Goal: Task Accomplishment & Management: Complete application form

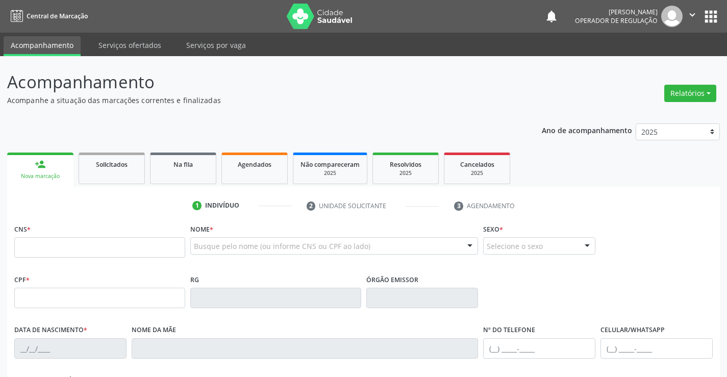
scroll to position [51, 0]
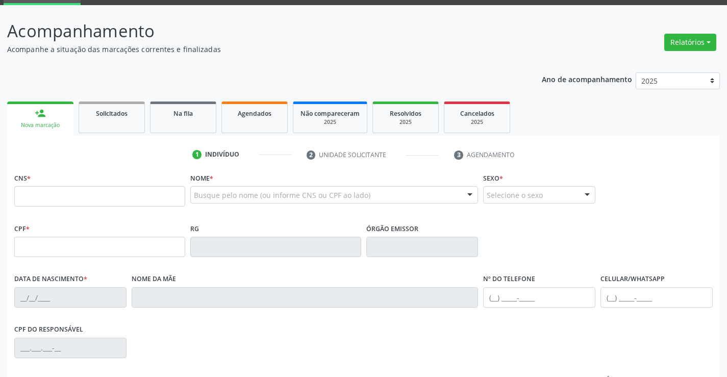
click at [56, 203] on input "text" at bounding box center [99, 196] width 171 height 20
type input "705 8014 1228 0433"
type input "2119076936"
type input "1[DATE]"
type input "[PHONE_NUMBER]"
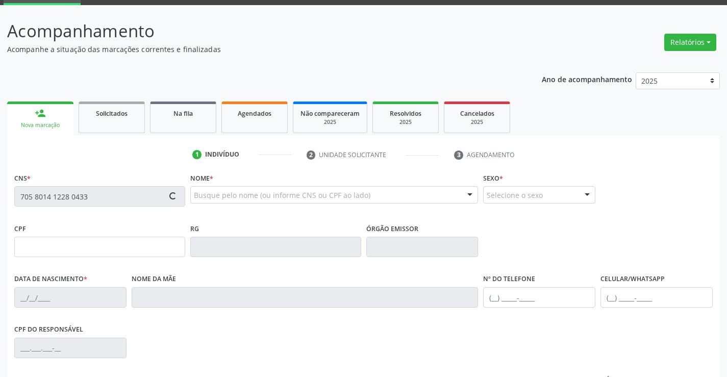
type input "[PHONE_NUMBER]"
type input "S/N"
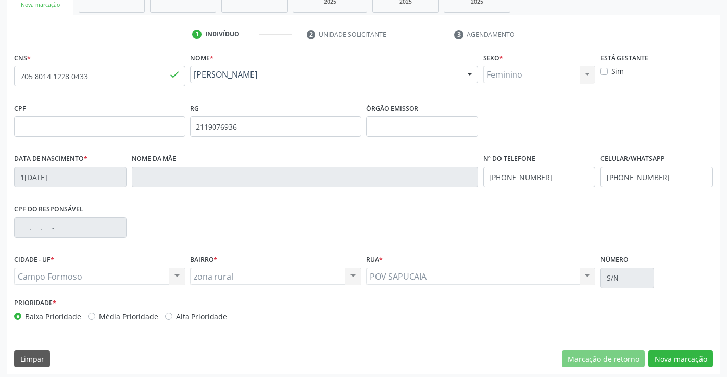
scroll to position [176, 0]
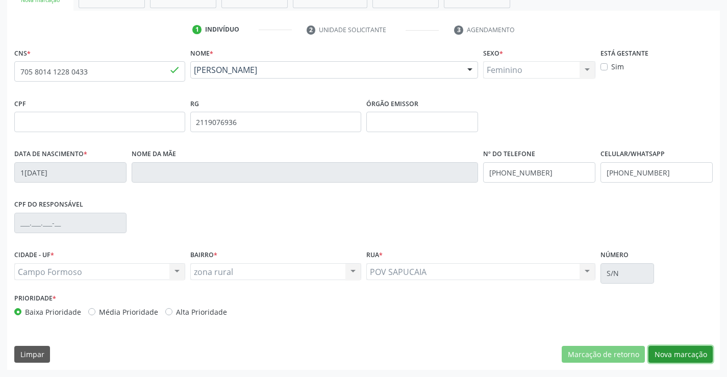
click at [664, 355] on button "Nova marcação" at bounding box center [680, 354] width 64 height 17
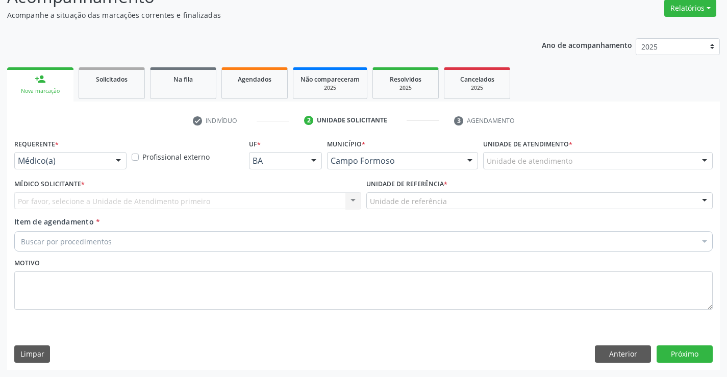
scroll to position [85, 0]
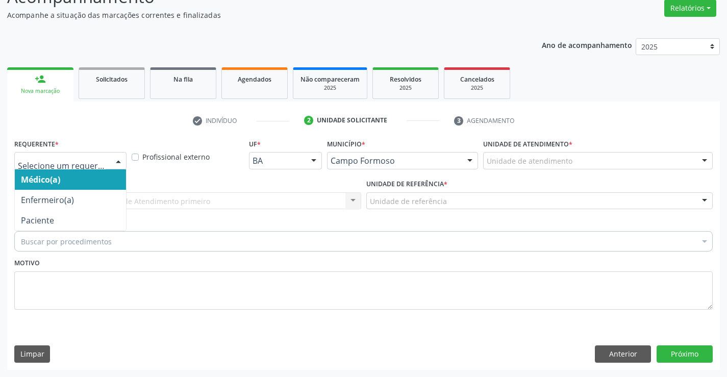
click at [116, 160] on div at bounding box center [118, 161] width 15 height 17
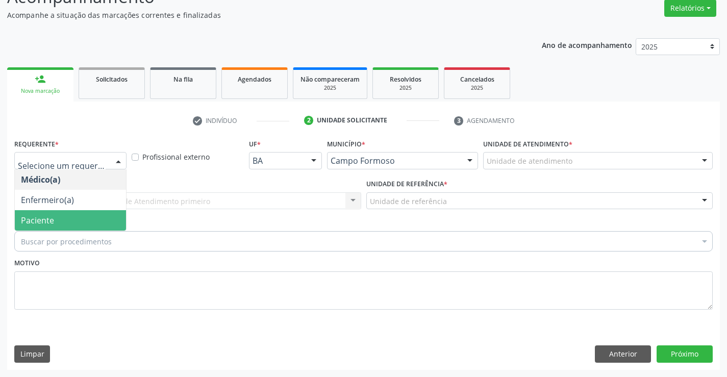
click at [104, 223] on span "Paciente" at bounding box center [70, 220] width 111 height 20
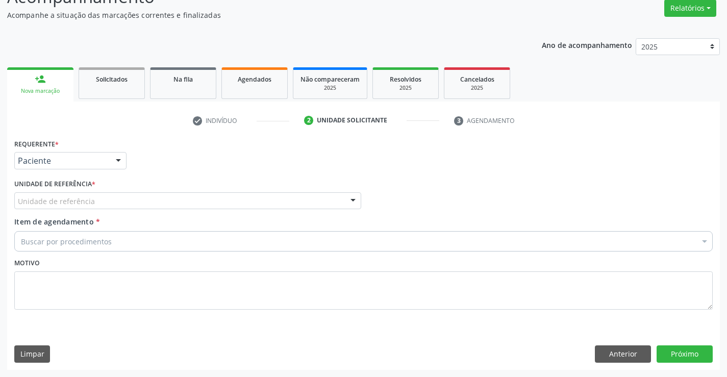
click at [120, 205] on div "Unidade de referência" at bounding box center [187, 200] width 347 height 17
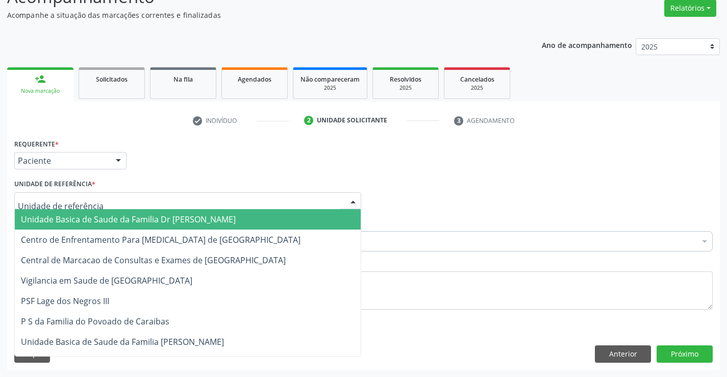
click at [122, 222] on span "Unidade Basica de Saude da Familia Dr [PERSON_NAME]" at bounding box center [128, 219] width 215 height 11
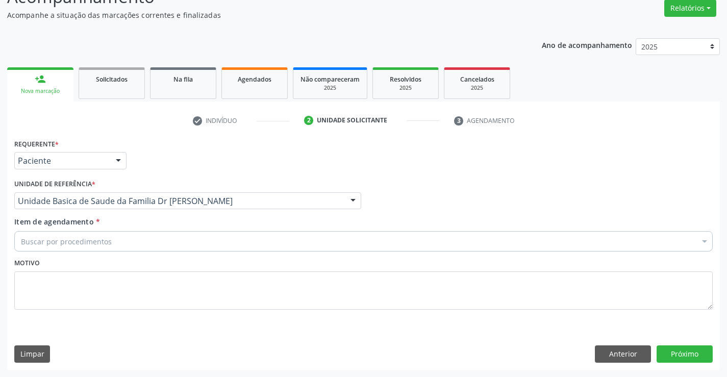
click at [119, 250] on div "Buscar por procedimentos" at bounding box center [363, 241] width 698 height 20
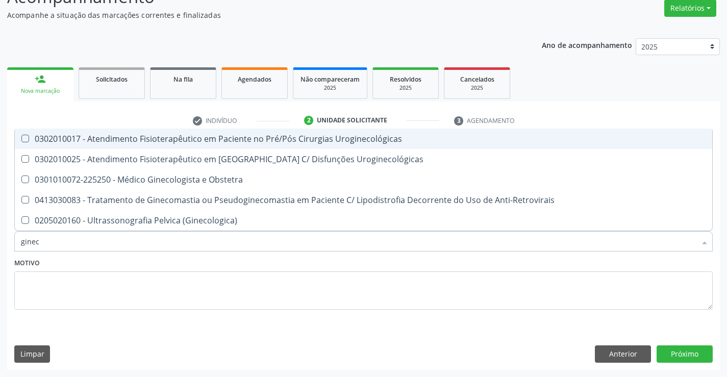
type input "gineco"
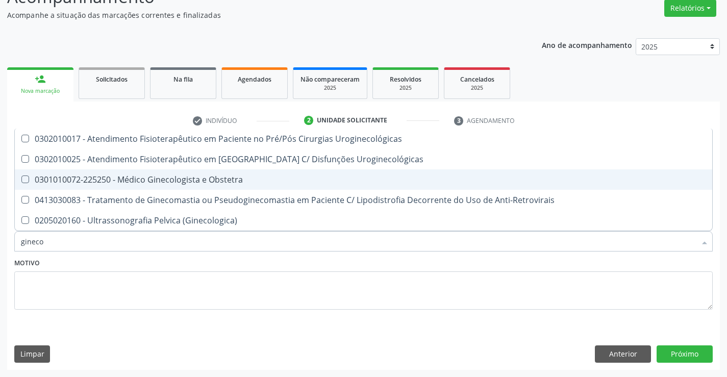
click at [168, 178] on div "0301010072-225250 - Médico Ginecologista e Obstetra" at bounding box center [363, 179] width 685 height 8
checkbox Obstetra "true"
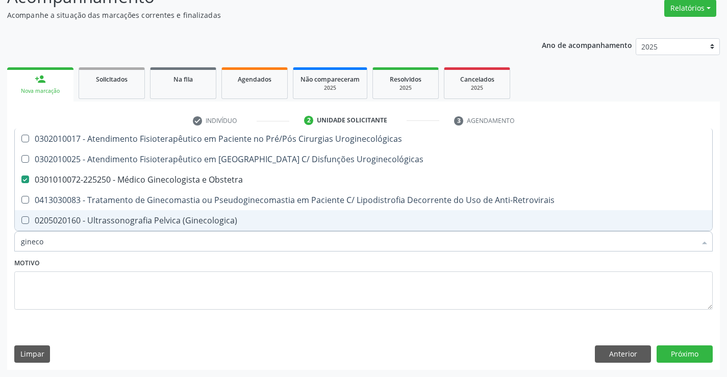
click at [190, 266] on div "Motivo" at bounding box center [363, 283] width 698 height 54
checkbox Uroginecológicas "true"
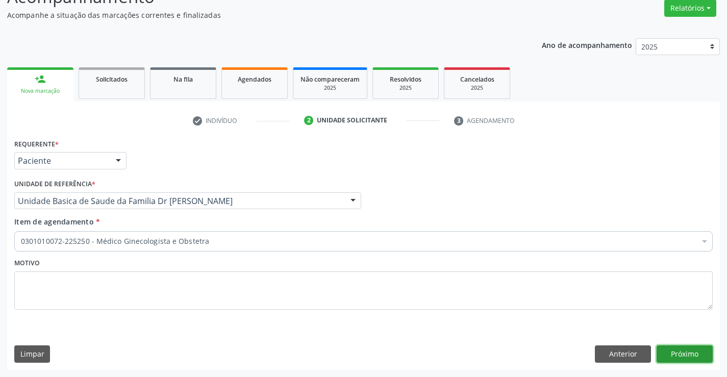
click at [675, 352] on button "Próximo" at bounding box center [684, 353] width 56 height 17
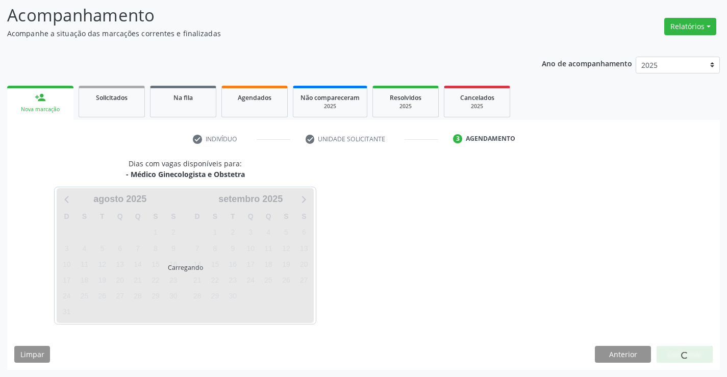
scroll to position [67, 0]
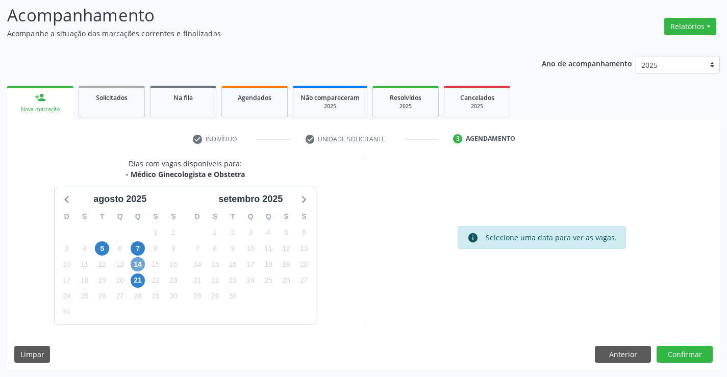
click at [141, 264] on span "14" at bounding box center [138, 264] width 14 height 14
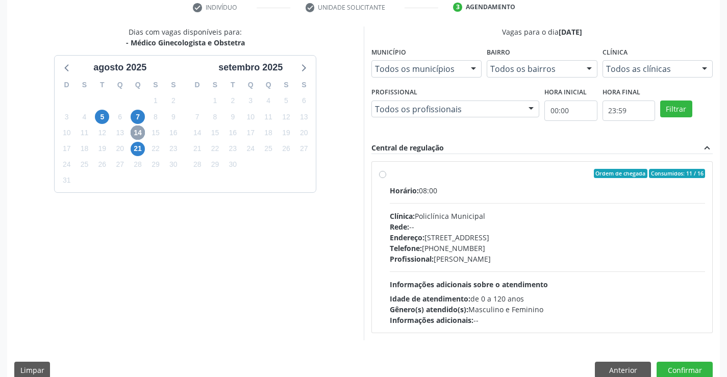
scroll to position [214, 0]
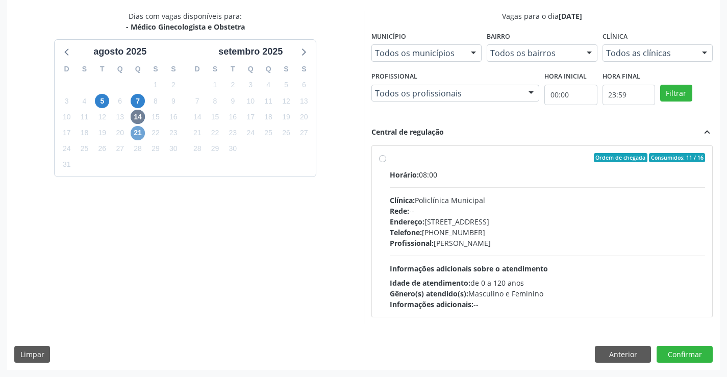
click at [139, 133] on span "21" at bounding box center [138, 133] width 14 height 14
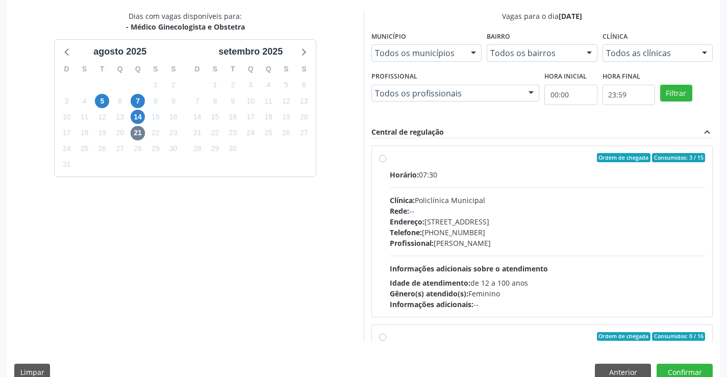
click at [390, 159] on label "Ordem de chegada Consumidos: 3 / 15 Horário: 07:30 Clínica: Policlínica Municip…" at bounding box center [548, 231] width 316 height 157
click at [384, 159] on input "Ordem de chegada Consumidos: 3 / 15 Horário: 07:30 Clínica: Policlínica Municip…" at bounding box center [382, 157] width 7 height 9
radio input "true"
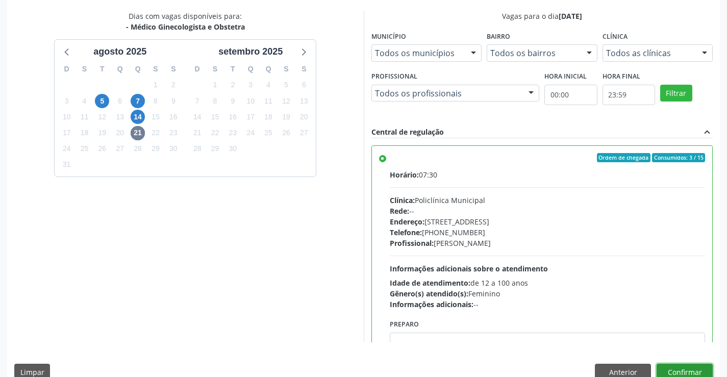
click at [685, 369] on button "Confirmar" at bounding box center [684, 372] width 56 height 17
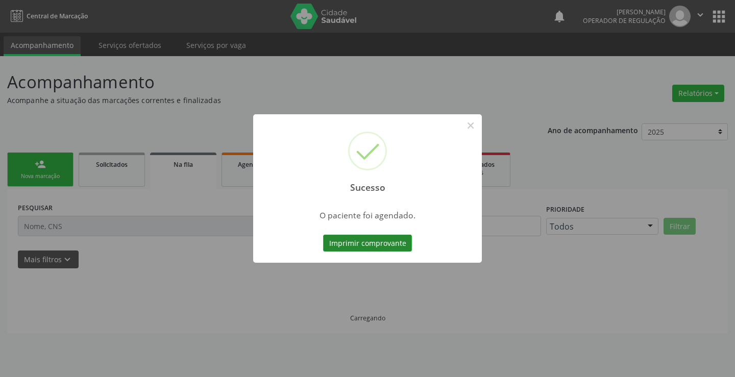
click at [383, 238] on button "Imprimir comprovante" at bounding box center [367, 243] width 89 height 17
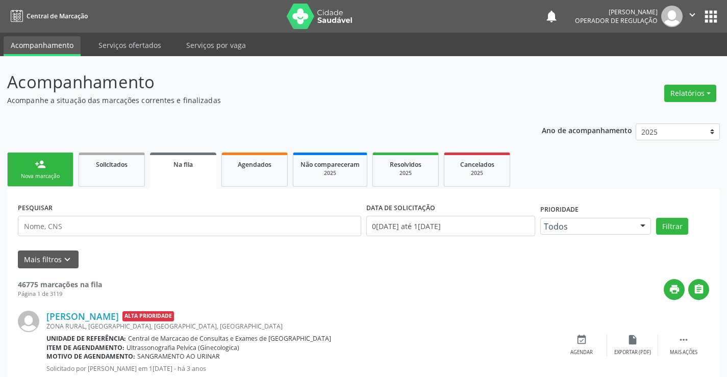
click at [60, 174] on div "Nova marcação" at bounding box center [40, 176] width 51 height 8
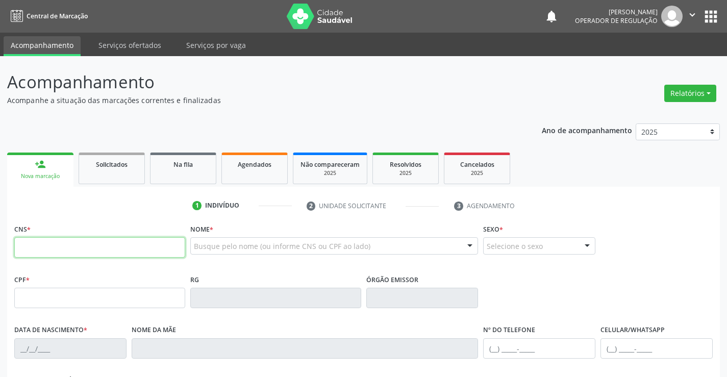
click at [72, 249] on input "text" at bounding box center [99, 247] width 171 height 20
type input "706 2010 0106 1065"
type input "1423306120"
type input "07/08/1988"
type input "S/N"
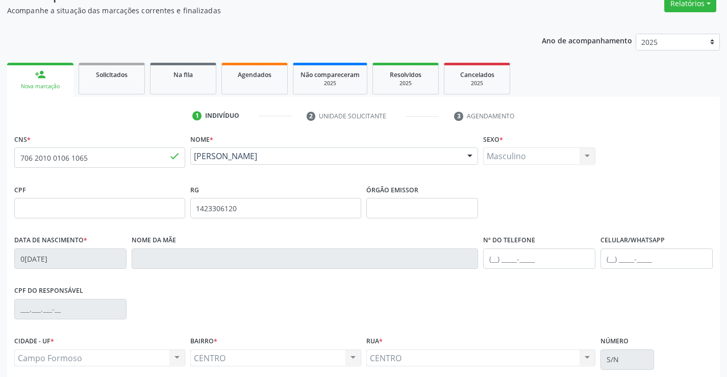
scroll to position [176, 0]
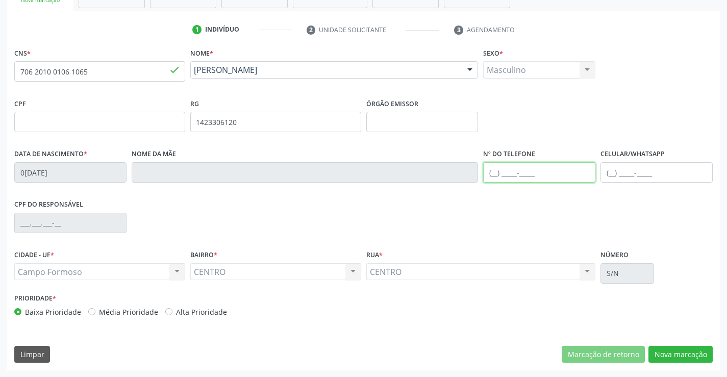
click at [495, 174] on input "text" at bounding box center [539, 172] width 112 height 20
type input "(74) 98142-1074"
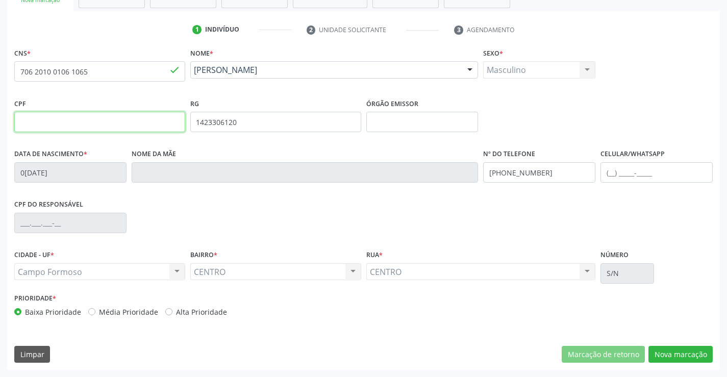
click at [76, 117] on input "text" at bounding box center [99, 122] width 171 height 20
type input "052.930.405-88"
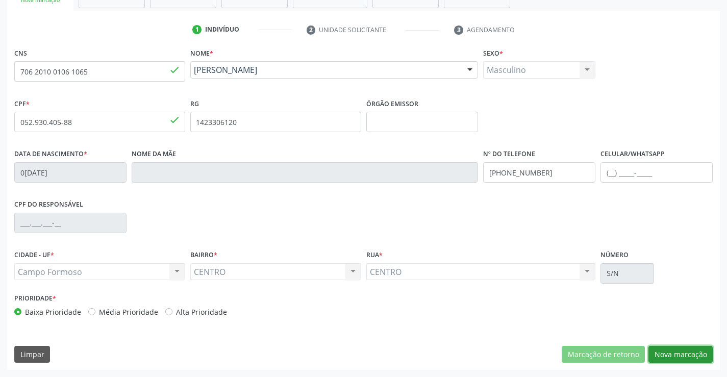
click at [677, 352] on button "Nova marcação" at bounding box center [680, 354] width 64 height 17
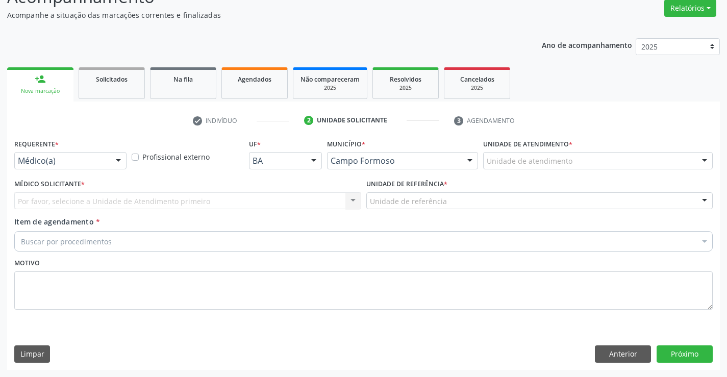
click at [115, 157] on div at bounding box center [118, 161] width 15 height 17
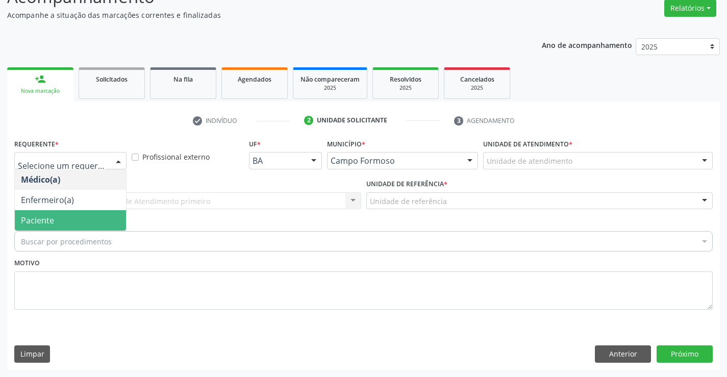
click at [120, 226] on span "Paciente" at bounding box center [70, 220] width 111 height 20
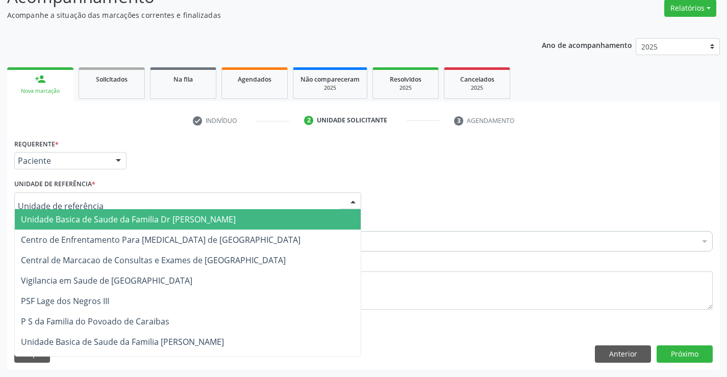
click at [169, 199] on div at bounding box center [187, 200] width 347 height 17
click at [168, 216] on span "Unidade Basica de Saude da Familia Dr [PERSON_NAME]" at bounding box center [128, 219] width 215 height 11
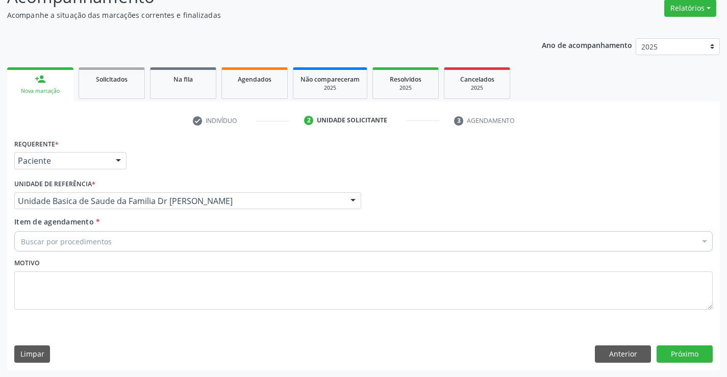
click at [139, 240] on div "Buscar por procedimentos" at bounding box center [363, 241] width 698 height 20
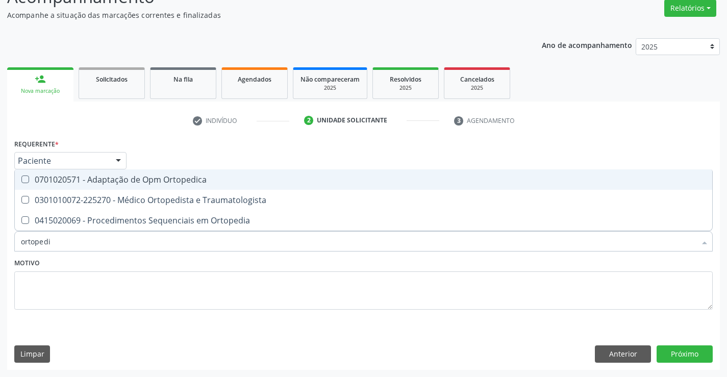
type input "ortopedis"
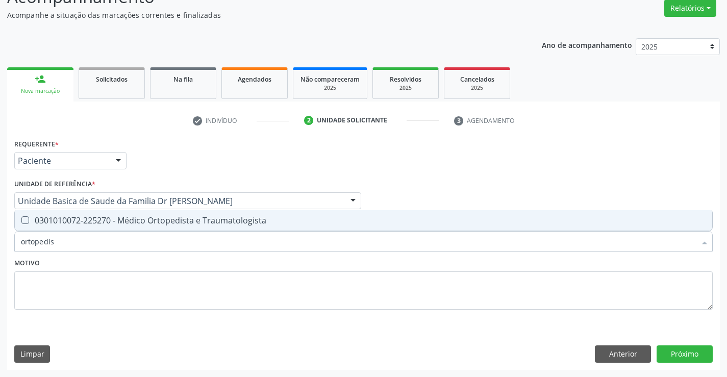
click at [155, 221] on div "0301010072-225270 - Médico Ortopedista e Traumatologista" at bounding box center [363, 220] width 685 height 8
checkbox Traumatologista "true"
click at [140, 264] on div "Motivo" at bounding box center [363, 283] width 698 height 54
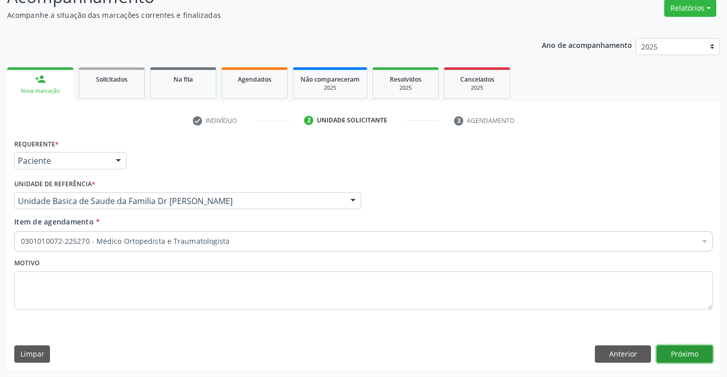
click at [681, 350] on button "Próximo" at bounding box center [684, 353] width 56 height 17
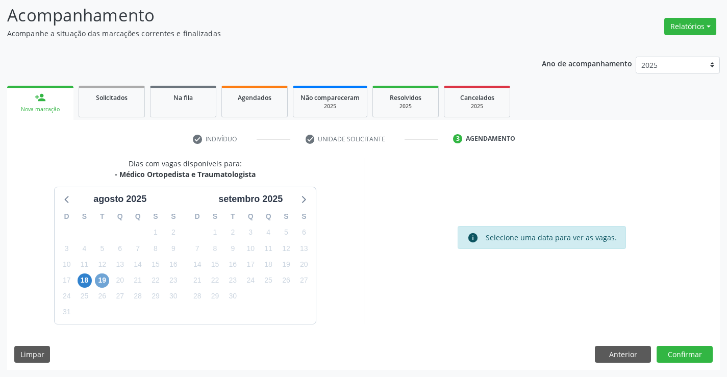
click at [108, 280] on span "19" at bounding box center [102, 280] width 14 height 14
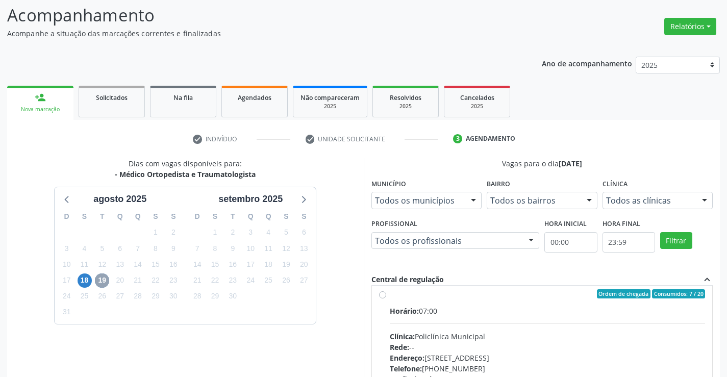
scroll to position [0, 0]
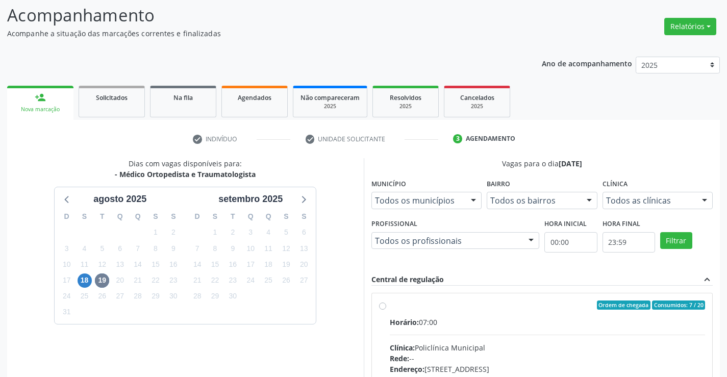
click at [390, 308] on label "Ordem de chegada Consumidos: 7 / 20 Horário: 07:00 Clínica: Policlínica Municip…" at bounding box center [548, 378] width 316 height 157
click at [382, 308] on input "Ordem de chegada Consumidos: 7 / 20 Horário: 07:00 Clínica: Policlínica Municip…" at bounding box center [382, 304] width 7 height 9
radio input "true"
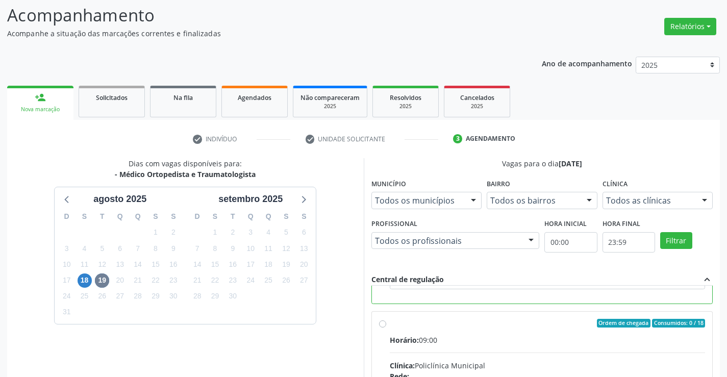
scroll to position [220, 0]
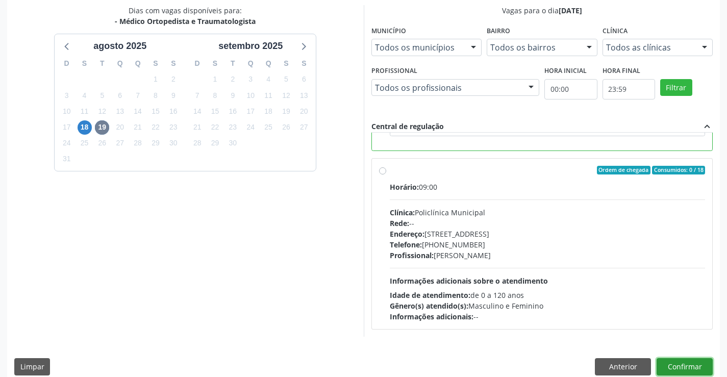
click at [679, 362] on button "Confirmar" at bounding box center [684, 366] width 56 height 17
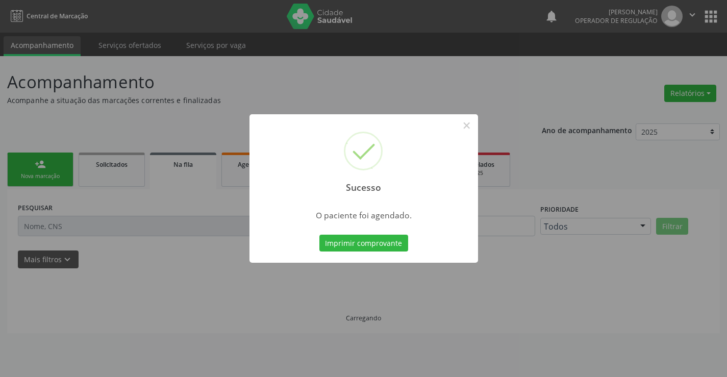
scroll to position [0, 0]
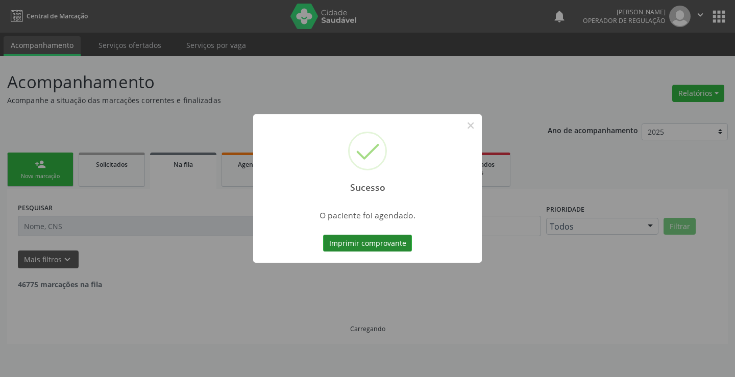
click at [392, 240] on button "Imprimir comprovante" at bounding box center [367, 243] width 89 height 17
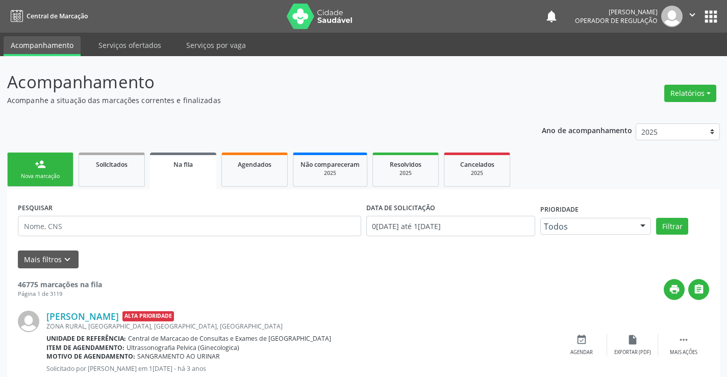
click at [61, 178] on div "Nova marcação" at bounding box center [40, 176] width 51 height 8
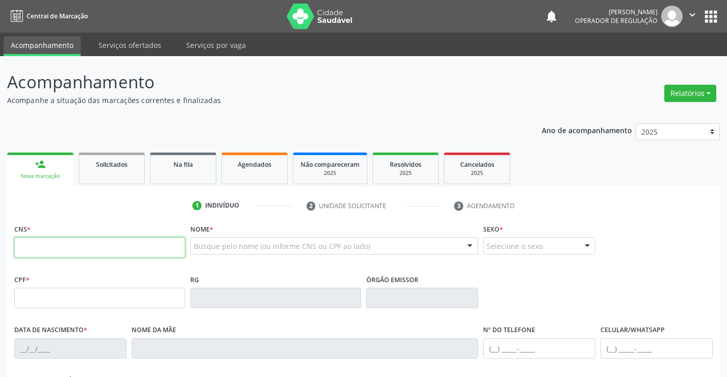
click at [55, 249] on input "text" at bounding box center [99, 247] width 171 height 20
type input "700 0008 5973 4301"
type input "2150253771"
type input "27/01/2006"
type input "Gilmara Nunes Duarte Vieira de Carvalho"
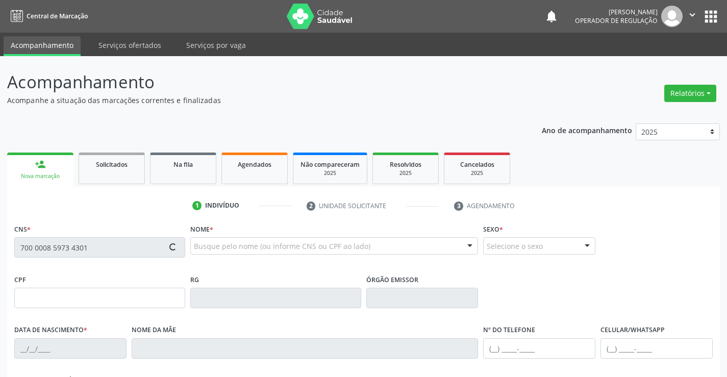
type input "(74) 3645-2232"
type input "142"
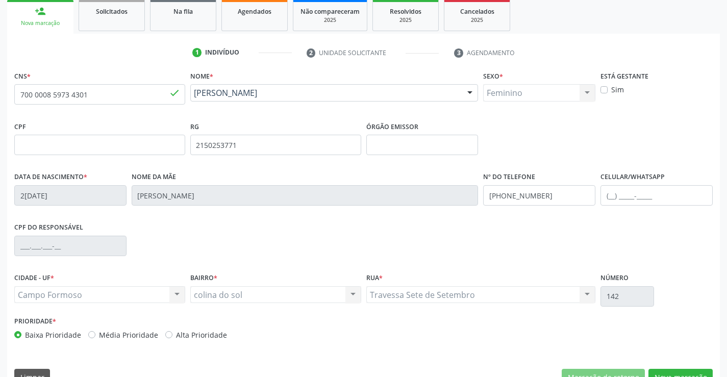
scroll to position [176, 0]
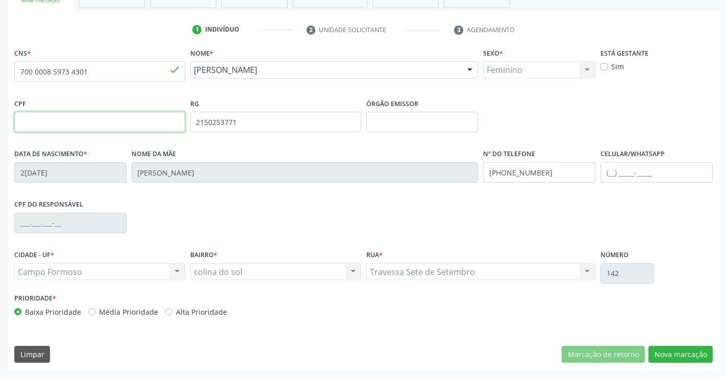
click at [95, 121] on input "text" at bounding box center [99, 122] width 171 height 20
type input "102.431.555-06"
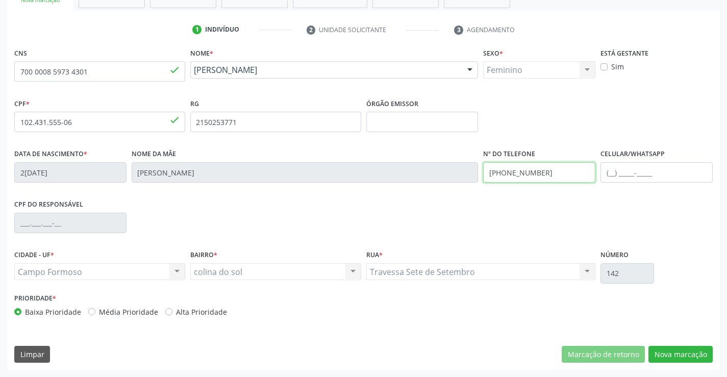
click at [553, 174] on input "(74) 3645-2232" at bounding box center [539, 172] width 112 height 20
type input "(74) 99118-4507"
click at [663, 351] on button "Nova marcação" at bounding box center [680, 354] width 64 height 17
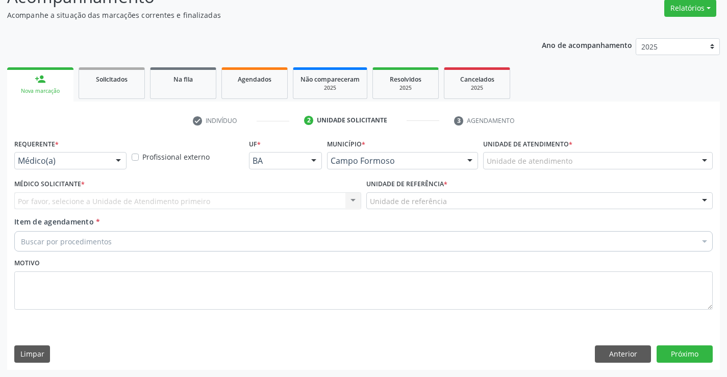
scroll to position [85, 0]
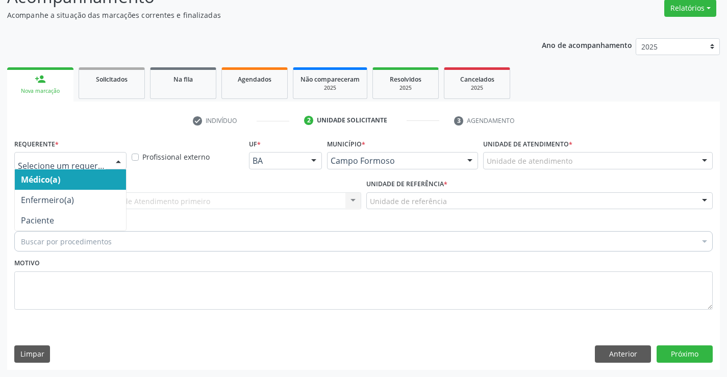
click at [115, 162] on div at bounding box center [118, 161] width 15 height 17
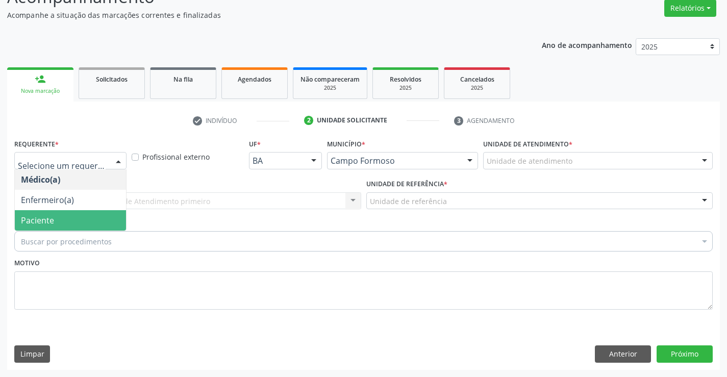
click at [110, 220] on span "Paciente" at bounding box center [70, 220] width 111 height 20
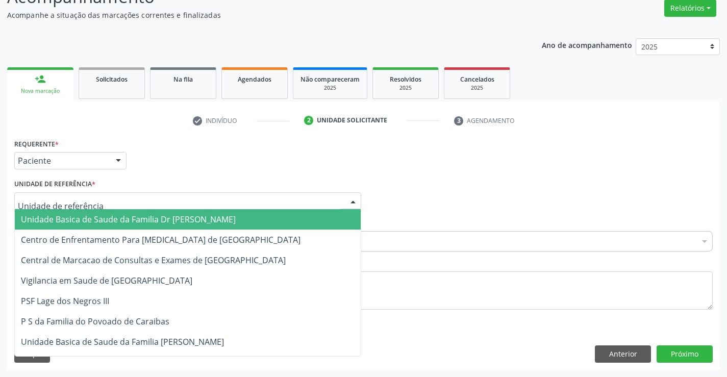
click at [122, 200] on div at bounding box center [187, 200] width 347 height 17
click at [124, 217] on span "Unidade Basica de Saude da Familia Dr [PERSON_NAME]" at bounding box center [128, 219] width 215 height 11
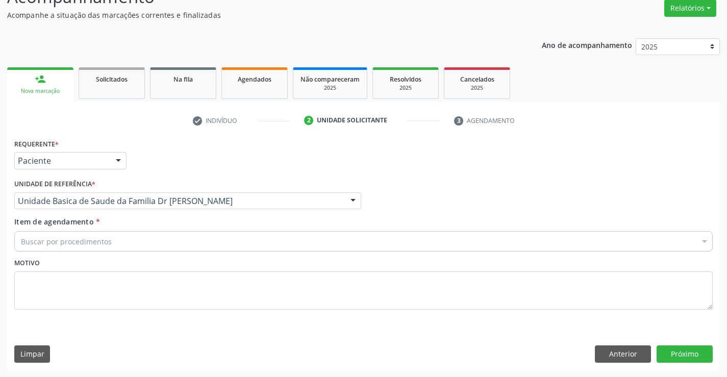
click at [118, 238] on div "Buscar por procedimentos" at bounding box center [363, 241] width 698 height 20
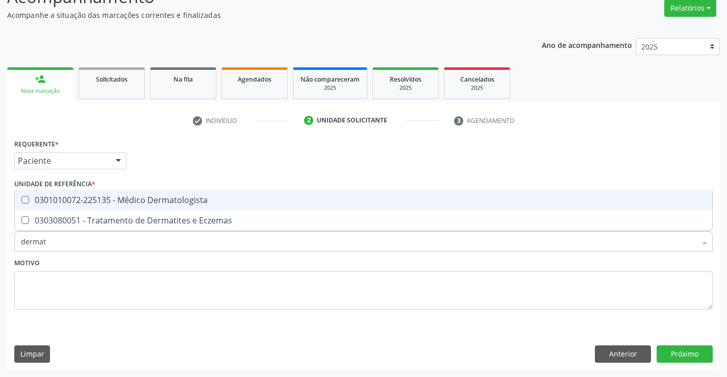
type input "dermato"
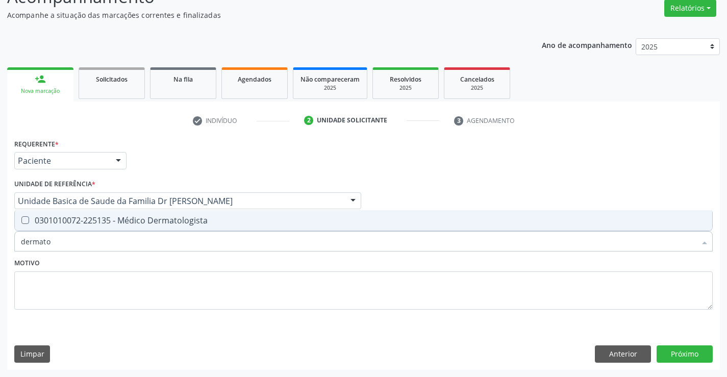
click at [132, 217] on div "0301010072-225135 - Médico Dermatologista" at bounding box center [363, 220] width 685 height 8
checkbox Dermatologista "true"
click at [143, 257] on div "Motivo" at bounding box center [363, 283] width 698 height 54
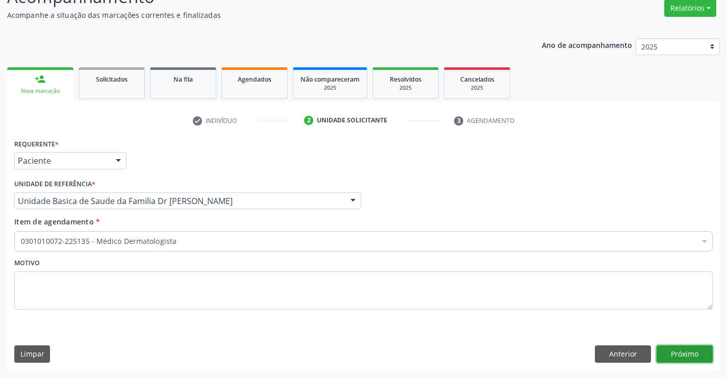
click at [688, 361] on button "Próximo" at bounding box center [684, 353] width 56 height 17
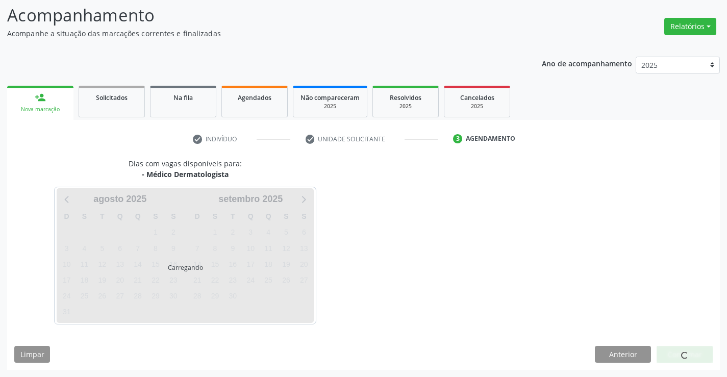
scroll to position [67, 0]
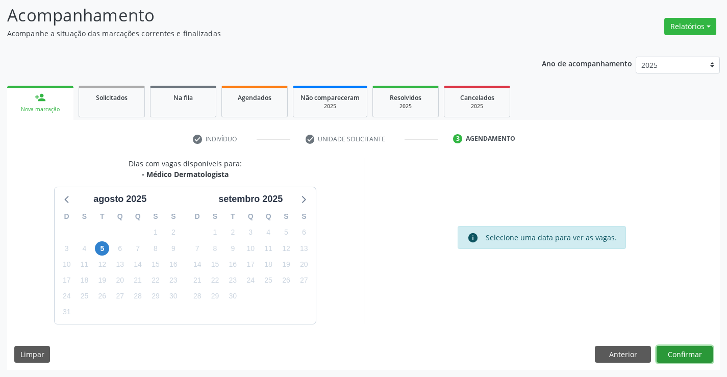
click at [695, 355] on button "Confirmar" at bounding box center [684, 354] width 56 height 17
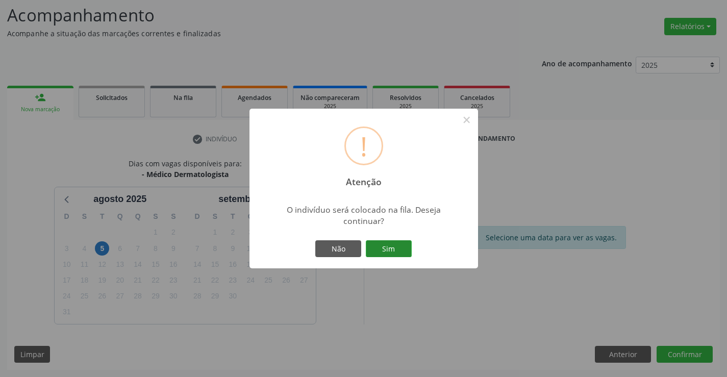
click at [390, 246] on button "Sim" at bounding box center [389, 248] width 46 height 17
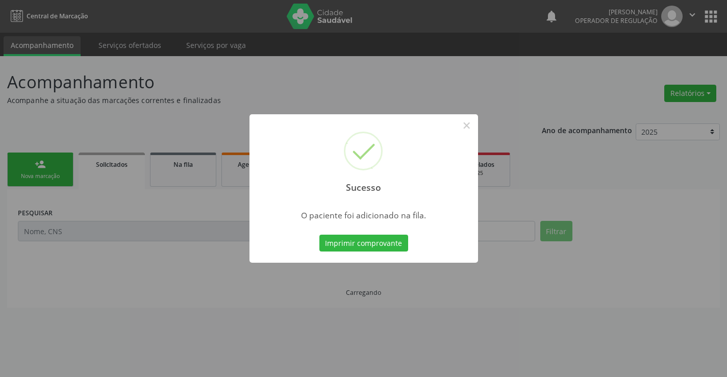
scroll to position [0, 0]
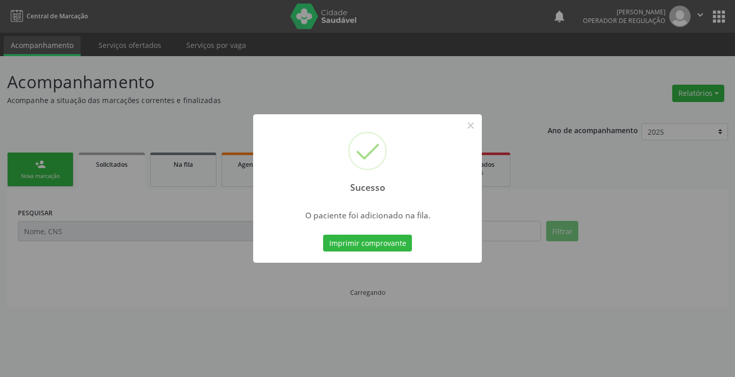
click at [323, 235] on button "Imprimir comprovante" at bounding box center [367, 243] width 89 height 17
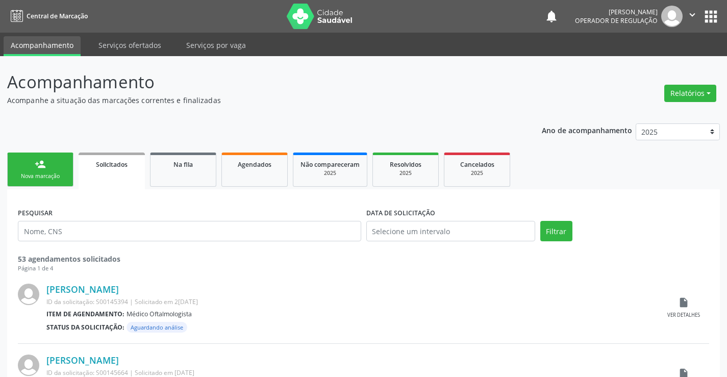
click at [64, 177] on div "Sucesso × O paciente foi adicionado na fila. Imprimir comprovante Cancel" at bounding box center [363, 188] width 727 height 377
click at [65, 178] on div "Sucesso × O paciente foi adicionado na fila. Imprimir comprovante Cancel" at bounding box center [363, 188] width 727 height 377
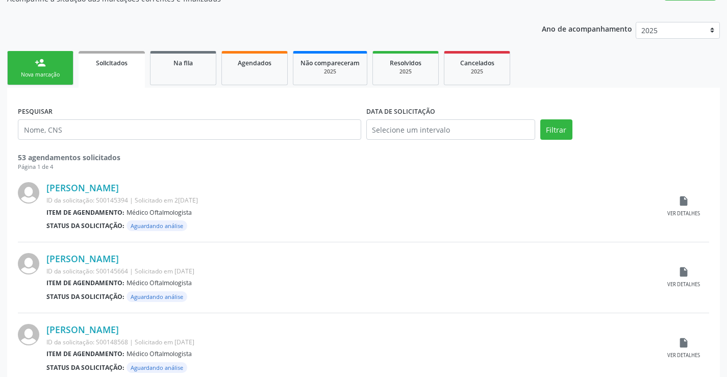
scroll to position [102, 0]
click at [50, 77] on div "Sucesso × O paciente foi adicionado na fila. Imprimir comprovante Cancel" at bounding box center [363, 188] width 727 height 377
click at [61, 70] on div "Sucesso × O paciente foi adicionado na fila. Imprimir comprovante Cancel" at bounding box center [363, 188] width 727 height 377
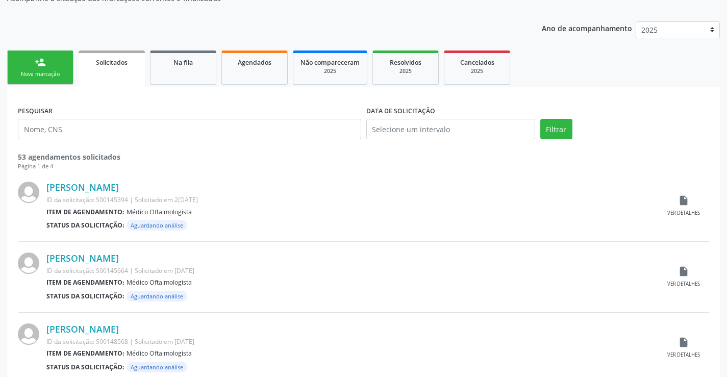
click at [45, 62] on div "Sucesso × O paciente foi adicionado na fila. Imprimir comprovante Cancel" at bounding box center [363, 188] width 727 height 377
click at [185, 72] on div "Sucesso × O paciente foi adicionado na fila. Imprimir comprovante Cancel" at bounding box center [363, 188] width 727 height 377
click at [252, 73] on div "Sucesso × O paciente foi adicionado na fila. Imprimir comprovante Cancel" at bounding box center [363, 188] width 727 height 377
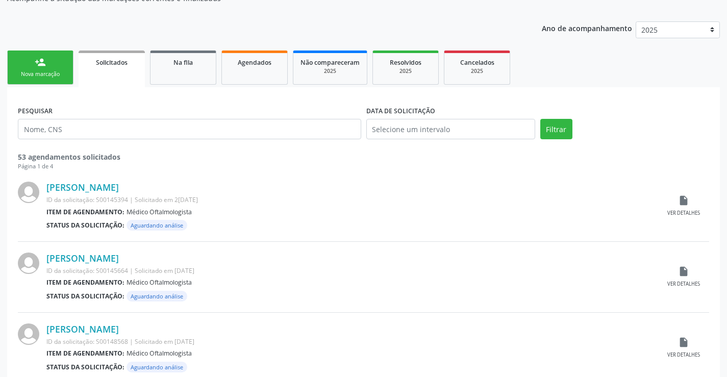
scroll to position [0, 0]
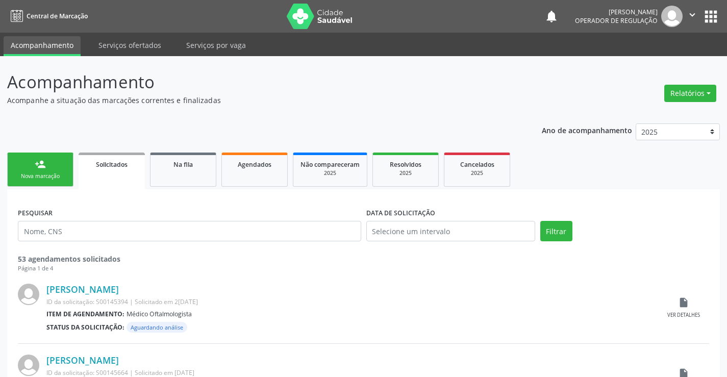
click at [60, 167] on div "Sucesso × O paciente foi adicionado na fila. Imprimir comprovante Cancel" at bounding box center [363, 188] width 727 height 377
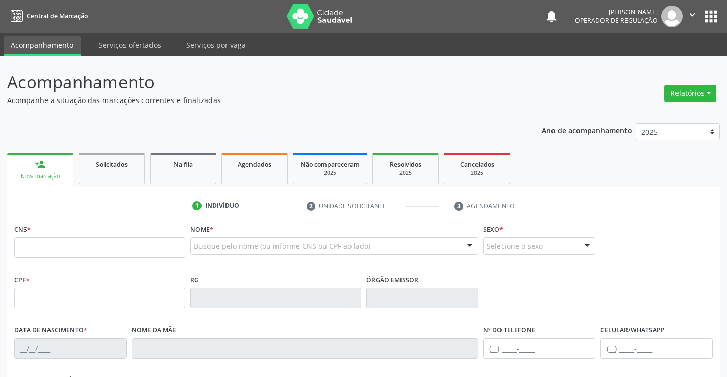
click at [42, 246] on input "text" at bounding box center [99, 247] width 171 height 20
type input "704 3025 5853 7797"
type input "902.573.165-15"
type input "0762834021"
type input "2[DATE]"
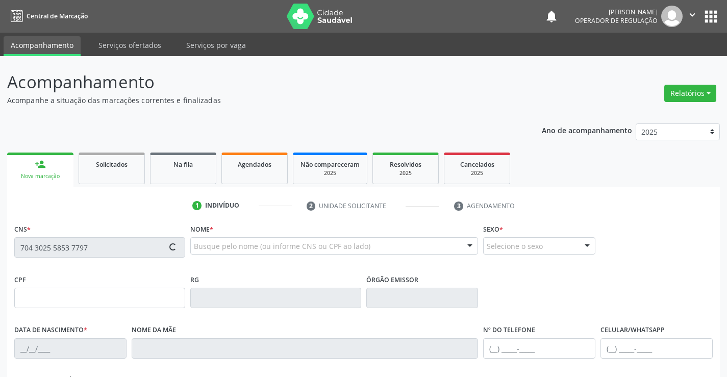
type input "[PHONE_NUMBER]"
type input "902.573.165-15"
type input "S/N"
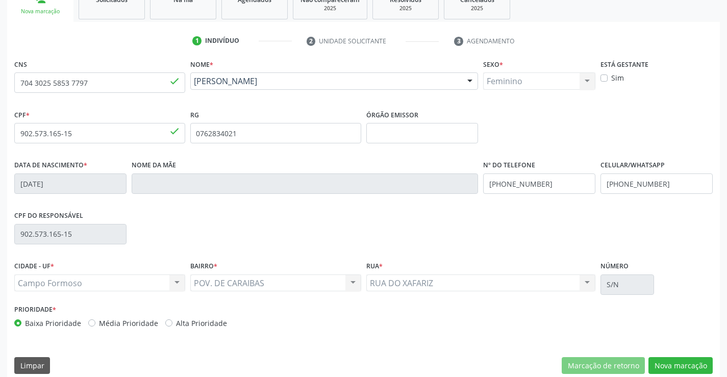
scroll to position [176, 0]
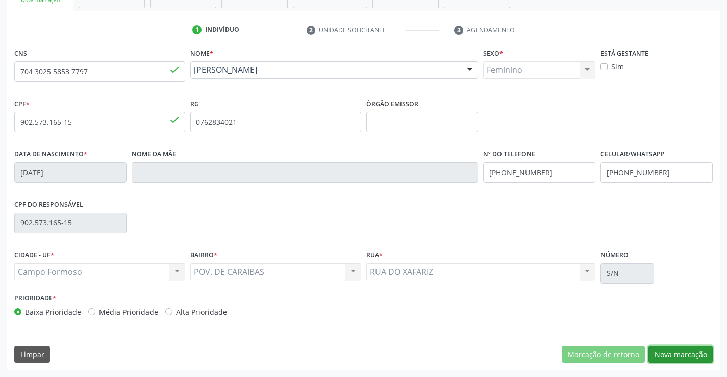
click at [672, 351] on button "Nova marcação" at bounding box center [680, 354] width 64 height 17
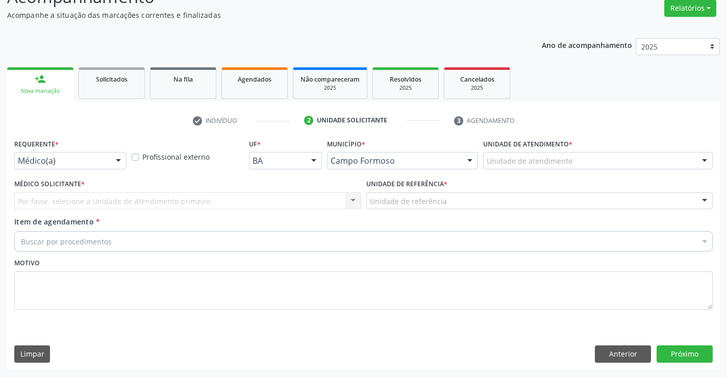
scroll to position [85, 0]
click at [111, 163] on div at bounding box center [118, 161] width 15 height 17
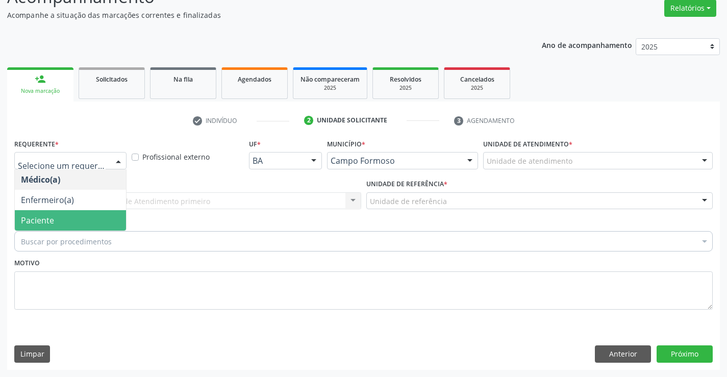
click at [92, 219] on span "Paciente" at bounding box center [70, 220] width 111 height 20
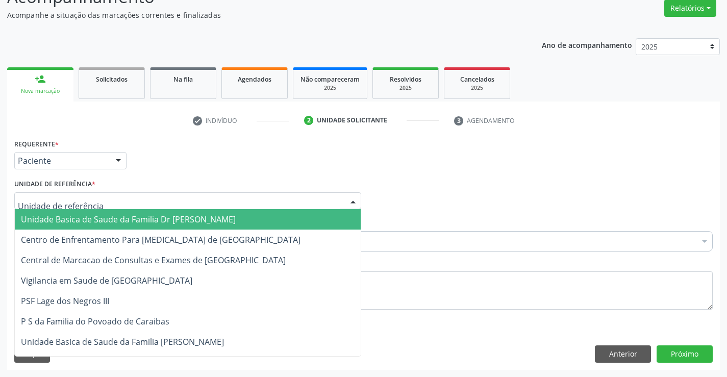
click at [94, 204] on div at bounding box center [187, 200] width 347 height 17
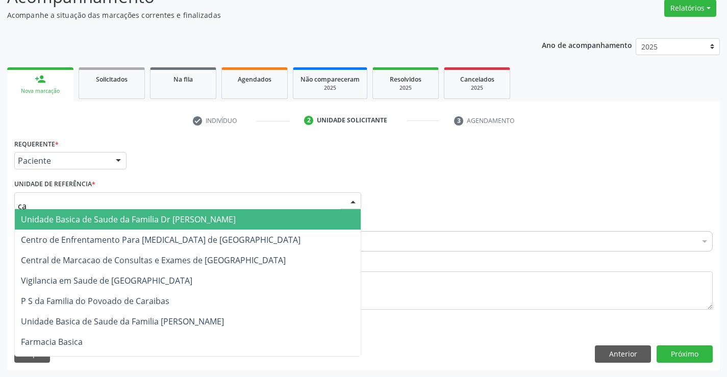
type input "car"
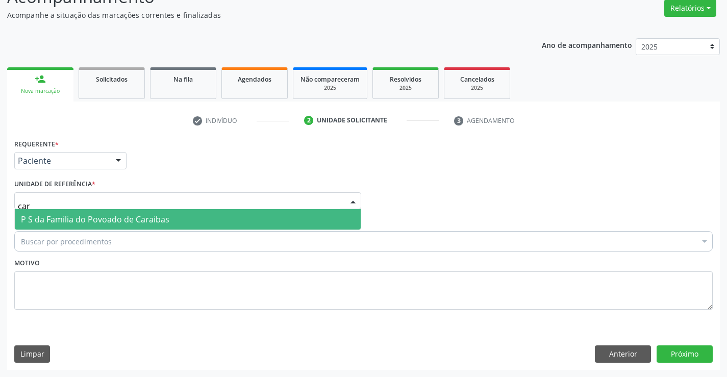
click at [94, 222] on span "P S da Familia do Povoado de Caraibas" at bounding box center [95, 219] width 148 height 11
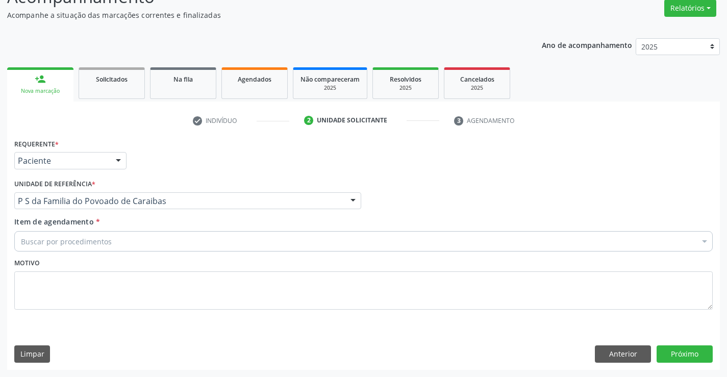
click at [132, 245] on div "Buscar por procedimentos" at bounding box center [363, 241] width 698 height 20
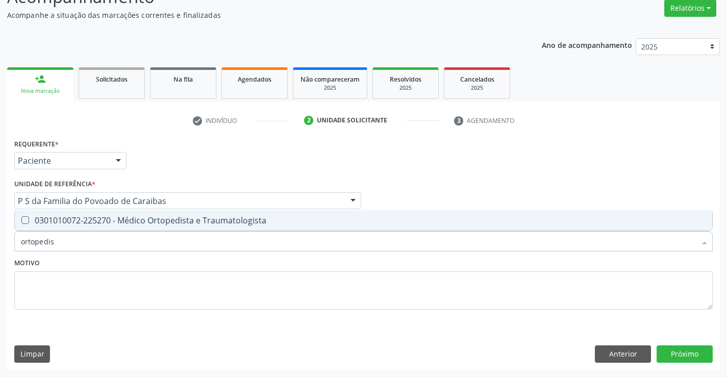
type input "ortopedist"
click at [142, 219] on div "0301010072-225270 - Médico Ortopedista e Traumatologista" at bounding box center [363, 220] width 685 height 8
checkbox Traumatologista "true"
click at [135, 260] on div "Motivo" at bounding box center [363, 283] width 698 height 54
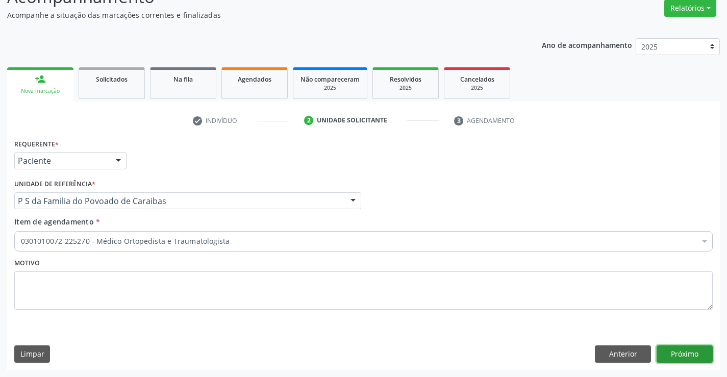
click at [676, 358] on button "Próximo" at bounding box center [684, 353] width 56 height 17
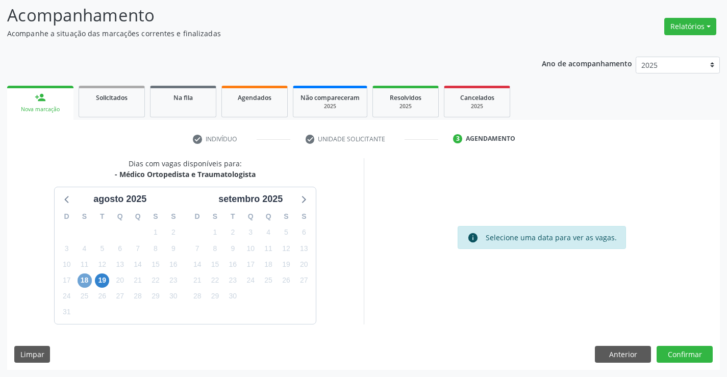
click at [86, 282] on span "18" at bounding box center [85, 280] width 14 height 14
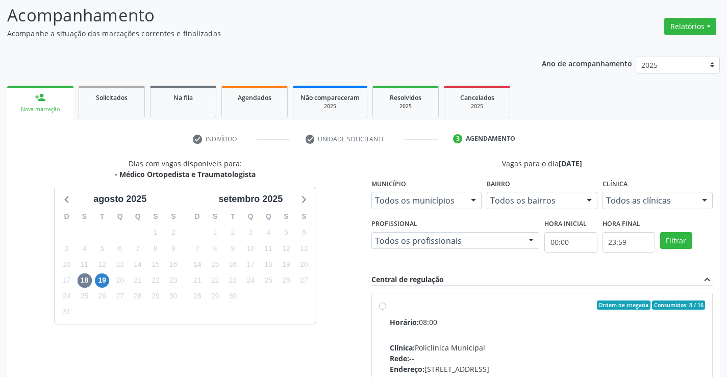
click at [390, 305] on label "Ordem de chegada Consumidos: 8 / 16 Horário: 08:00 Clínica: Policlínica Municip…" at bounding box center [548, 378] width 316 height 157
click at [384, 305] on input "Ordem de chegada Consumidos: 8 / 16 Horário: 08:00 Clínica: Policlínica Municip…" at bounding box center [382, 304] width 7 height 9
radio input "true"
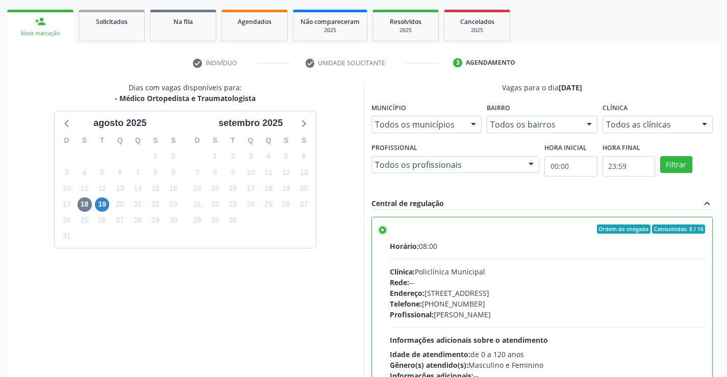
scroll to position [220, 0]
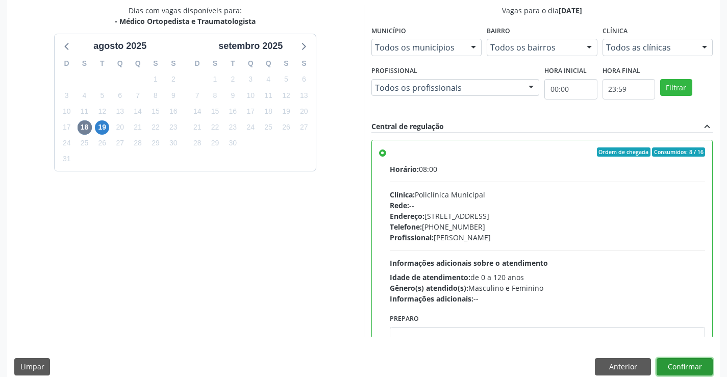
click at [669, 360] on button "Confirmar" at bounding box center [684, 366] width 56 height 17
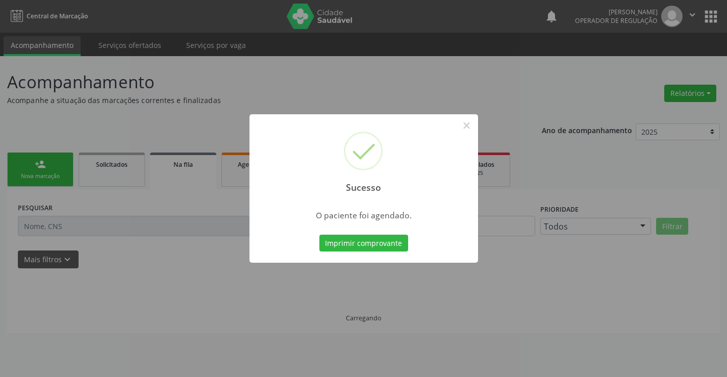
scroll to position [0, 0]
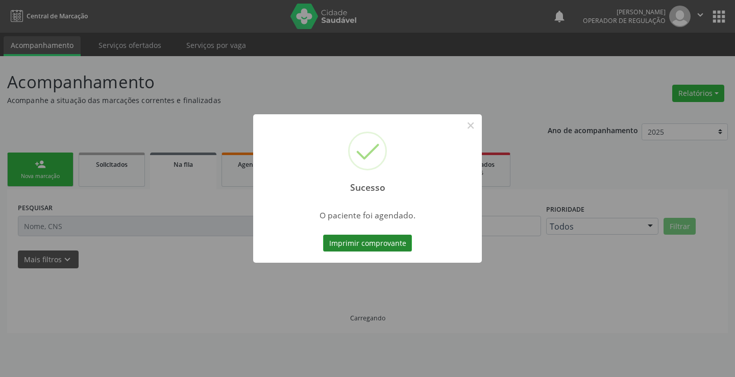
click at [377, 240] on button "Imprimir comprovante" at bounding box center [367, 243] width 89 height 17
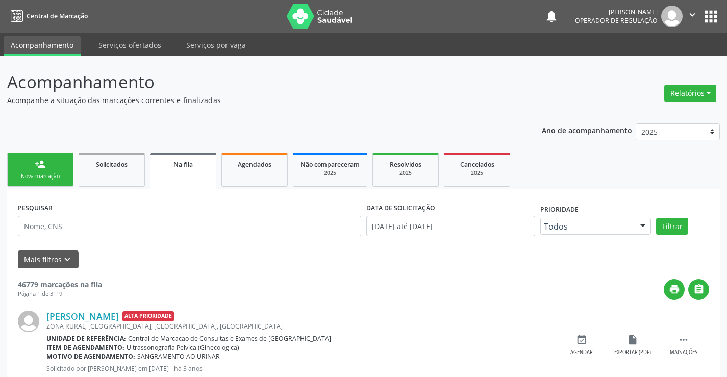
click at [62, 165] on link "person_add Nova marcação" at bounding box center [40, 170] width 66 height 34
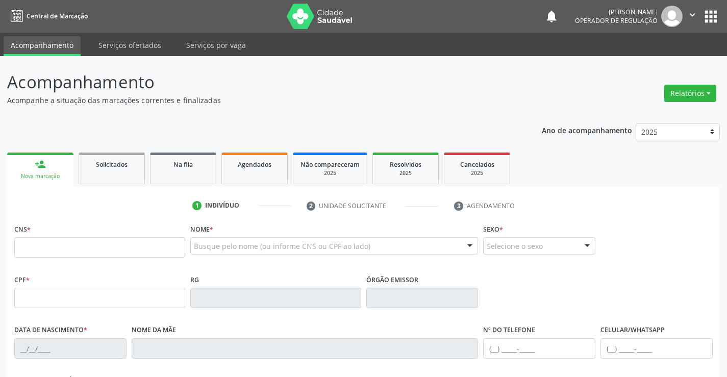
scroll to position [102, 0]
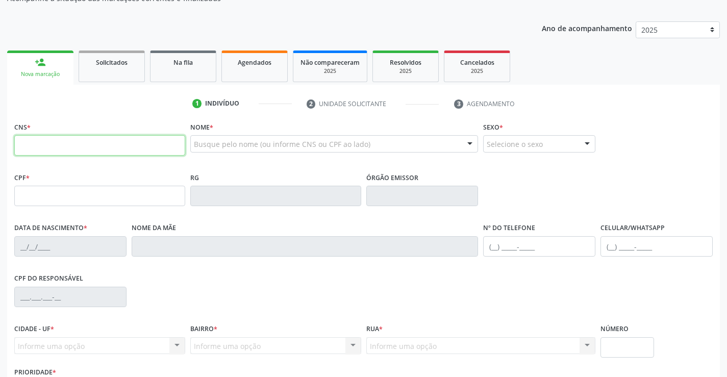
click at [53, 142] on input "text" at bounding box center [99, 145] width 171 height 20
type input "700 0072 4885 9103"
type input "30742959327"
type input "05/07/2018"
type input "(74) 9998-1243"
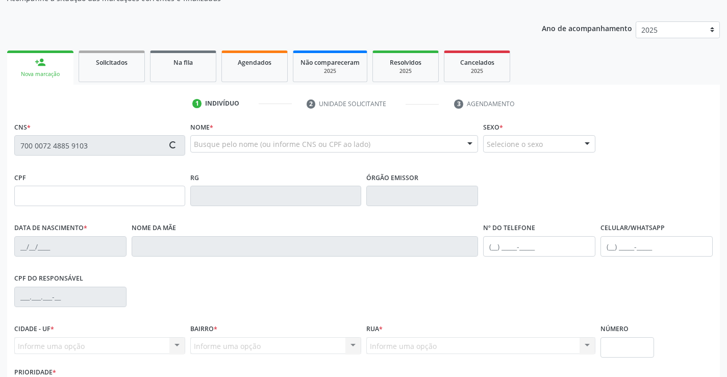
type input "SN"
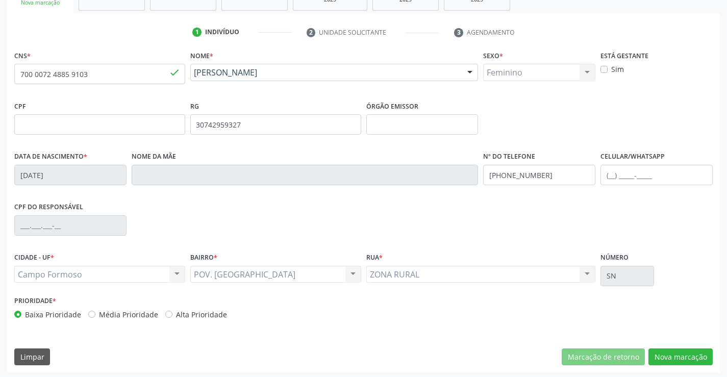
scroll to position [176, 0]
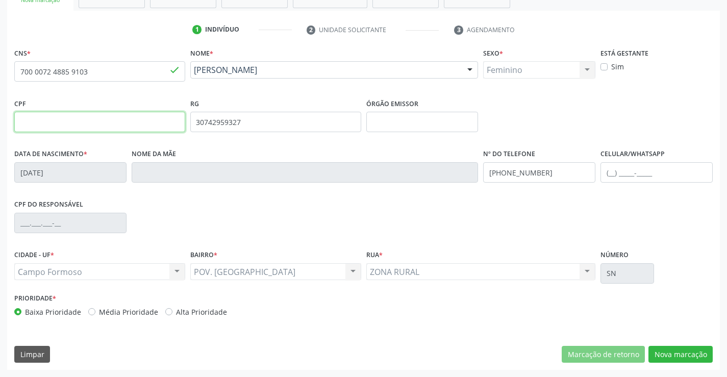
click at [54, 123] on input "text" at bounding box center [99, 122] width 171 height 20
type input "105.167.985-02"
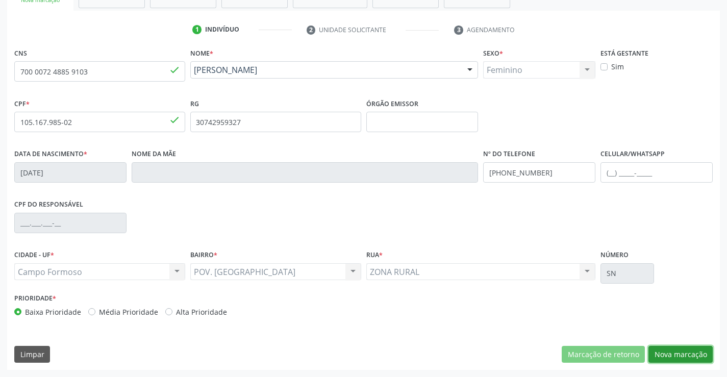
click at [678, 356] on button "Nova marcação" at bounding box center [680, 354] width 64 height 17
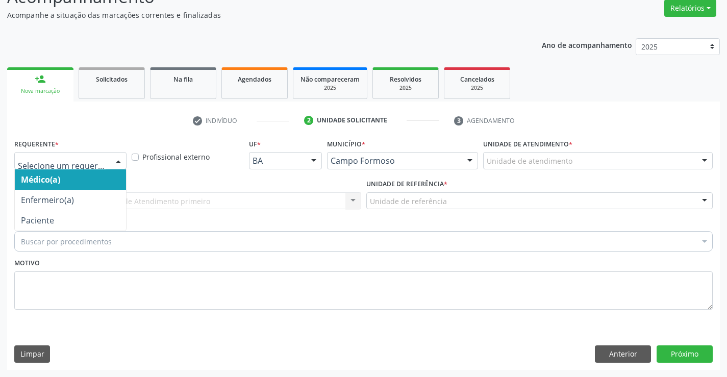
click at [119, 158] on div at bounding box center [118, 161] width 15 height 17
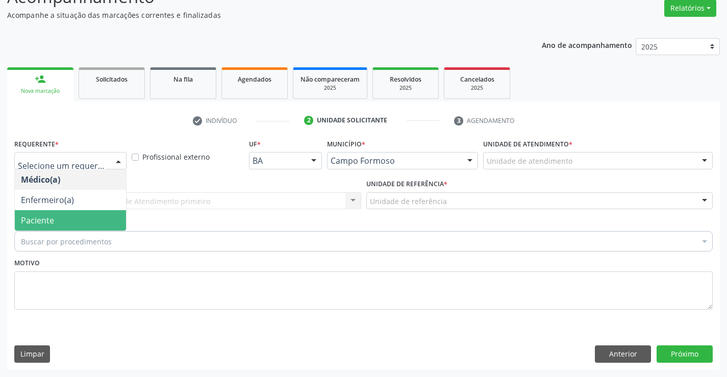
click at [112, 225] on span "Paciente" at bounding box center [70, 220] width 111 height 20
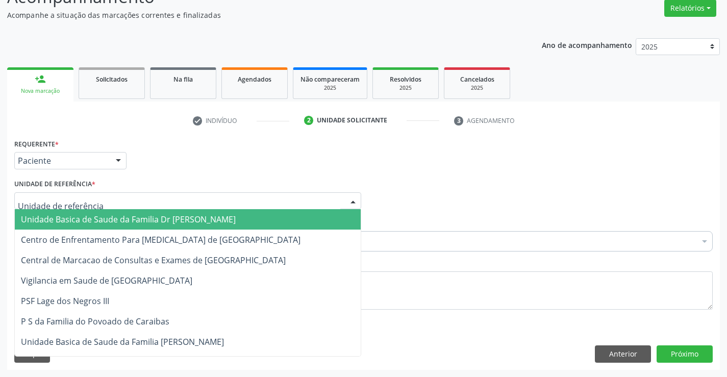
click at [124, 201] on div at bounding box center [187, 200] width 347 height 17
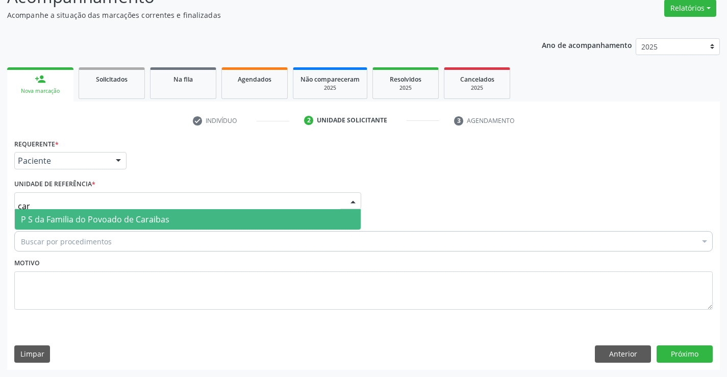
type input "cara"
click at [138, 219] on span "P S da Familia do Povoado de Caraibas" at bounding box center [95, 219] width 148 height 11
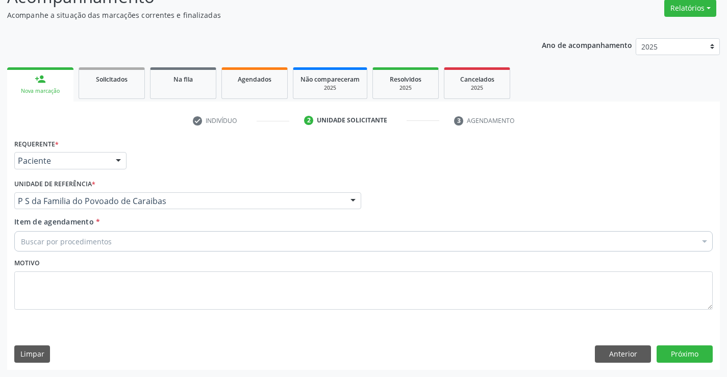
click at [131, 242] on div "Buscar por procedimentos" at bounding box center [363, 241] width 698 height 20
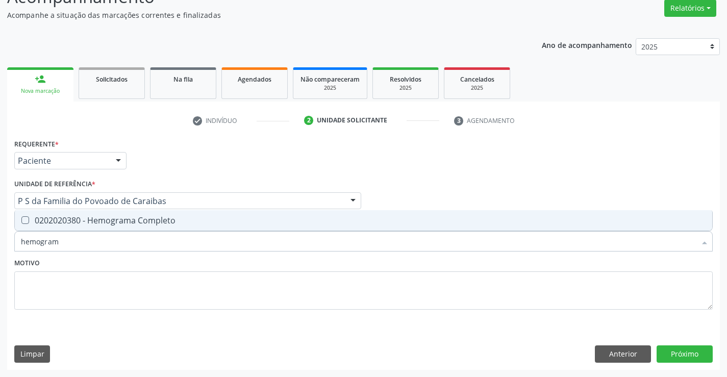
type input "hemograma"
click at [167, 222] on div "0202020380 - Hemograma Completo" at bounding box center [363, 220] width 685 height 8
checkbox Completo "true"
click at [153, 265] on div "Motivo" at bounding box center [363, 283] width 698 height 54
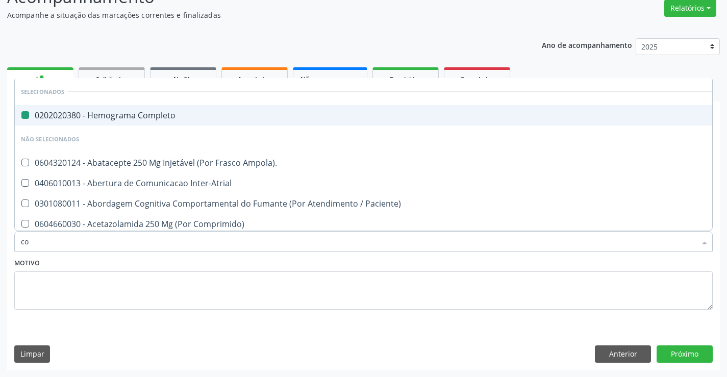
type input "col"
checkbox Completo "false"
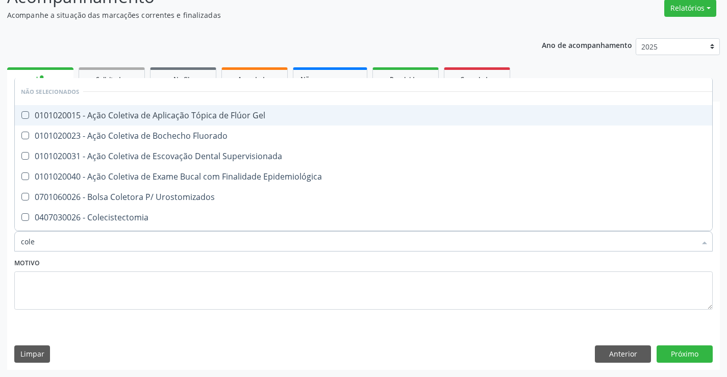
type input "coles"
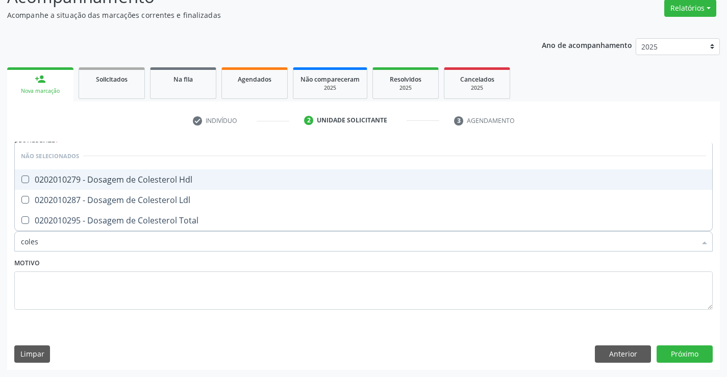
click at [137, 178] on div "0202010279 - Dosagem de Colesterol Hdl" at bounding box center [363, 179] width 685 height 8
checkbox Hdl "true"
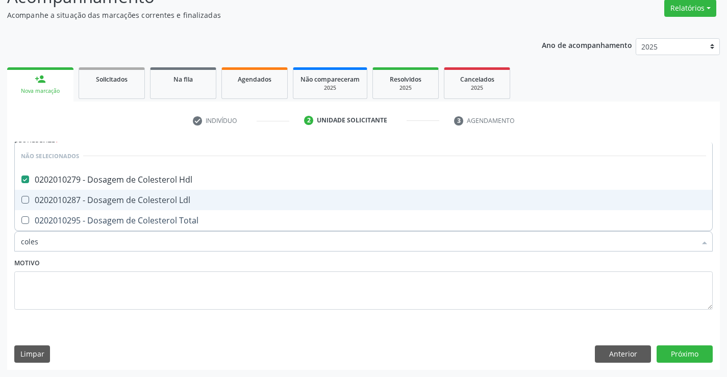
click at [140, 203] on div "0202010287 - Dosagem de Colesterol Ldl" at bounding box center [363, 200] width 685 height 8
checkbox Ldl "true"
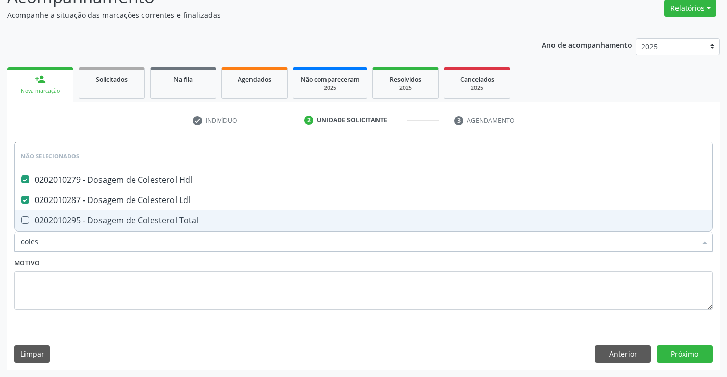
click at [136, 222] on div "0202010295 - Dosagem de Colesterol Total" at bounding box center [363, 220] width 685 height 8
checkbox Total "true"
type input "coles"
click at [121, 262] on div "Motivo" at bounding box center [363, 283] width 698 height 54
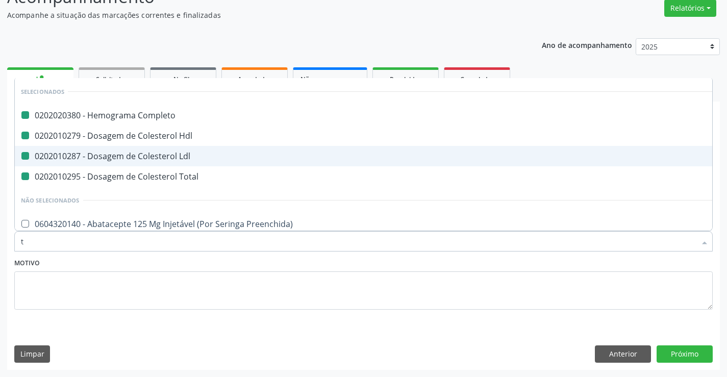
type input "tr"
checkbox Completo "false"
checkbox Ldl "false"
checkbox Hdl "false"
checkbox Total "false"
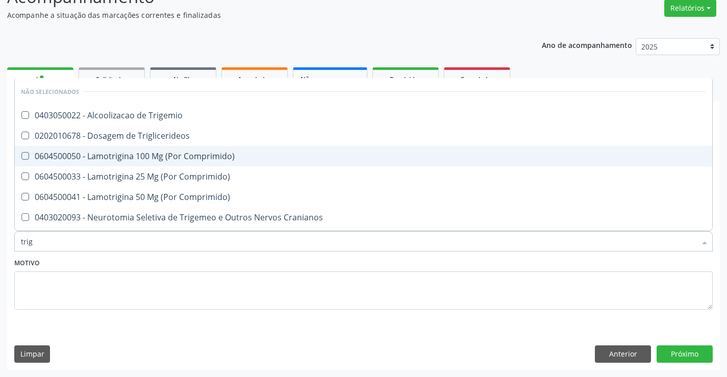
type input "trigl"
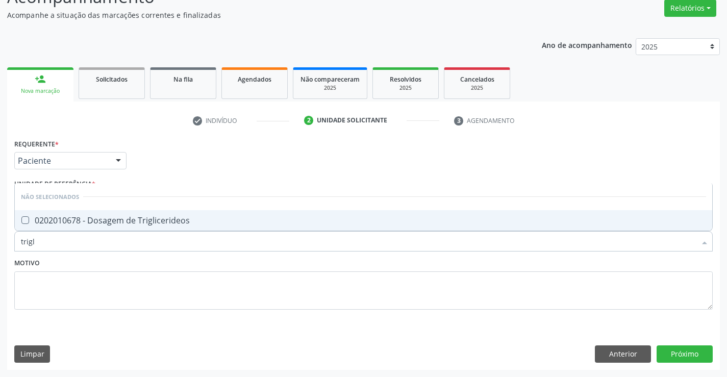
click at [124, 221] on div "0202010678 - Dosagem de Triglicerideos" at bounding box center [363, 220] width 685 height 8
checkbox Triglicerideos "true"
type input "trigl"
click at [123, 274] on textarea at bounding box center [363, 290] width 698 height 39
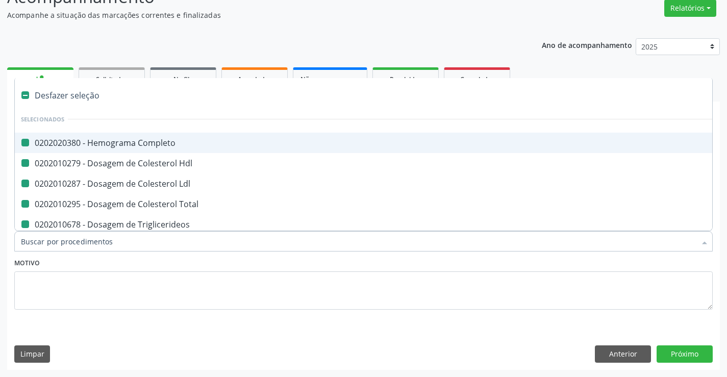
type input "u"
checkbox Completo "false"
checkbox Hdl "false"
checkbox Ldl "false"
checkbox Total "false"
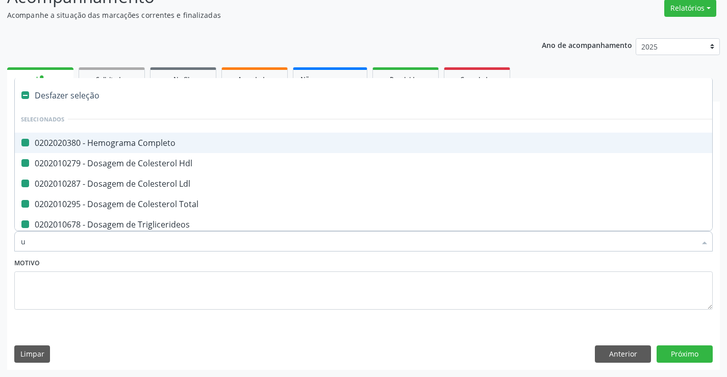
checkbox Triglicerideos "false"
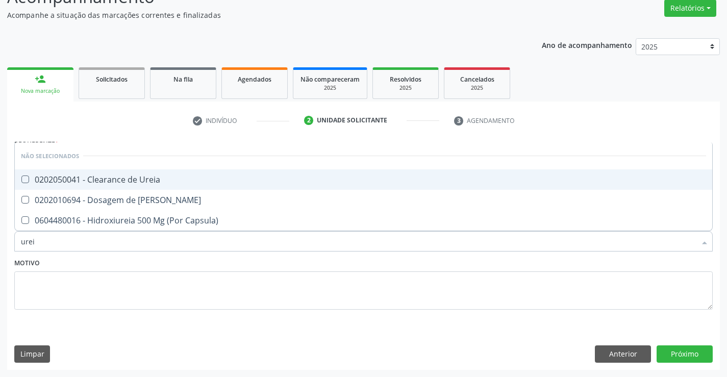
type input "ureia"
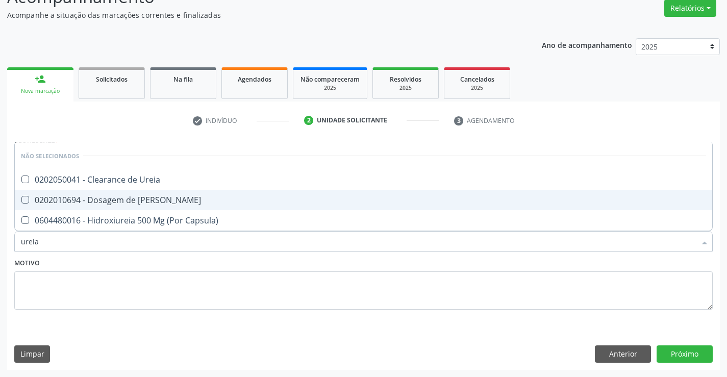
click at [129, 203] on div "0202010694 - Dosagem de [PERSON_NAME]" at bounding box center [363, 200] width 685 height 8
checkbox Ureia "true"
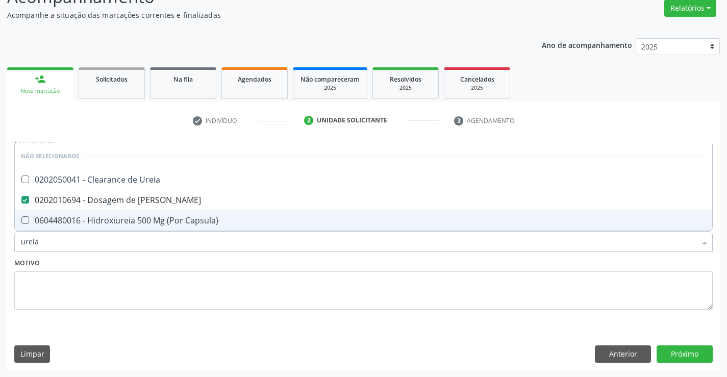
click at [115, 264] on div "Motivo" at bounding box center [363, 283] width 698 height 54
checkbox Ureia "true"
checkbox Capsula\) "true"
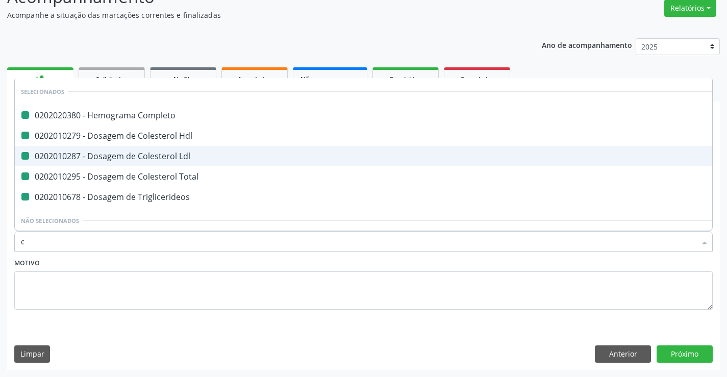
type input "cr"
checkbox Completo "false"
checkbox Hdl "false"
checkbox Ldl "false"
checkbox Total "false"
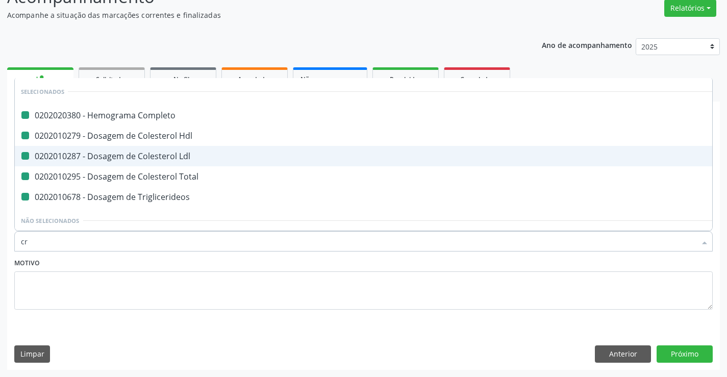
checkbox Triglicerideos "false"
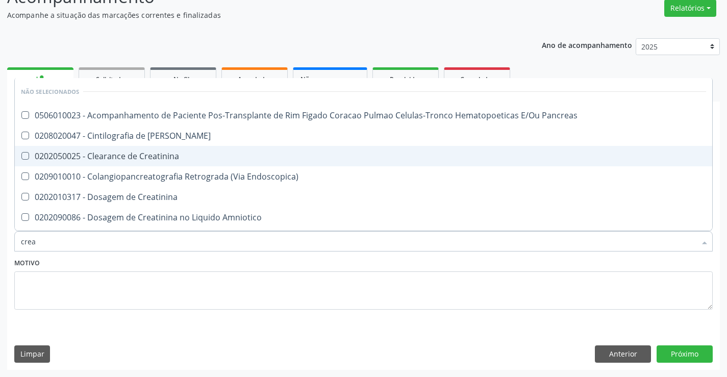
type input "creat"
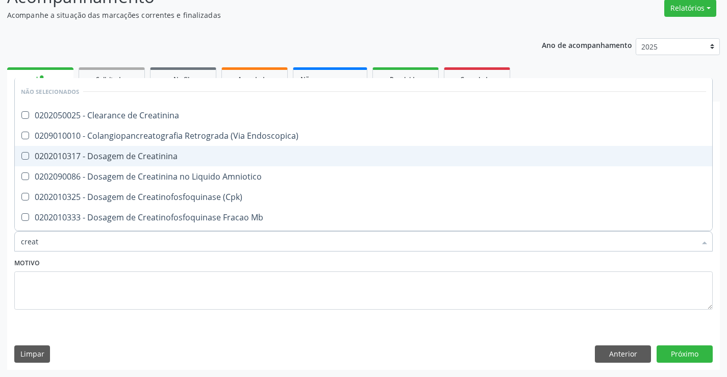
click at [147, 155] on div "0202010317 - Dosagem de Creatinina" at bounding box center [363, 156] width 685 height 8
checkbox Creatinina "true"
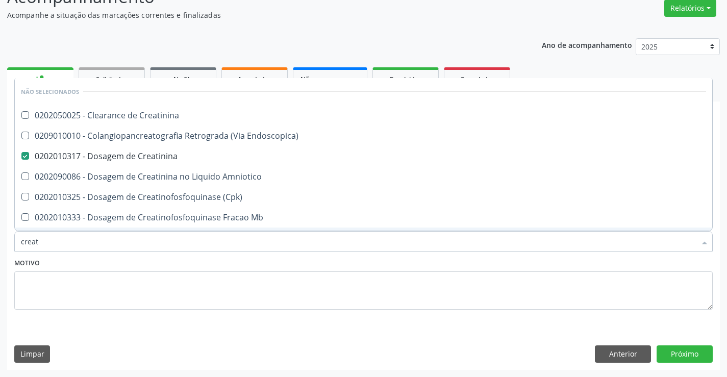
click at [157, 264] on div "Motivo" at bounding box center [363, 283] width 698 height 54
checkbox Creatinina "true"
checkbox Endoscopica\) "true"
checkbox Amniotico "true"
checkbox \(Cpk\) "true"
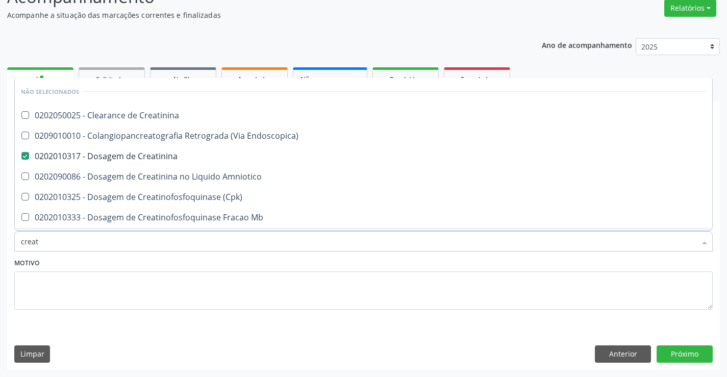
checkbox Oncologia "true"
checkbox Mb "true"
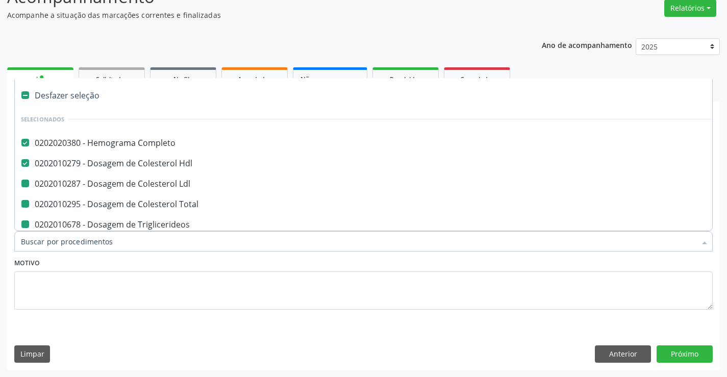
type input "u"
checkbox Ldl "false"
checkbox Total "false"
checkbox Triglicerideos "false"
checkbox Creatinina "false"
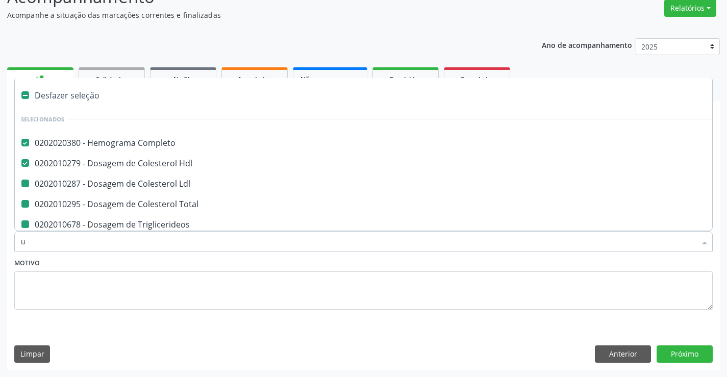
checkbox Ureia "false"
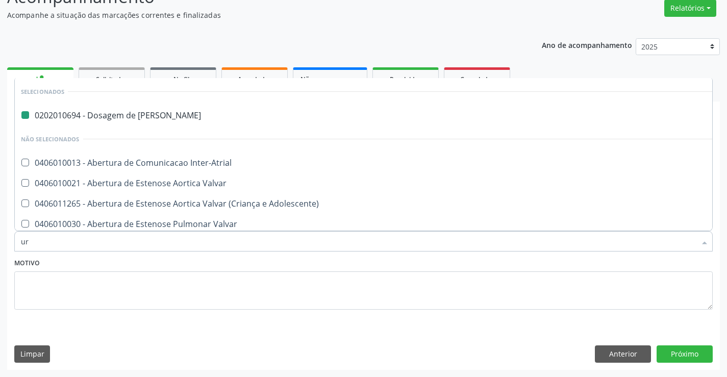
type input "uri"
checkbox Ureia "false"
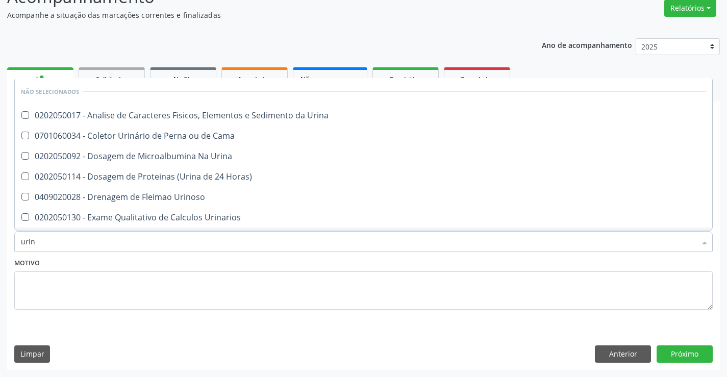
type input "urina"
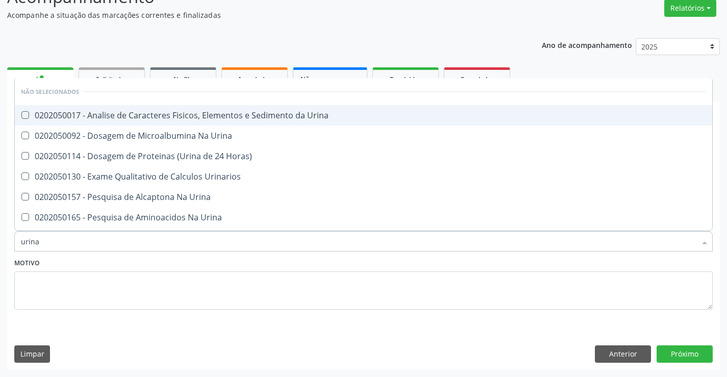
click at [181, 115] on div "0202050017 - Analise de Caracteres Fisicos, Elementos e Sedimento da Urina" at bounding box center [363, 115] width 685 height 8
checkbox Urina "true"
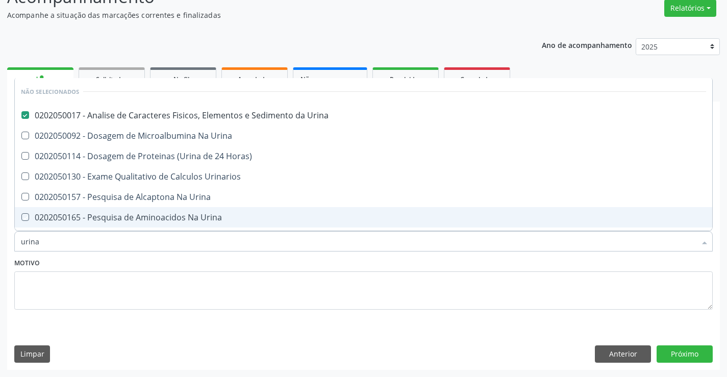
click at [187, 264] on div "Motivo" at bounding box center [363, 283] width 698 height 54
checkbox Horas\) "true"
checkbox Urinarios "true"
checkbox Urina "true"
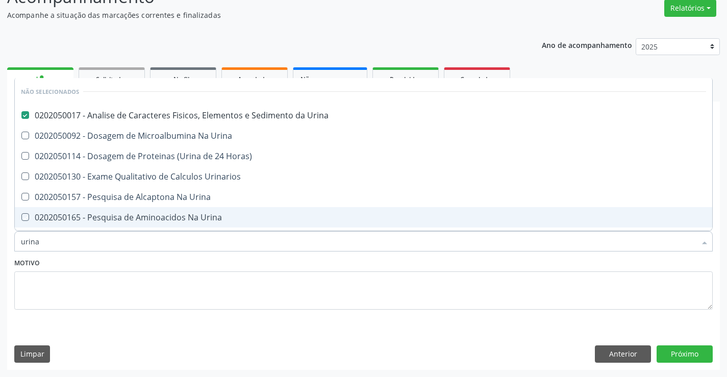
checkbox Urina "true"
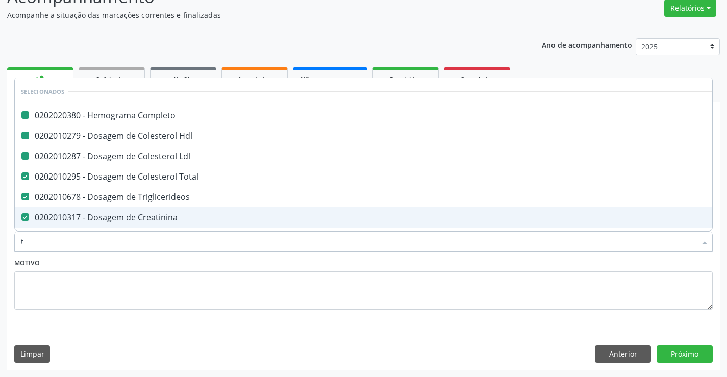
type input "tg"
checkbox Completo "false"
checkbox Ldl "false"
checkbox Hdl "false"
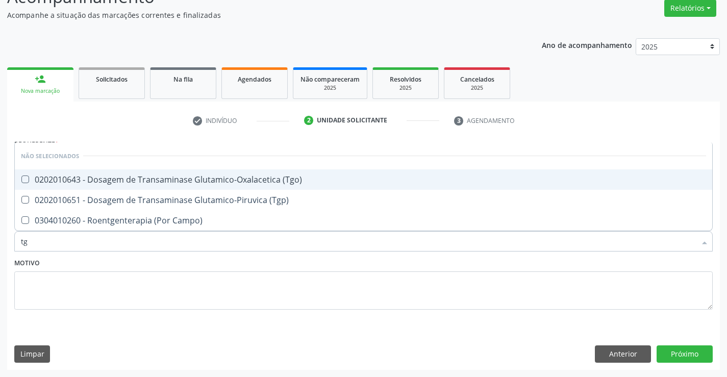
click at [276, 175] on div "0202010643 - Dosagem de Transaminase Glutamico-Oxalacetica (Tgo)" at bounding box center [363, 179] width 685 height 8
checkbox \(Tgo\) "true"
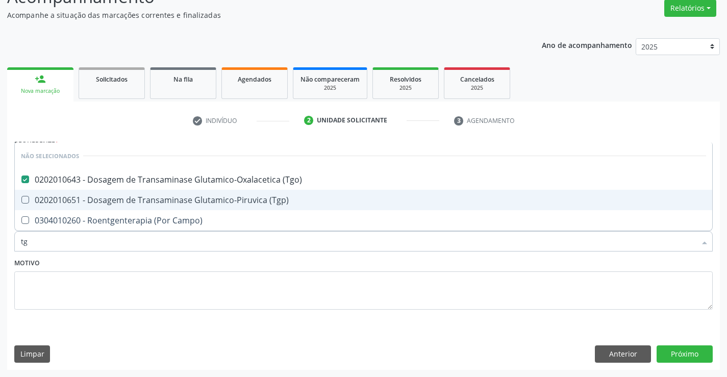
click at [265, 199] on div "0202010651 - Dosagem de Transaminase Glutamico-Piruvica (Tgp)" at bounding box center [363, 200] width 685 height 8
checkbox \(Tgp\) "true"
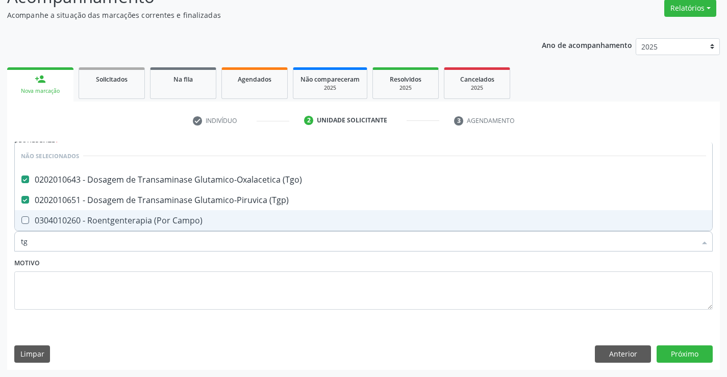
click at [224, 259] on div "Motivo" at bounding box center [363, 283] width 698 height 54
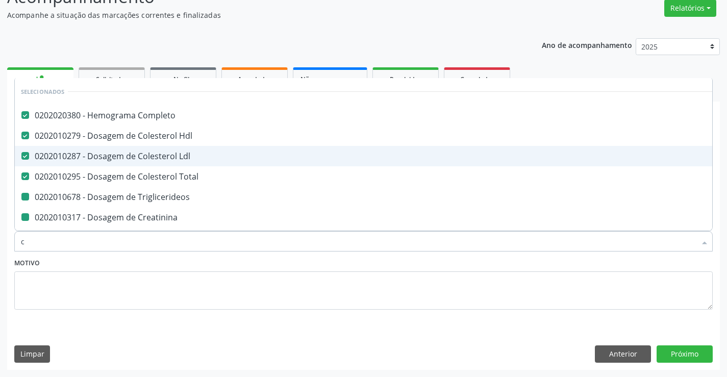
type input "ca"
checkbox Triglicerideos "false"
checkbox Creatinina "false"
checkbox Urina "false"
checkbox \(Tgo\) "false"
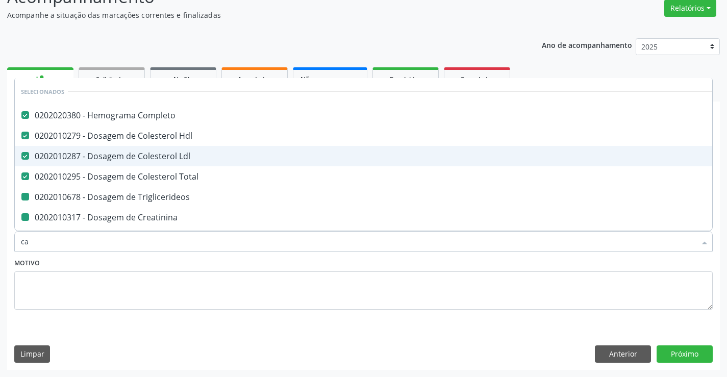
checkbox \(Tgp\) "false"
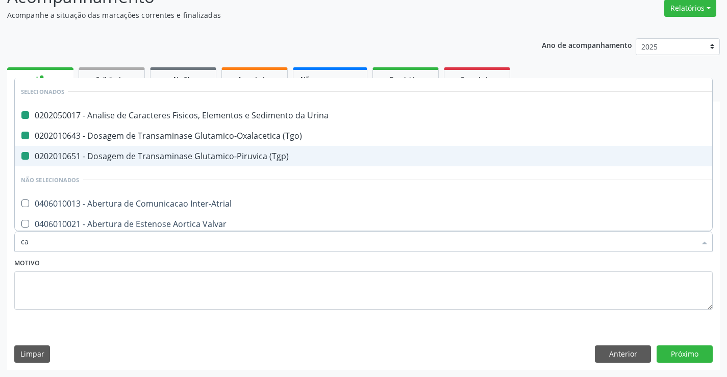
type input "cal"
checkbox Urina "false"
checkbox \(Tgp\) "false"
checkbox \(Tgo\) "false"
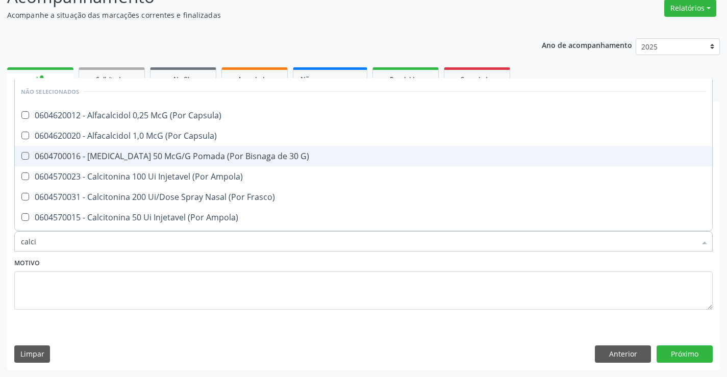
type input "calcio"
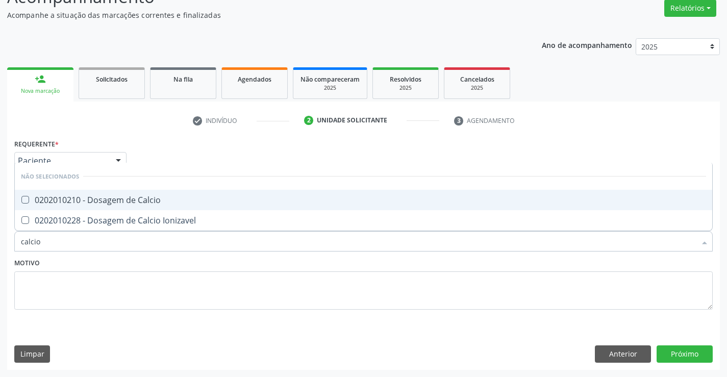
click at [134, 201] on div "0202010210 - Dosagem de Calcio" at bounding box center [363, 200] width 685 height 8
checkbox Calcio "true"
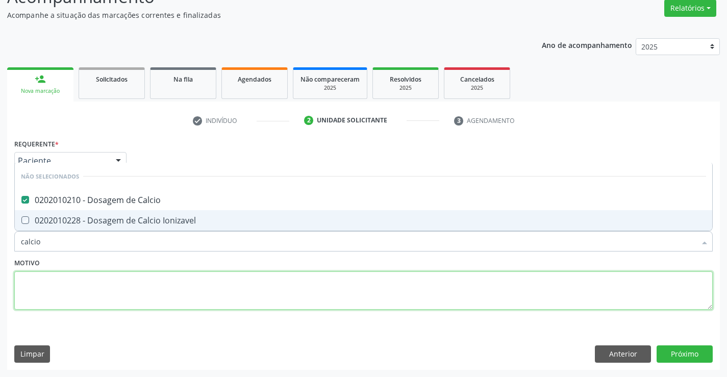
click at [127, 272] on textarea at bounding box center [363, 290] width 698 height 39
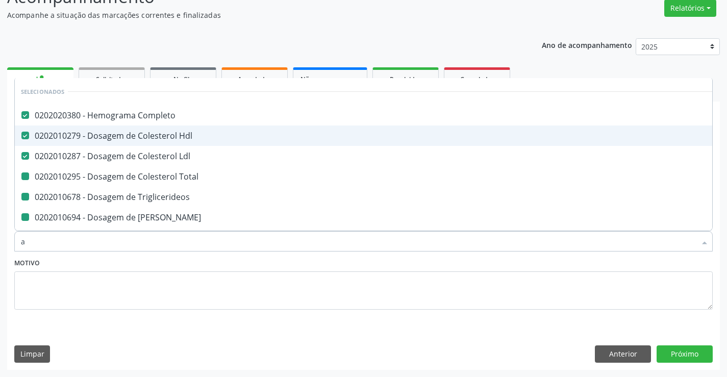
type input "ac"
checkbox Total "false"
checkbox Triglicerideos "false"
checkbox Ureia "false"
checkbox Creatinina "false"
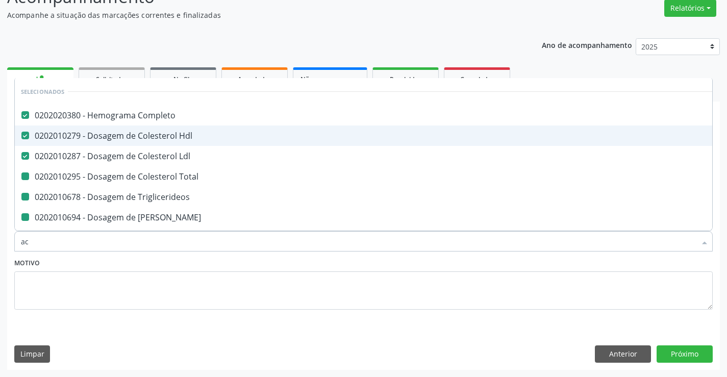
checkbox Urina "false"
checkbox \(Tgo\) "false"
checkbox \(Tgp\) "false"
checkbox Calcio "false"
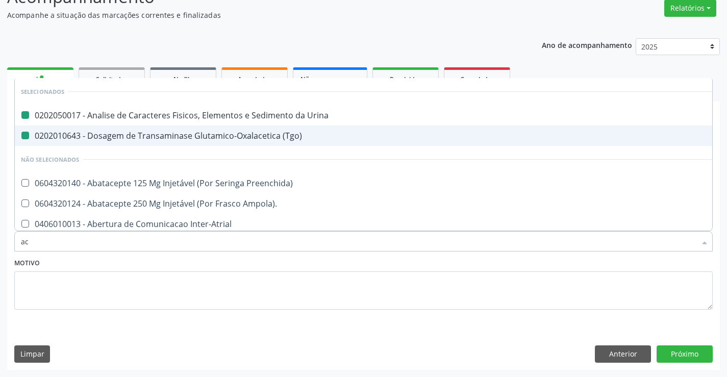
type input "aci"
checkbox Urina "false"
checkbox \(Tgo\) "false"
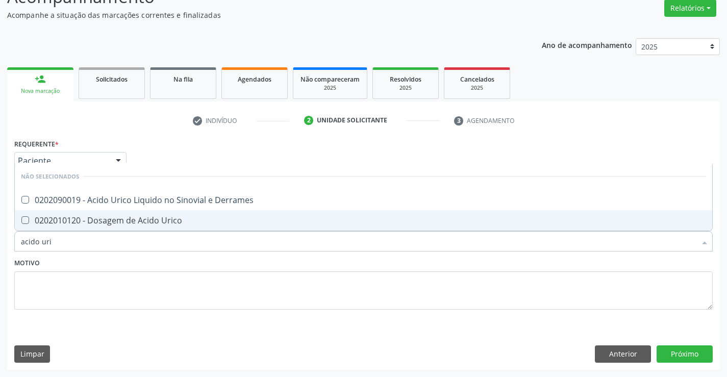
type input "acido uric"
click at [149, 218] on div "0202010120 - Dosagem de Acido Urico" at bounding box center [363, 220] width 685 height 8
checkbox Urico "true"
click at [143, 264] on div "Motivo" at bounding box center [363, 283] width 698 height 54
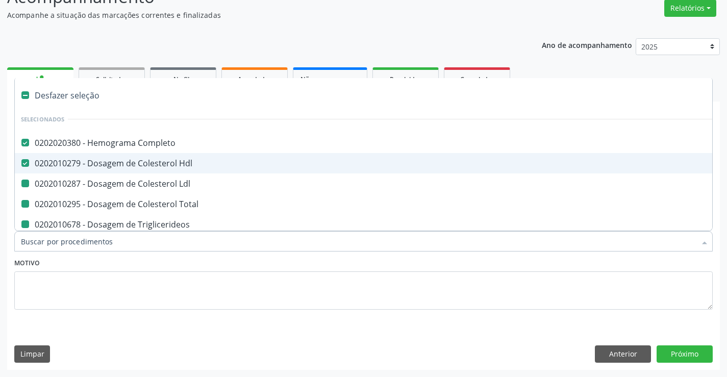
type input "f"
checkbox Ldl "false"
checkbox Total "false"
checkbox Triglicerideos "false"
checkbox Ureia "false"
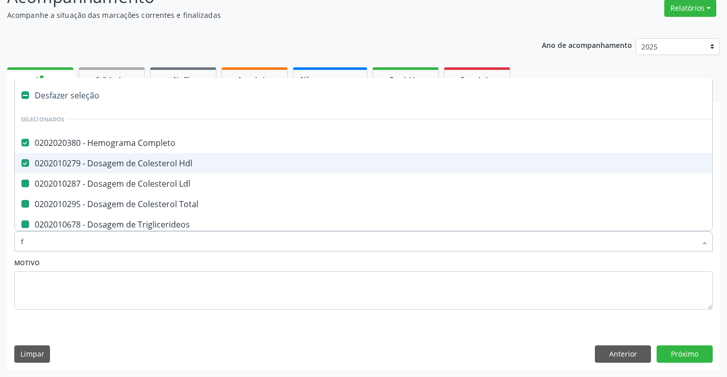
checkbox Creatinina "false"
checkbox Urina "false"
checkbox \(Tgo\) "false"
checkbox \(Tgp\) "false"
checkbox Calcio "false"
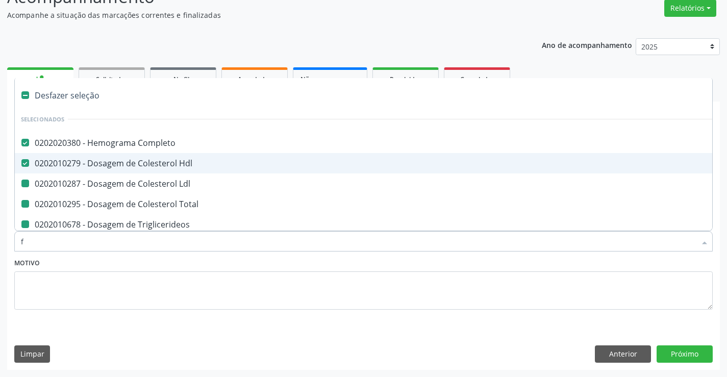
checkbox Urico "false"
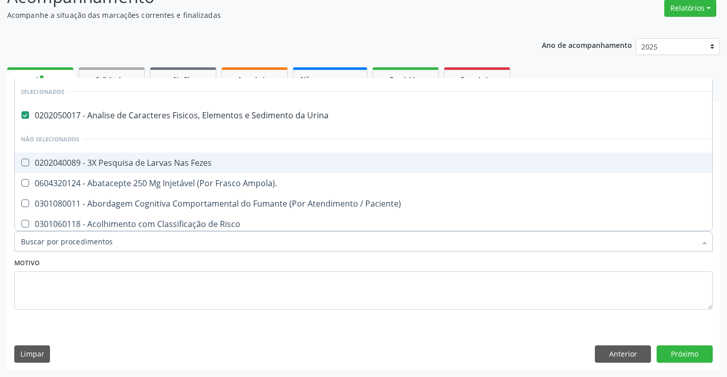
checkbox Fezes "true"
checkbox Ampola\)\ "true"
checkbox Paciente\) "true"
checkbox Risco "true"
checkbox Diálise "true"
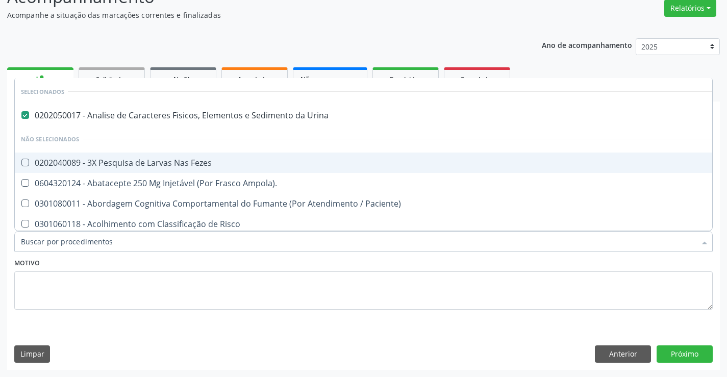
checkbox Diálise "true"
checkbox \(Uai\)\ "true"
checkbox Rim "true"
checkbox Fenilcetonuria "true"
checkbox Cistica "true"
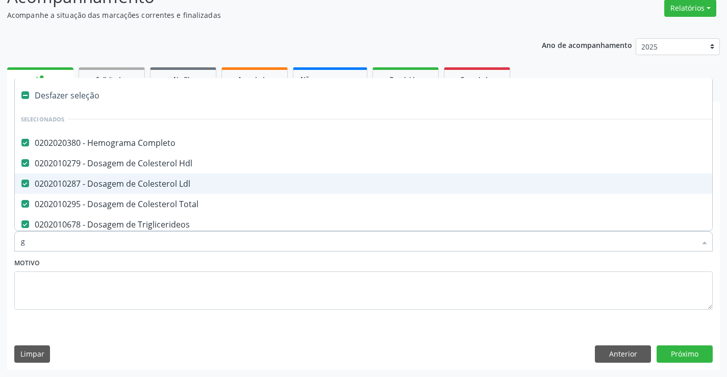
type input "gl"
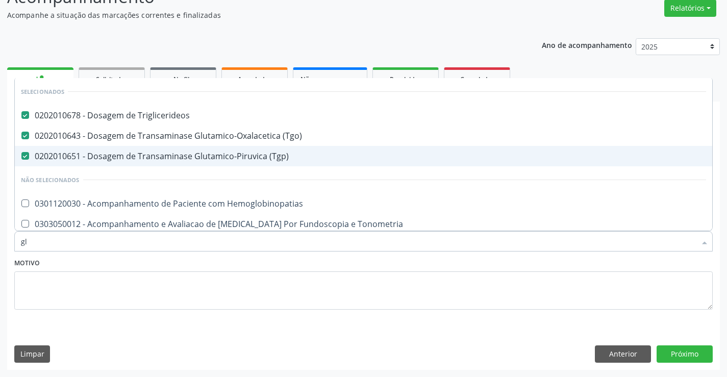
checkbox Hemoglobinopatias "false"
checkbox Tonometria "false"
checkbox Ampola\) "false"
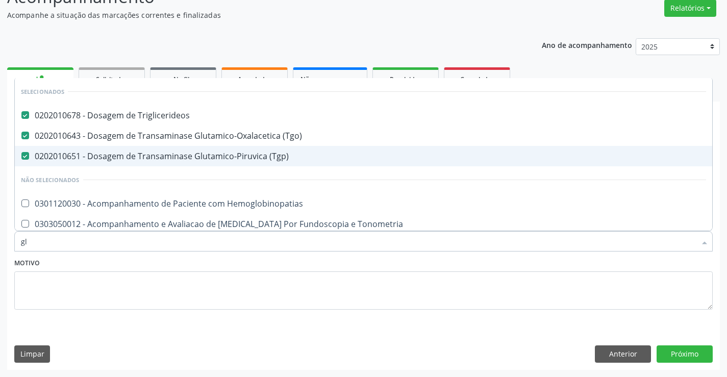
checkbox Linfatico "false"
checkbox Salivar "false"
type input "gli"
checkbox \(Tgp\) "false"
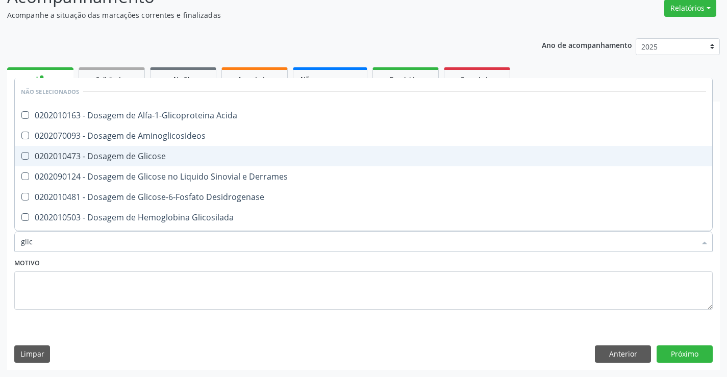
type input "glico"
checkbox Acida "false"
click at [153, 152] on div "0202010473 - Dosagem de Glicose" at bounding box center [363, 156] width 685 height 8
checkbox Glicose "true"
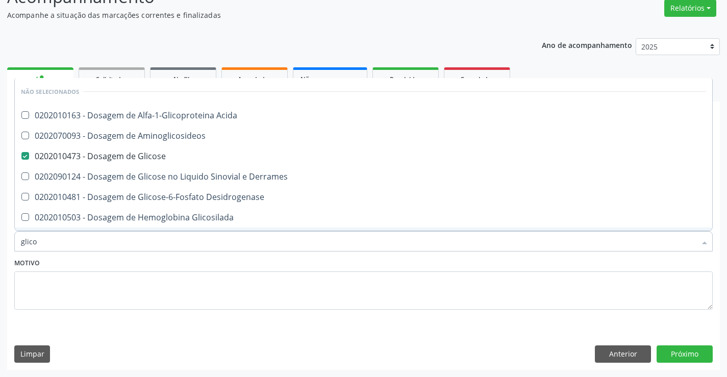
click at [152, 264] on div "Motivo" at bounding box center [363, 283] width 698 height 54
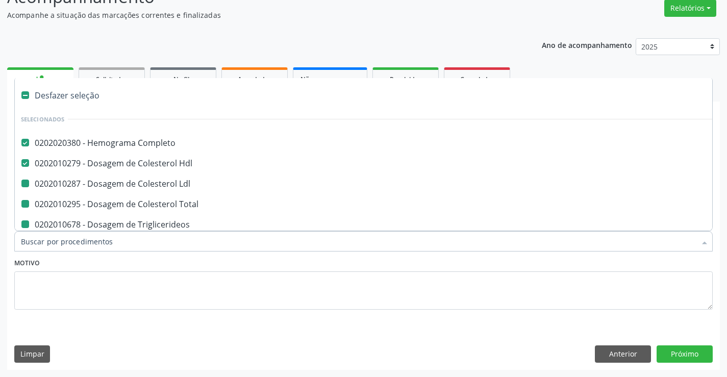
type input "f"
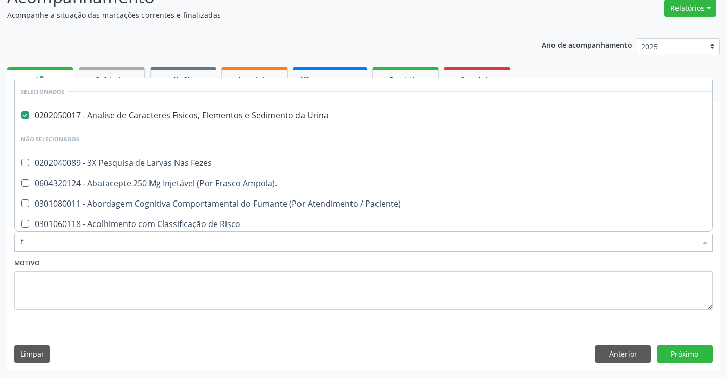
checkbox Fezes "false"
checkbox Paciente\) "false"
checkbox Risco "false"
checkbox Diálise "false"
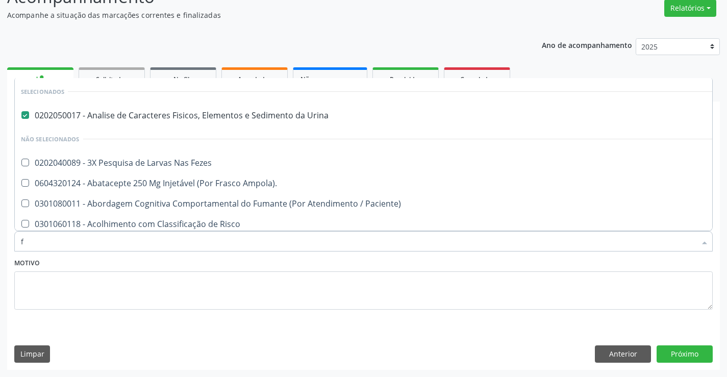
checkbox \(Uai\)\ "false"
checkbox Ampola\)\ "false"
checkbox Rim "false"
checkbox Fenilcetonuria "false"
checkbox Cistica "false"
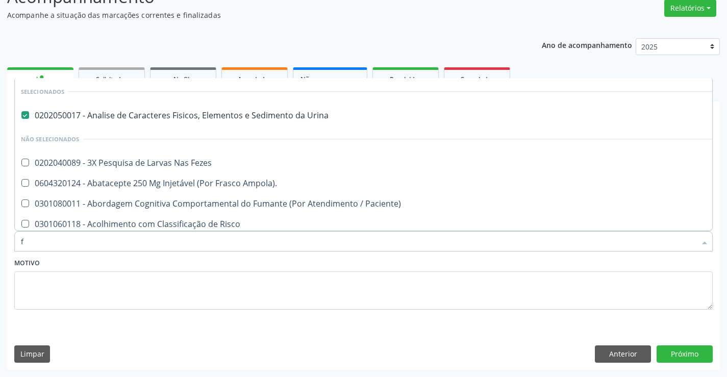
checkbox Bilateral "false"
type input "fe"
checkbox Urina "false"
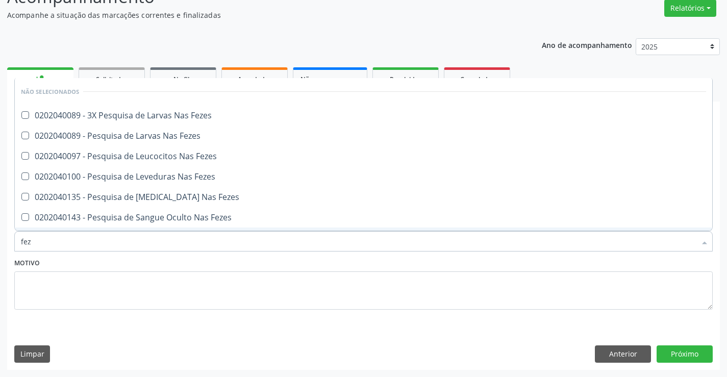
type input "feze"
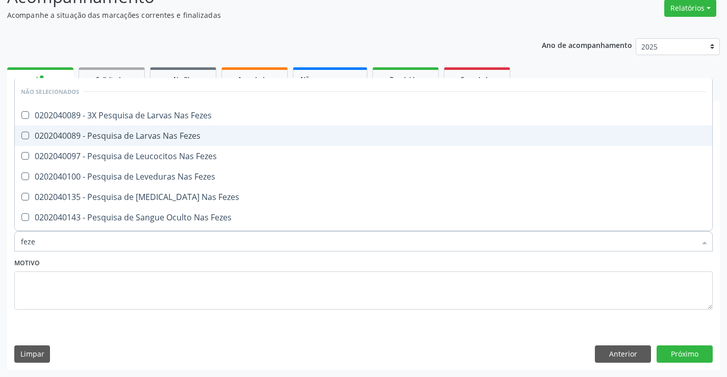
click at [175, 135] on div "0202040089 - Pesquisa de Larvas Nas Fezes" at bounding box center [363, 136] width 685 height 8
checkbox Fezes "true"
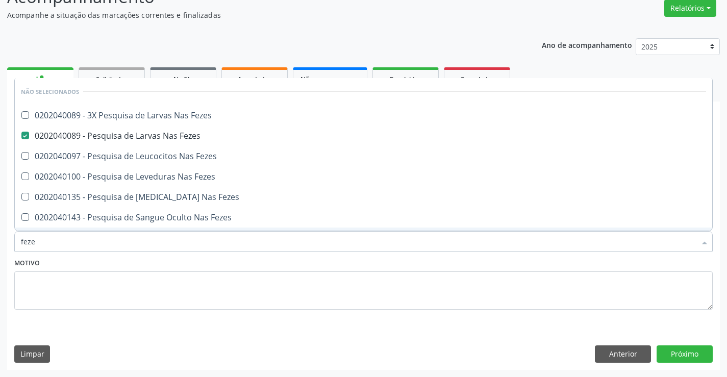
click at [161, 265] on div "Motivo" at bounding box center [363, 283] width 698 height 54
checkbox Fezes "true"
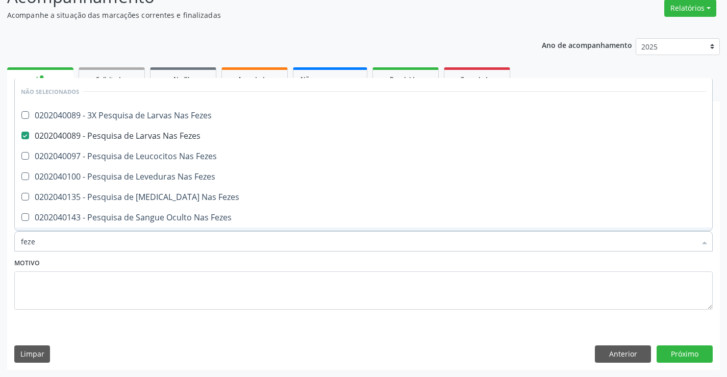
checkbox Fezes "true"
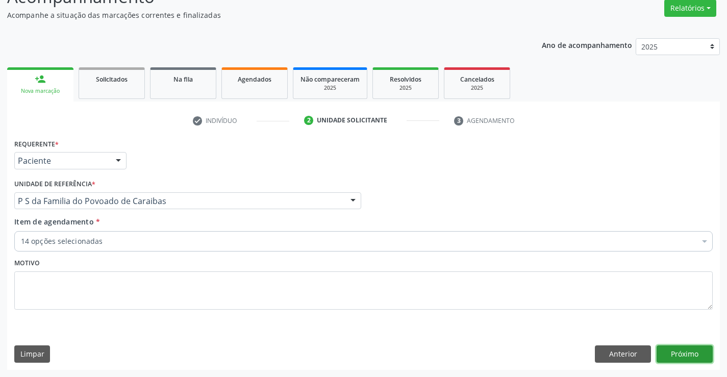
click at [670, 355] on button "Próximo" at bounding box center [684, 353] width 56 height 17
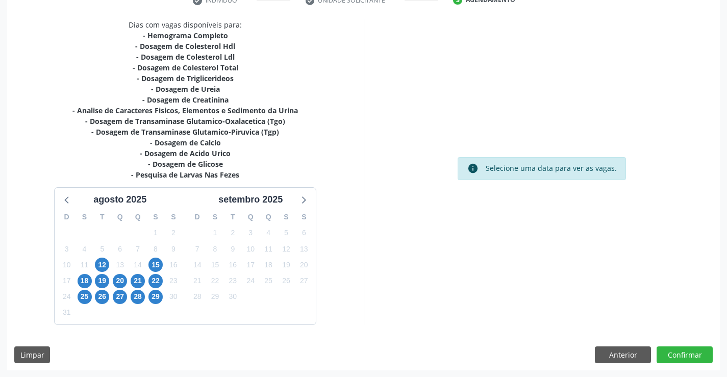
scroll to position [206, 0]
click at [159, 265] on span "15" at bounding box center [155, 264] width 14 height 14
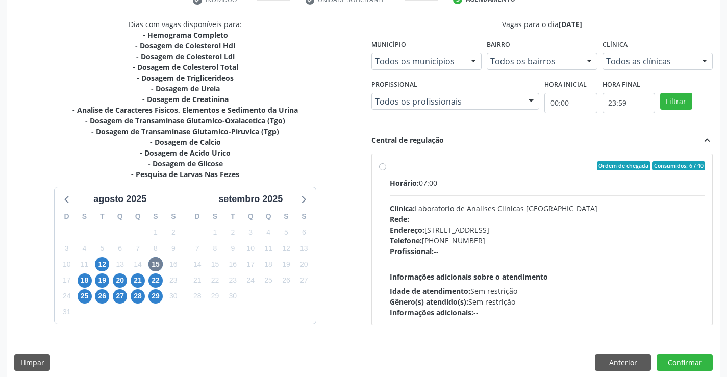
click at [390, 167] on label "Ordem de chegada Consumidos: 6 / 40 Horário: 07:00 Clínica: Laboratorio de Anal…" at bounding box center [548, 239] width 316 height 157
click at [383, 167] on input "Ordem de chegada Consumidos: 6 / 40 Horário: 07:00 Clínica: Laboratorio de Anal…" at bounding box center [382, 165] width 7 height 9
radio input "true"
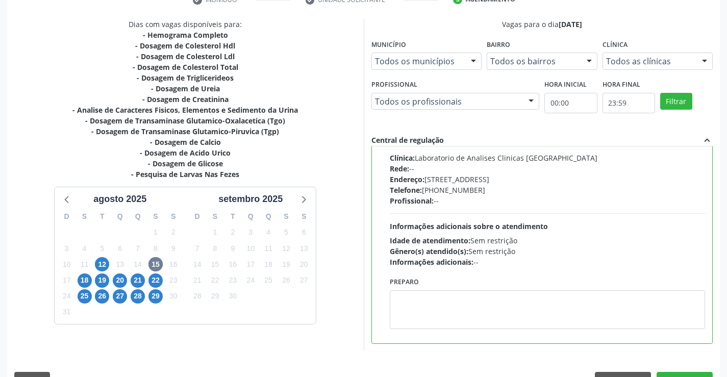
scroll to position [233, 0]
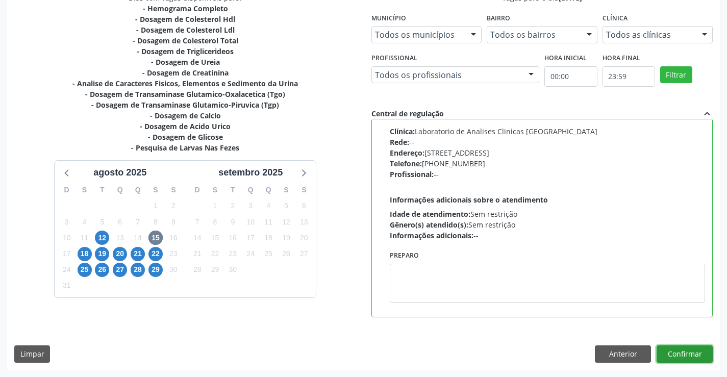
click at [672, 354] on button "Confirmar" at bounding box center [684, 353] width 56 height 17
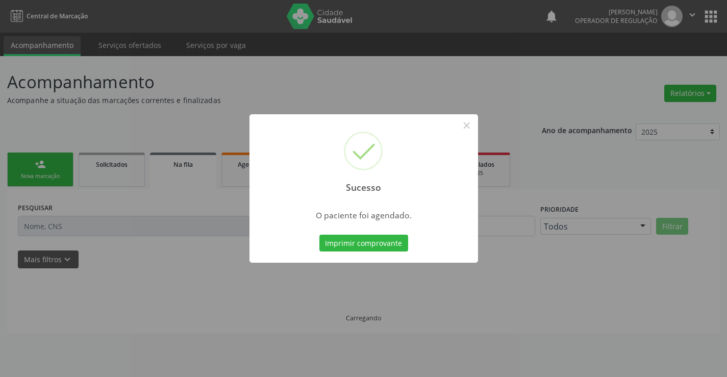
scroll to position [0, 0]
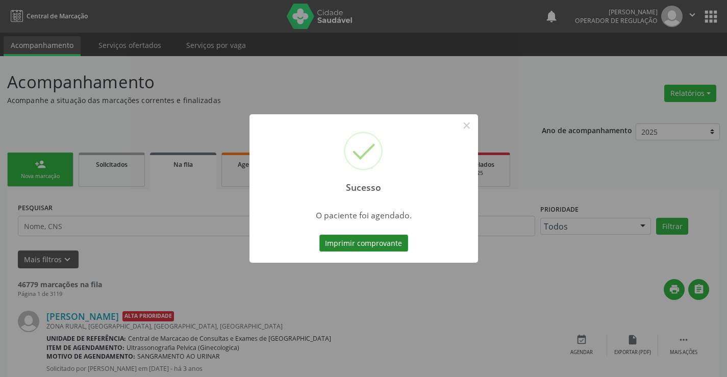
click at [390, 241] on button "Imprimir comprovante" at bounding box center [363, 243] width 89 height 17
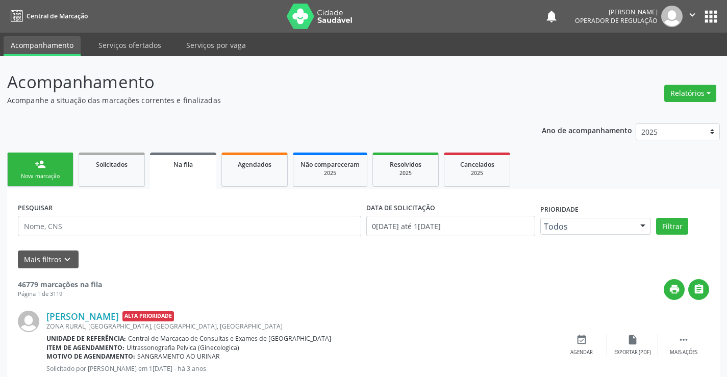
click at [51, 171] on link "person_add Nova marcação" at bounding box center [40, 170] width 66 height 34
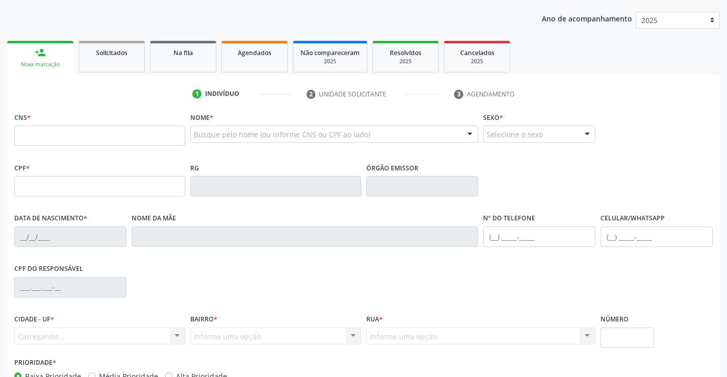
scroll to position [153, 0]
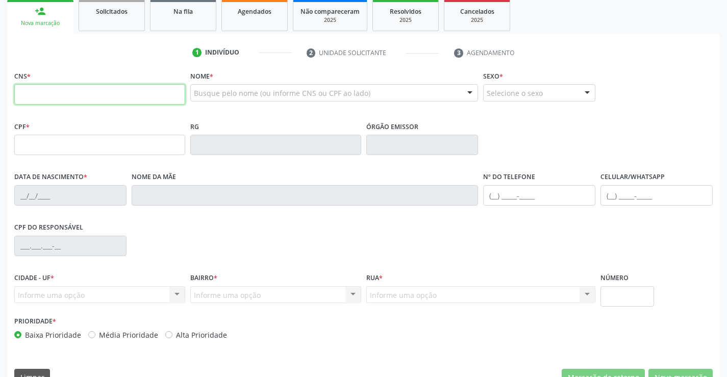
click at [57, 97] on input "text" at bounding box center [99, 94] width 171 height 20
type input "704 3025 5853 7797"
type input "902.573.165-15"
type input "0762834021"
type input "2[DATE]"
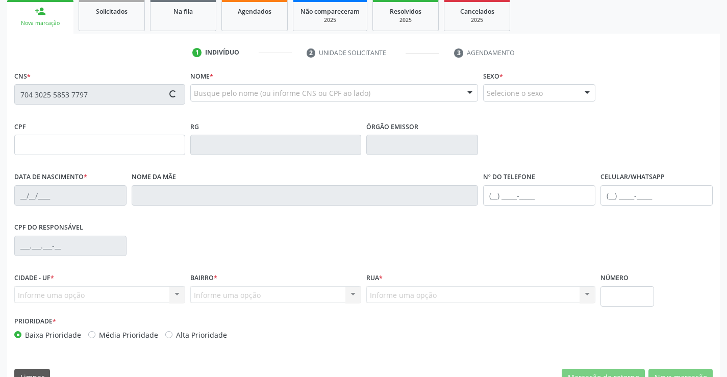
type input "[PHONE_NUMBER]"
type input "902.573.165-15"
type input "S/N"
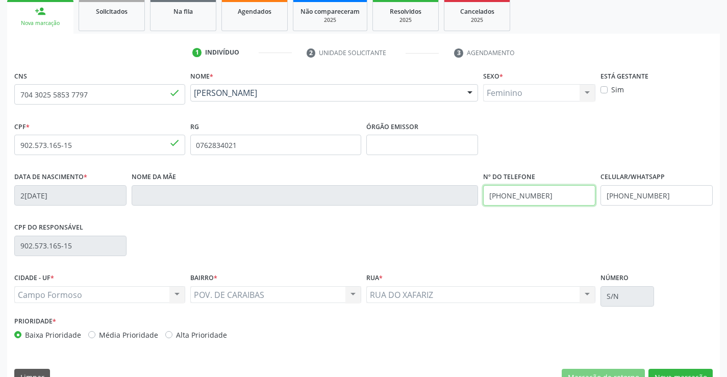
click at [560, 197] on input "[PHONE_NUMBER]" at bounding box center [539, 195] width 112 height 20
type input "[PHONE_NUMBER]"
click at [666, 195] on input "[PHONE_NUMBER]" at bounding box center [656, 195] width 112 height 20
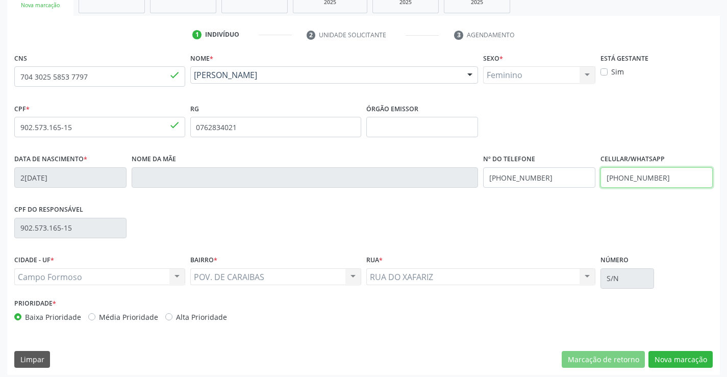
scroll to position [176, 0]
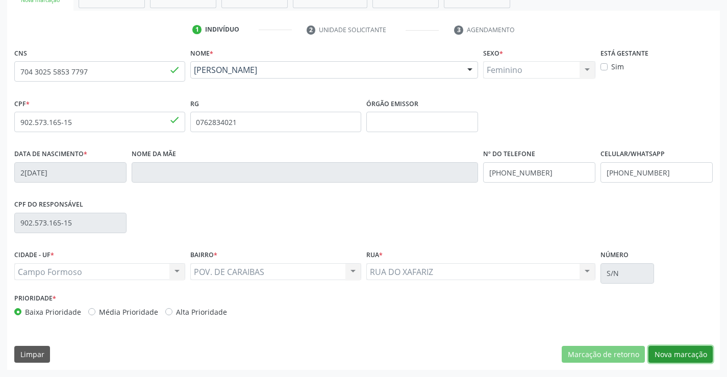
click at [684, 353] on button "Nova marcação" at bounding box center [680, 354] width 64 height 17
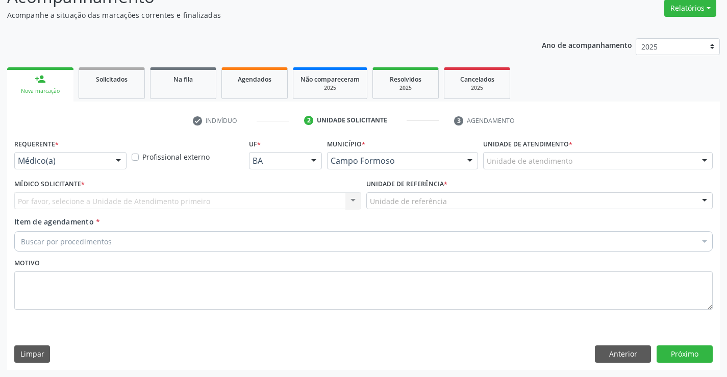
click at [119, 157] on div at bounding box center [118, 161] width 15 height 17
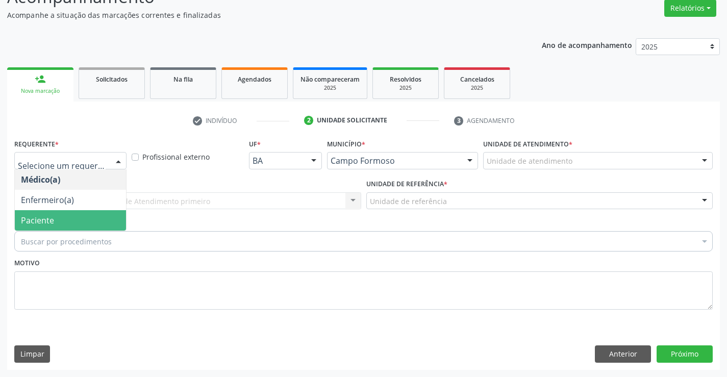
click at [104, 216] on span "Paciente" at bounding box center [70, 220] width 111 height 20
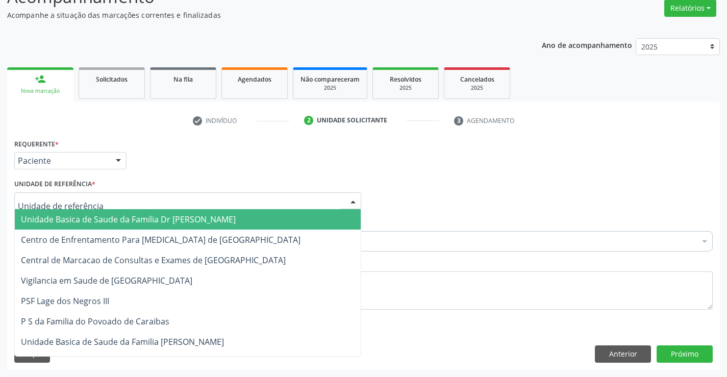
click at [117, 201] on div at bounding box center [187, 200] width 347 height 17
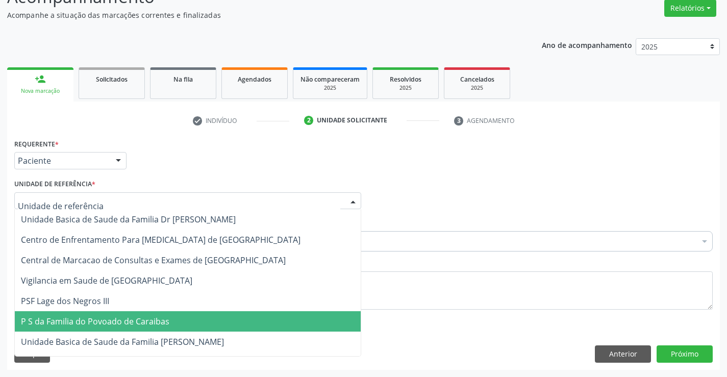
click at [156, 323] on span "P S da Familia do Povoado de Caraibas" at bounding box center [95, 321] width 148 height 11
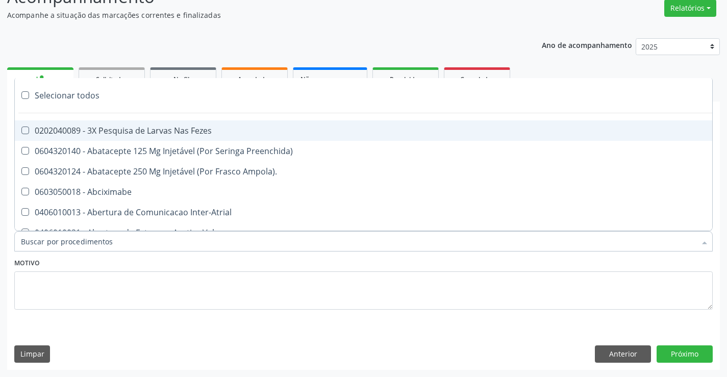
click at [133, 243] on div at bounding box center [363, 241] width 698 height 20
click at [133, 243] on input "Item de agendamento *" at bounding box center [358, 241] width 675 height 20
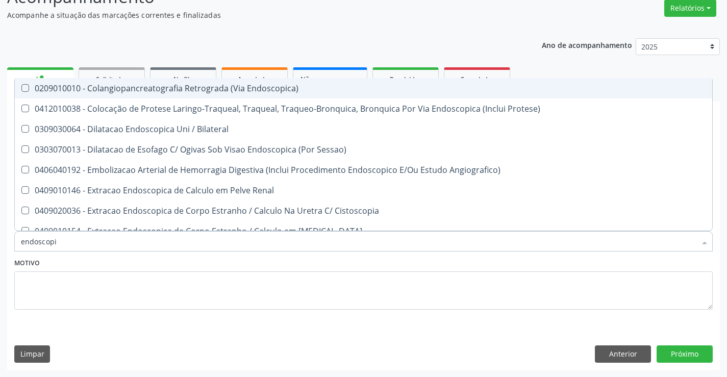
type input "endoscopia"
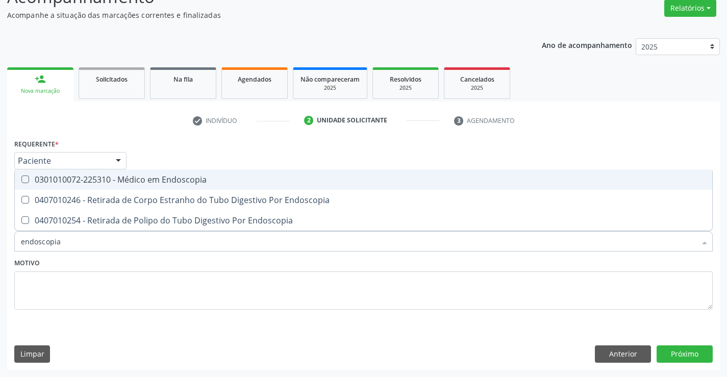
click at [187, 181] on div "0301010072-225310 - Médico em Endoscopia" at bounding box center [363, 179] width 685 height 8
checkbox Endoscopia "true"
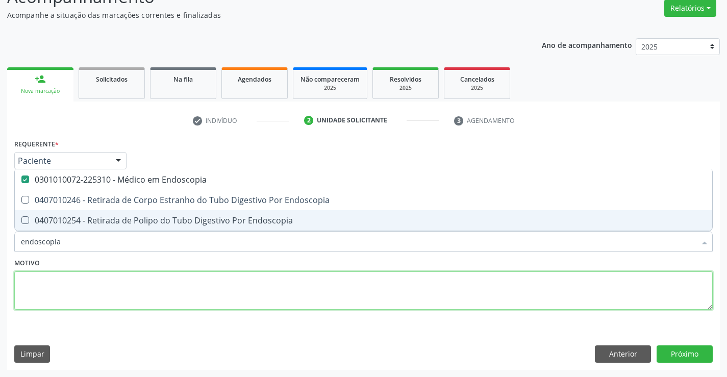
click at [207, 282] on textarea at bounding box center [363, 290] width 698 height 39
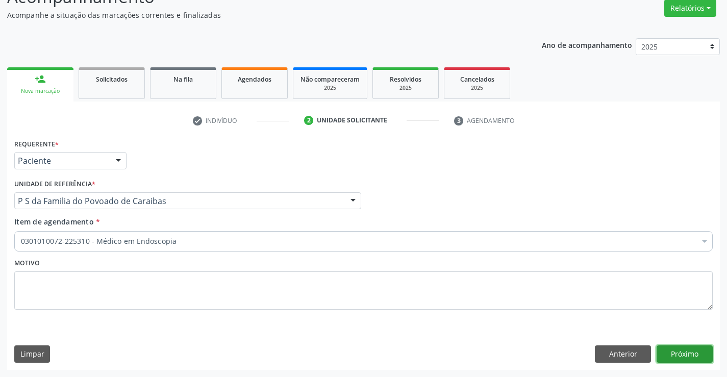
click at [680, 351] on button "Próximo" at bounding box center [684, 353] width 56 height 17
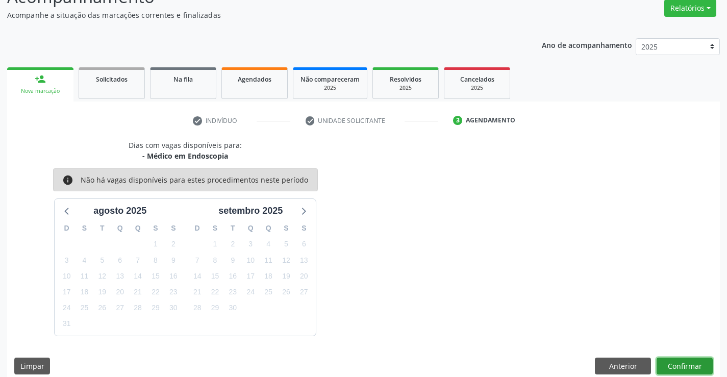
click at [681, 361] on button "Confirmar" at bounding box center [684, 366] width 56 height 17
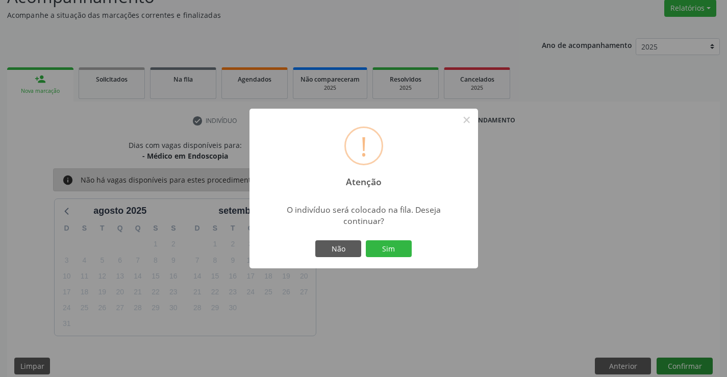
click at [366, 240] on button "Sim" at bounding box center [389, 248] width 46 height 17
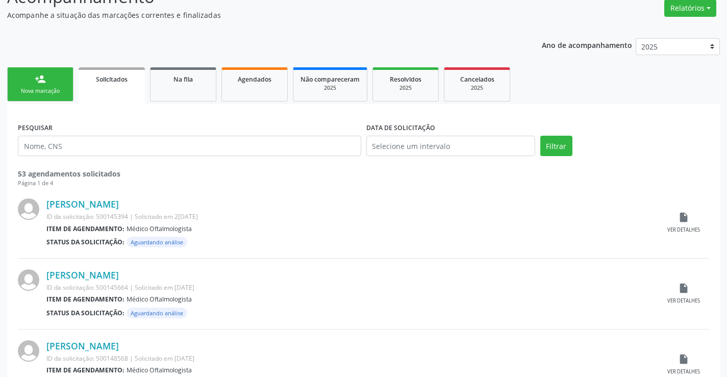
scroll to position [0, 0]
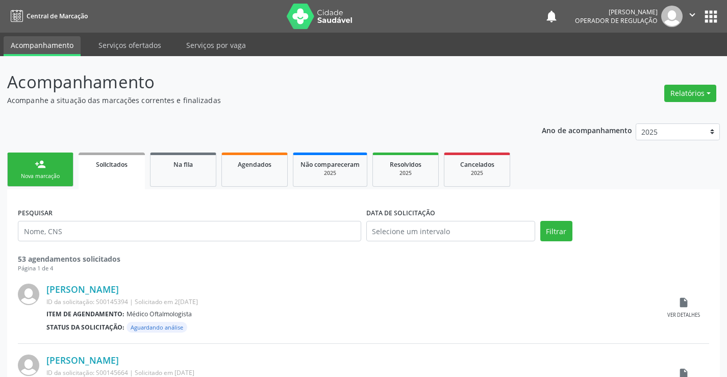
click at [69, 175] on link "person_add Nova marcação" at bounding box center [40, 170] width 66 height 34
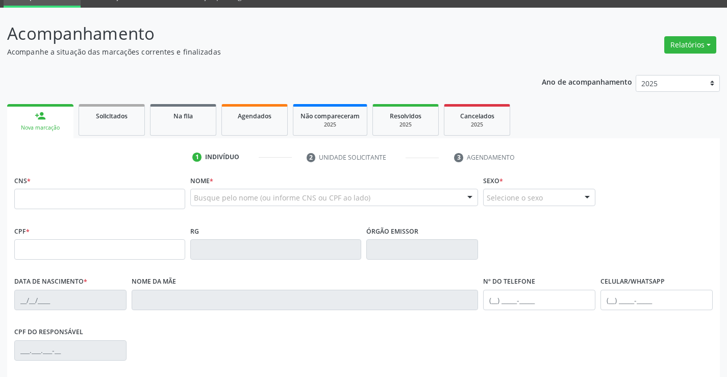
scroll to position [153, 0]
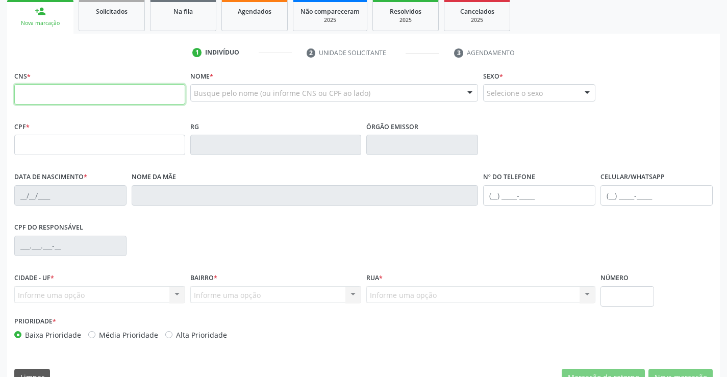
click at [46, 92] on input "text" at bounding box center [99, 94] width 171 height 20
type input "703 2056 5629 9292"
type input "[DATE]"
type input "[PHONE_NUMBER]"
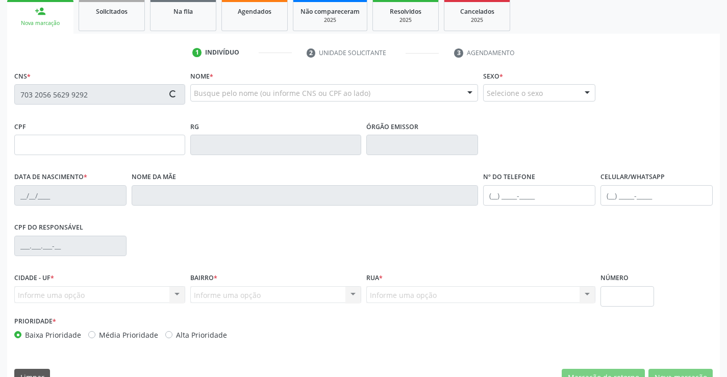
type input "013.822.125-18"
type input "S/N"
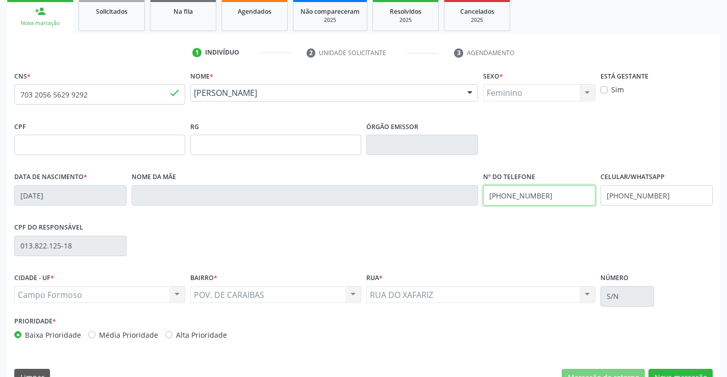
click at [549, 195] on input "[PHONE_NUMBER]" at bounding box center [539, 195] width 112 height 20
type input "[PHONE_NUMBER]"
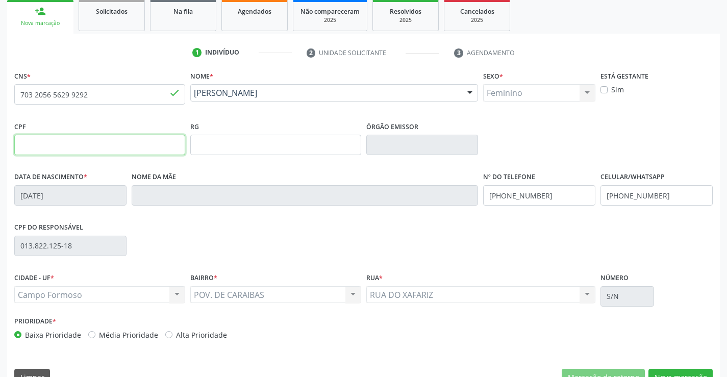
click at [124, 147] on input "text" at bounding box center [99, 145] width 171 height 20
type input "013.822.125-18"
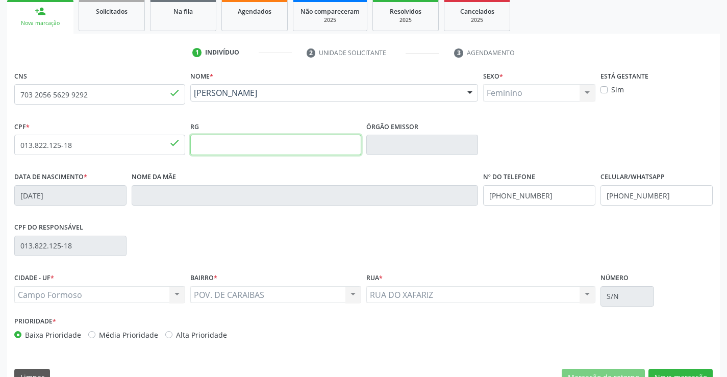
click at [262, 143] on input "text" at bounding box center [275, 145] width 171 height 20
type input "0744148600"
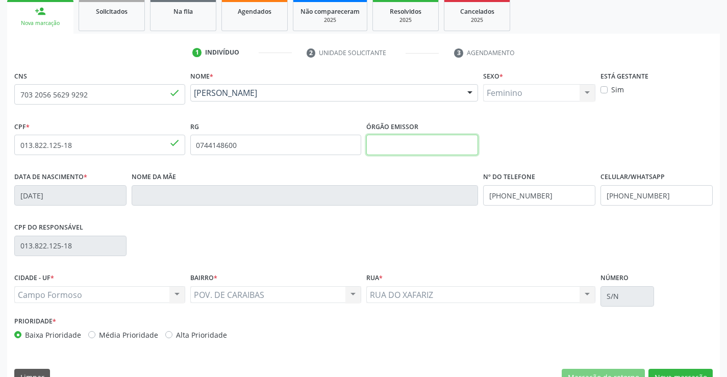
click at [416, 145] on input "text" at bounding box center [422, 145] width 112 height 20
type input "SSPBA"
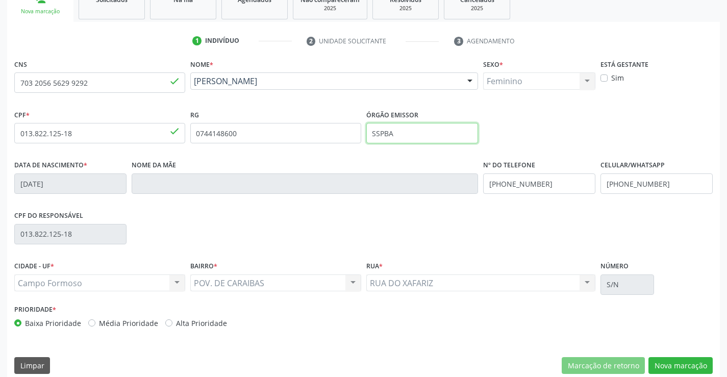
scroll to position [176, 0]
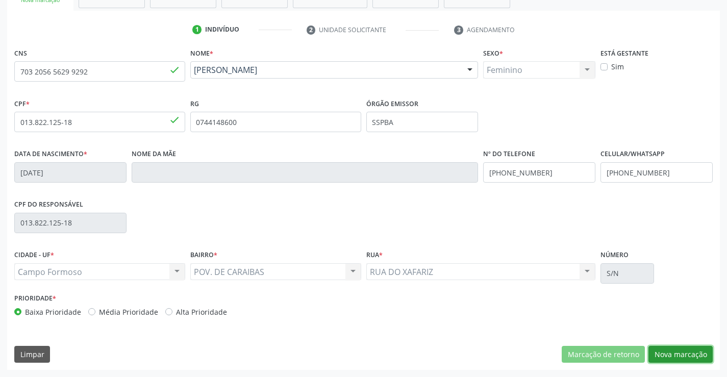
click at [677, 360] on button "Nova marcação" at bounding box center [680, 354] width 64 height 17
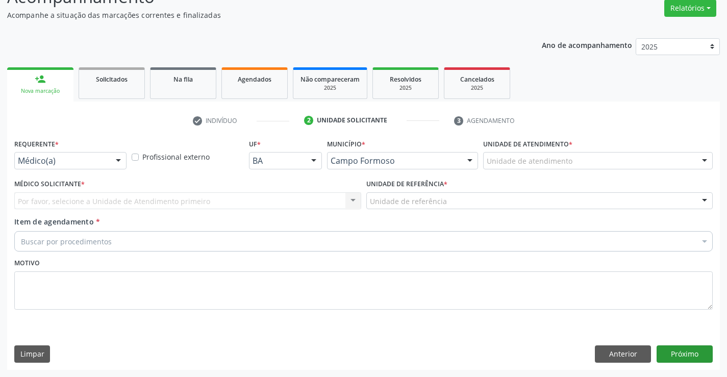
scroll to position [85, 0]
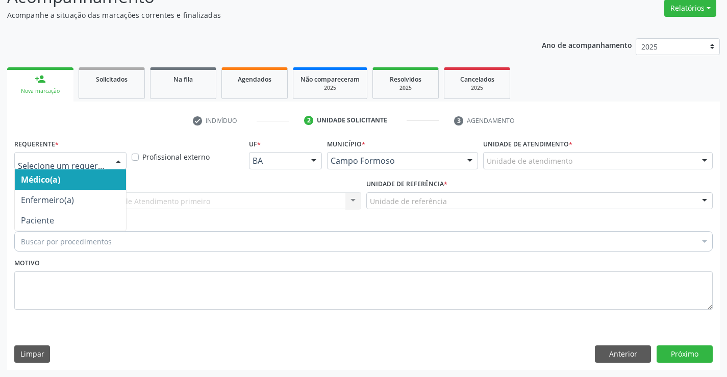
click at [117, 158] on div at bounding box center [118, 161] width 15 height 17
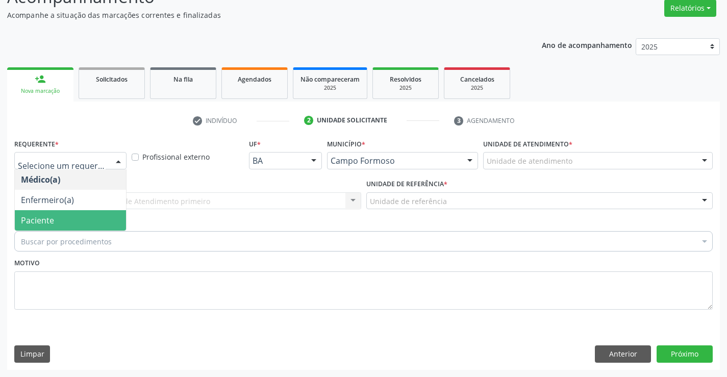
click at [98, 219] on span "Paciente" at bounding box center [70, 220] width 111 height 20
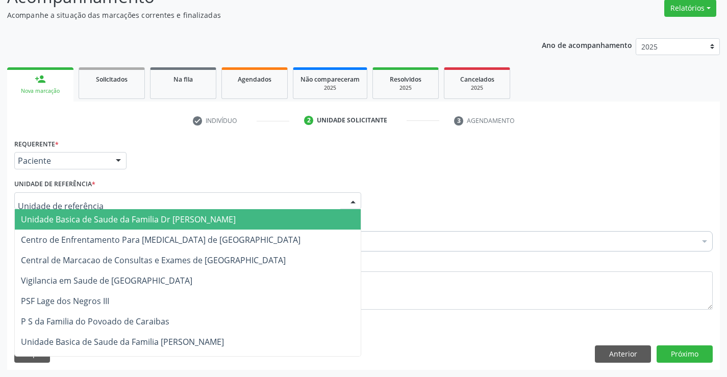
click at [103, 201] on div at bounding box center [187, 200] width 347 height 17
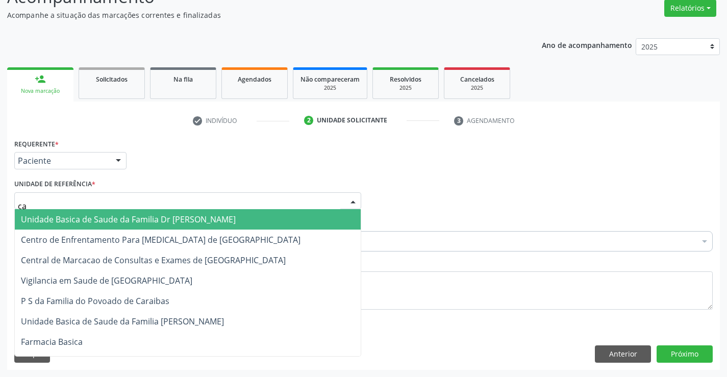
type input "car"
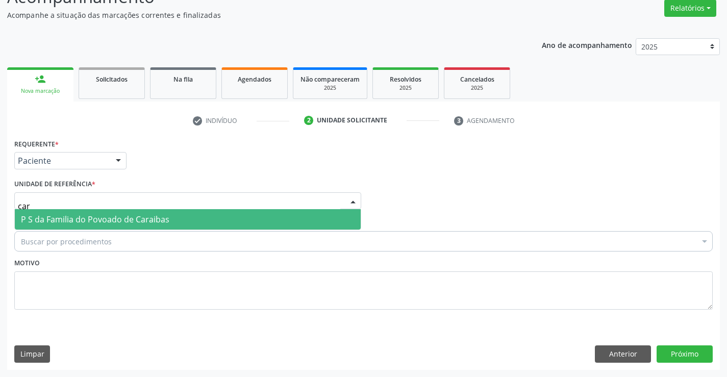
click at [107, 217] on span "P S da Familia do Povoado de Caraibas" at bounding box center [95, 219] width 148 height 11
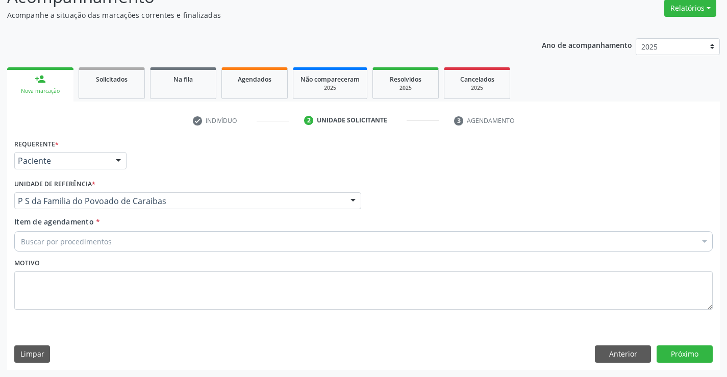
click at [121, 248] on div "Buscar por procedimentos" at bounding box center [363, 241] width 698 height 20
type input "trig"
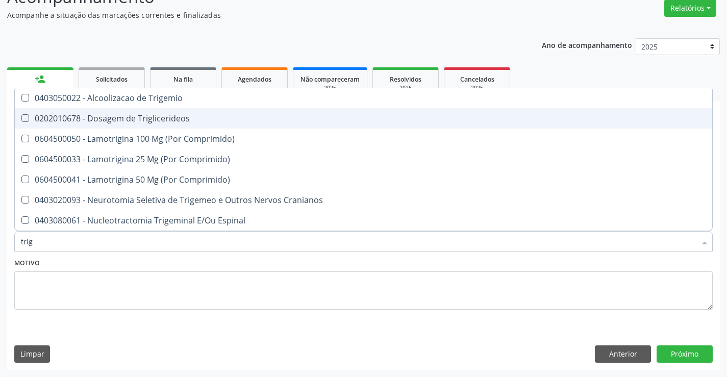
click at [127, 124] on span "0202010678 - Dosagem de Triglicerideos" at bounding box center [363, 118] width 697 height 20
checkbox Triglicerideos "true"
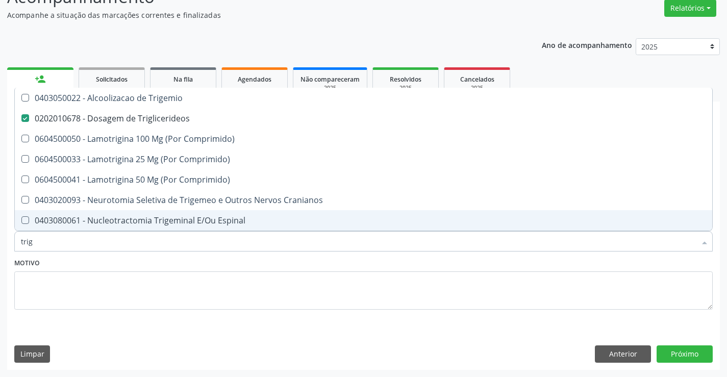
type input "trig"
click at [151, 261] on div "Motivo" at bounding box center [363, 283] width 698 height 54
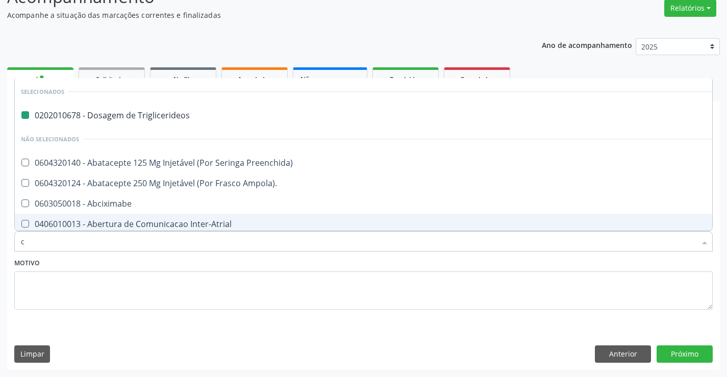
type input "co"
checkbox Triglicerideos "false"
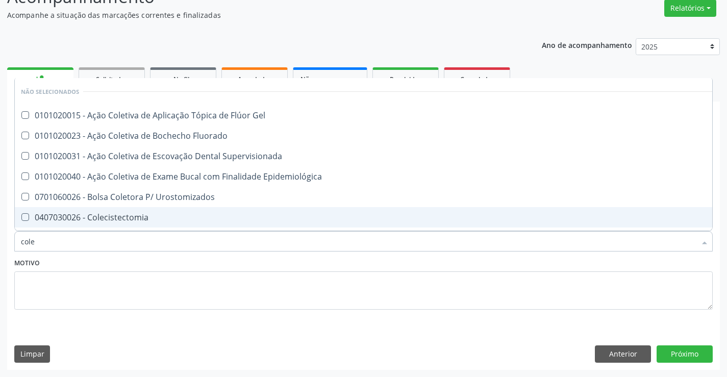
type input "coles"
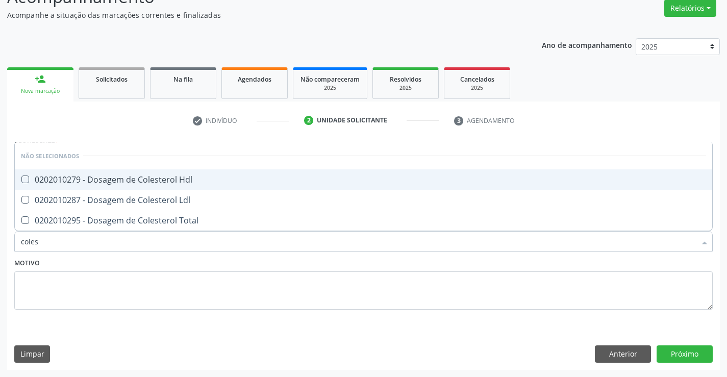
click at [167, 179] on div "0202010279 - Dosagem de Colesterol Hdl" at bounding box center [363, 179] width 685 height 8
checkbox Hdl "true"
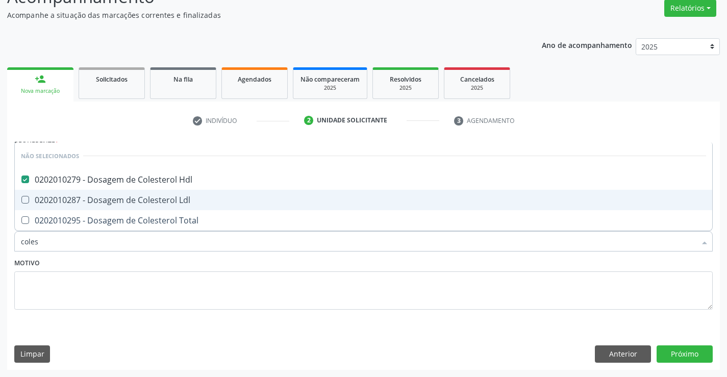
drag, startPoint x: 167, startPoint y: 197, endPoint x: 165, endPoint y: 231, distance: 33.7
click at [167, 204] on div "0202010287 - Dosagem de Colesterol Ldl" at bounding box center [363, 200] width 685 height 8
checkbox Ldl "true"
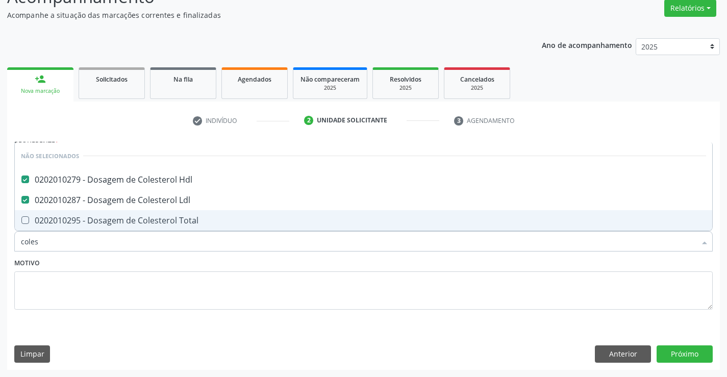
drag, startPoint x: 164, startPoint y: 218, endPoint x: 157, endPoint y: 246, distance: 29.4
click at [163, 219] on div "0202010295 - Dosagem de Colesterol Total" at bounding box center [363, 220] width 685 height 8
checkbox Total "true"
type input "coles"
click at [154, 268] on div "Motivo" at bounding box center [363, 283] width 698 height 54
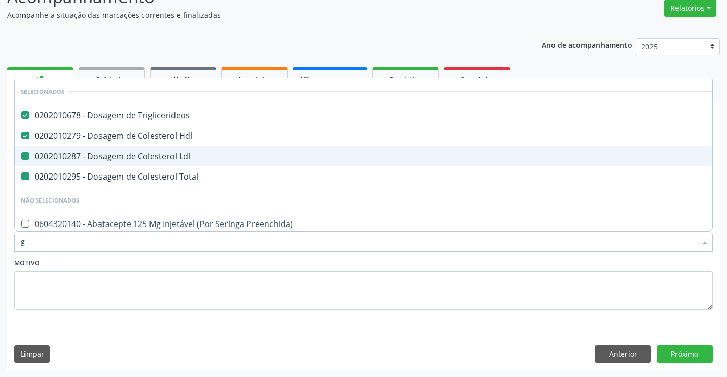
type input "gl"
checkbox Ldl "false"
checkbox Total "false"
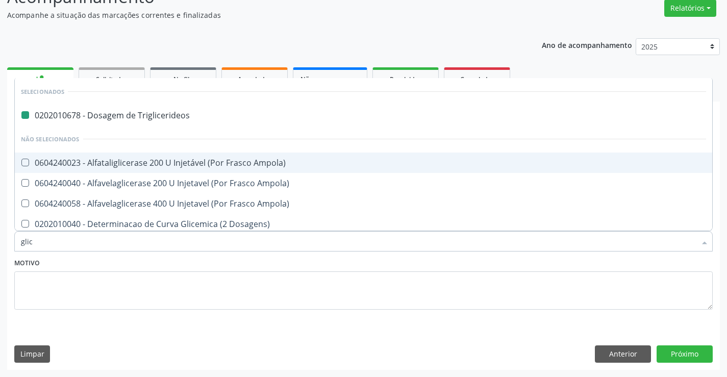
type input "glico"
checkbox Triglicerideos "false"
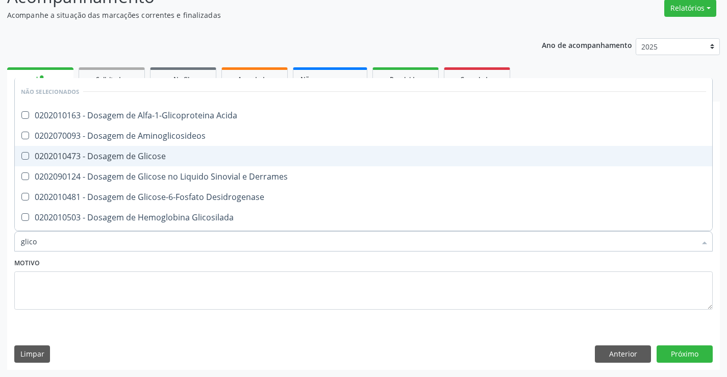
click at [103, 150] on span "0202010473 - Dosagem de Glicose" at bounding box center [363, 156] width 697 height 20
checkbox Glicose "true"
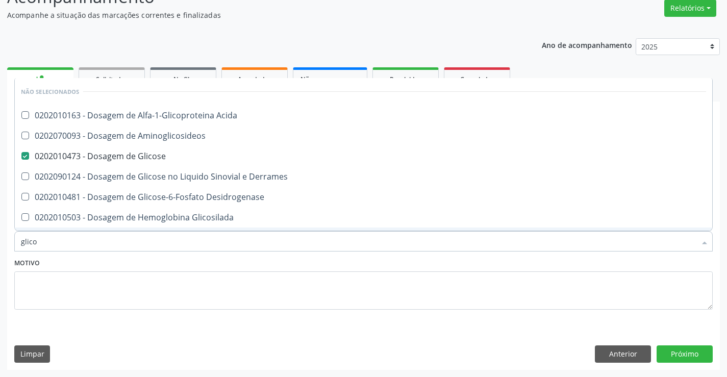
type input "glico"
click at [133, 274] on textarea at bounding box center [363, 290] width 698 height 39
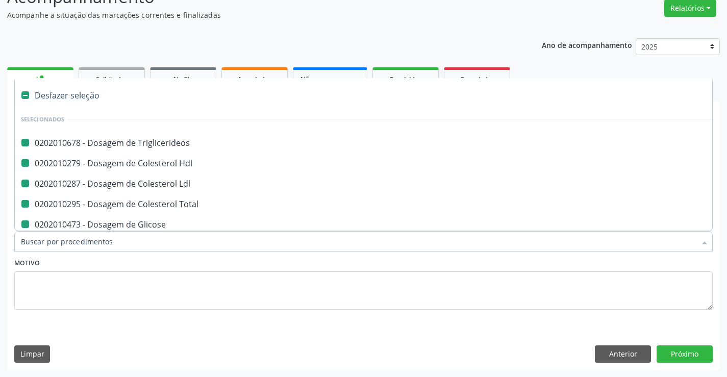
type input "u"
checkbox Triglicerideos "false"
checkbox Ldl "false"
checkbox Total "false"
checkbox Glicose "false"
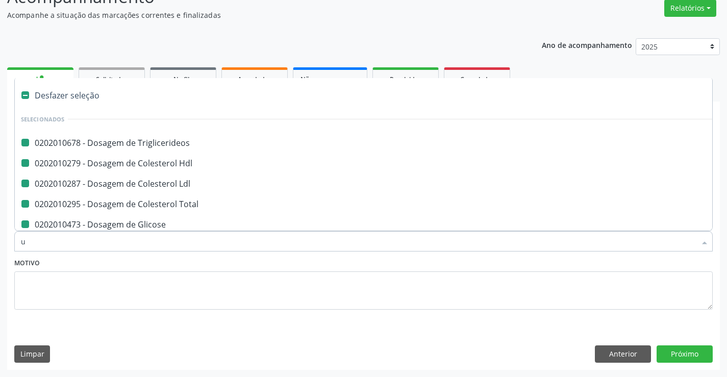
checkbox Hdl "false"
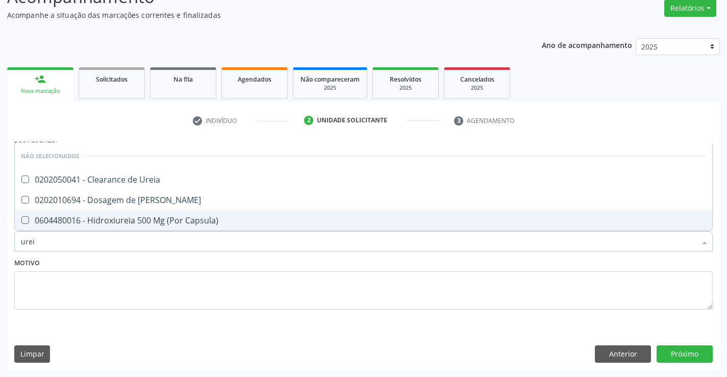
type input "ureia"
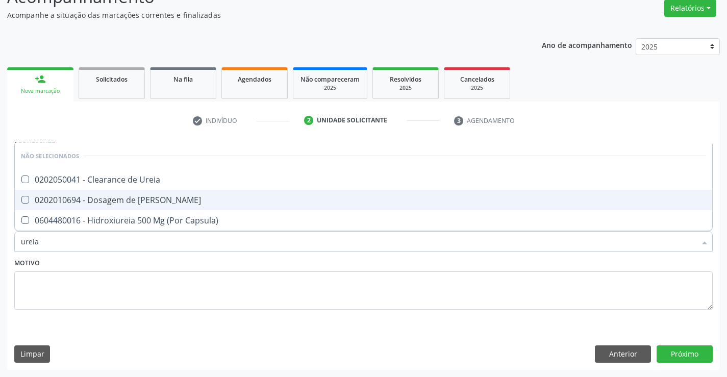
click at [128, 200] on div "0202010694 - Dosagem de [PERSON_NAME]" at bounding box center [363, 200] width 685 height 8
checkbox Ureia "true"
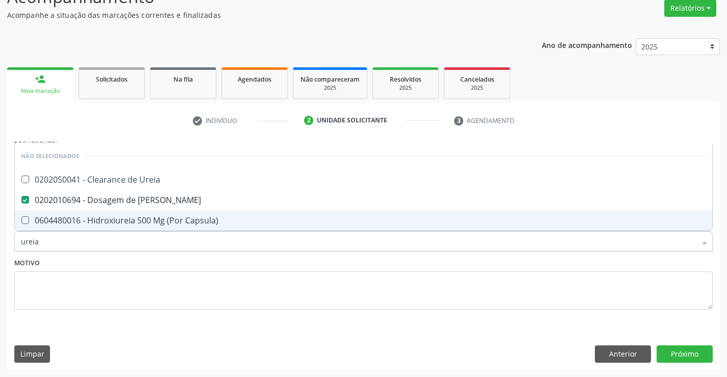
click at [125, 266] on div "Motivo" at bounding box center [363, 283] width 698 height 54
checkbox Ureia "true"
checkbox Capsula\) "true"
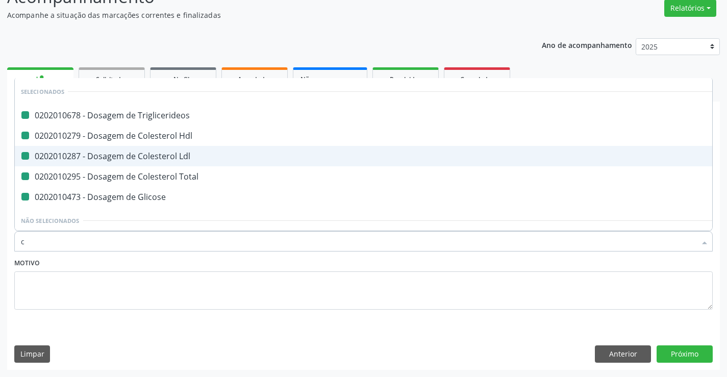
type input "cr"
checkbox Triglicerideos "false"
checkbox Ldl "false"
checkbox Hdl "false"
checkbox Total "false"
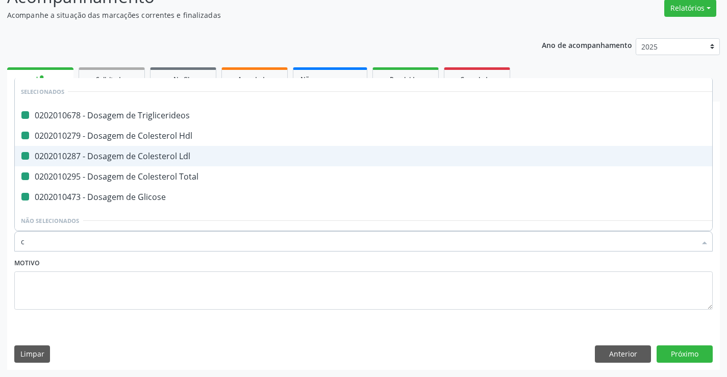
checkbox Glicose "false"
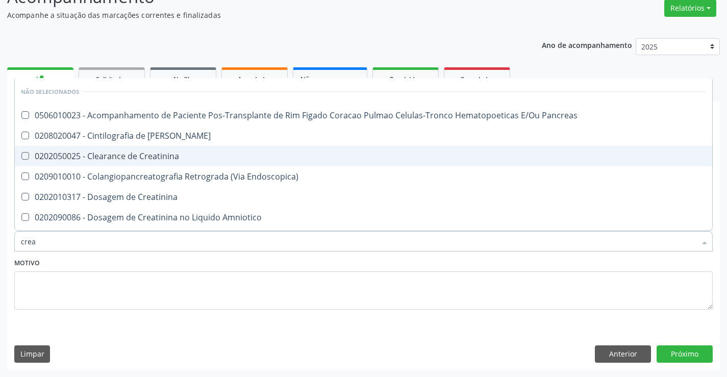
type input "creat"
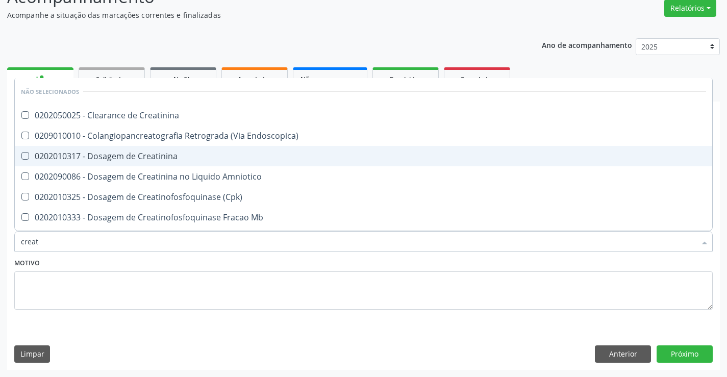
click at [143, 149] on span "0202010317 - Dosagem de Creatinina" at bounding box center [363, 156] width 697 height 20
checkbox Creatinina "true"
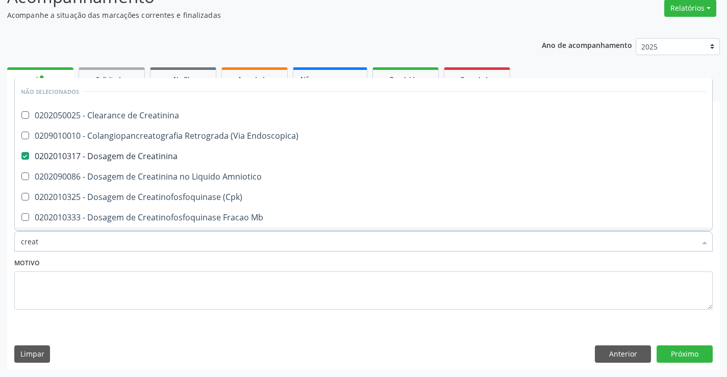
click at [145, 264] on div "Motivo" at bounding box center [363, 283] width 698 height 54
checkbox Creatinina "true"
checkbox Endoscopica\) "true"
checkbox Amniotico "true"
checkbox \(Cpk\) "true"
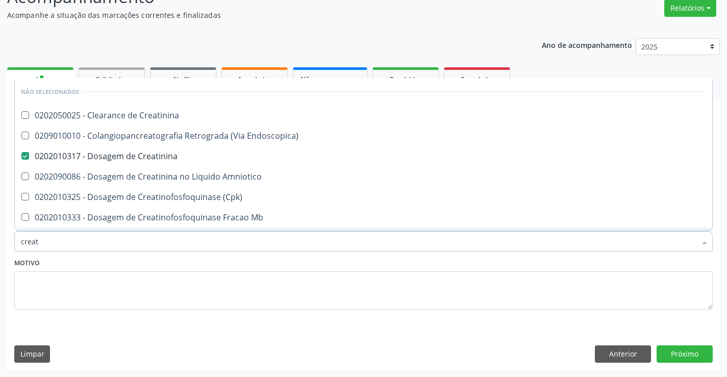
checkbox Oncologia "true"
checkbox Mb "true"
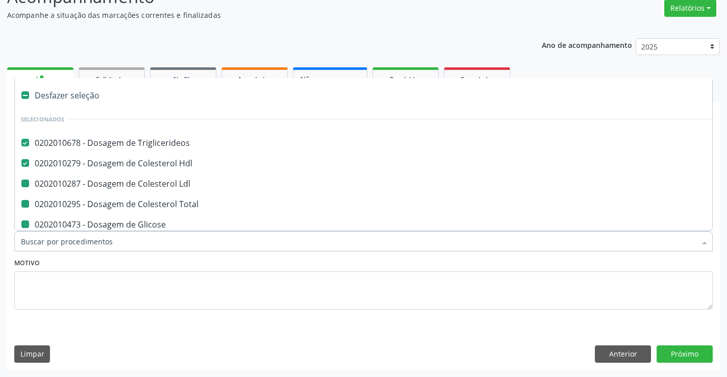
type input "h"
checkbox Ldl "false"
checkbox Total "false"
checkbox Glicose "false"
checkbox Creatinina "false"
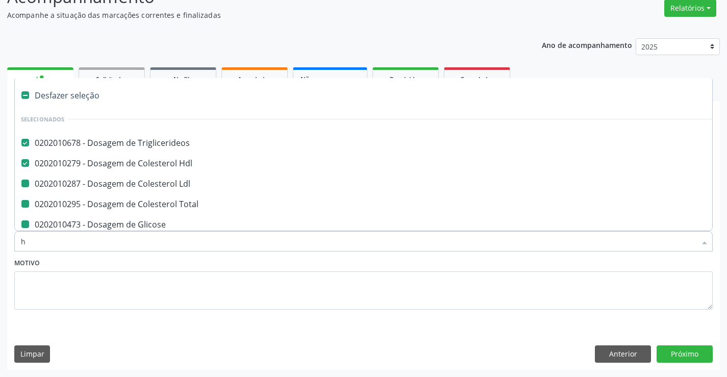
checkbox Ureia "false"
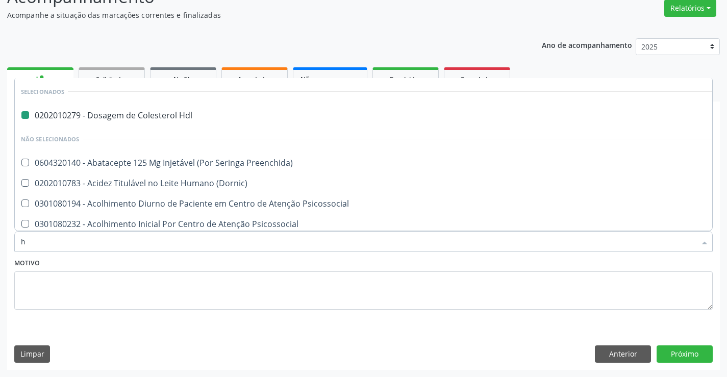
type input "he"
checkbox Hdl "false"
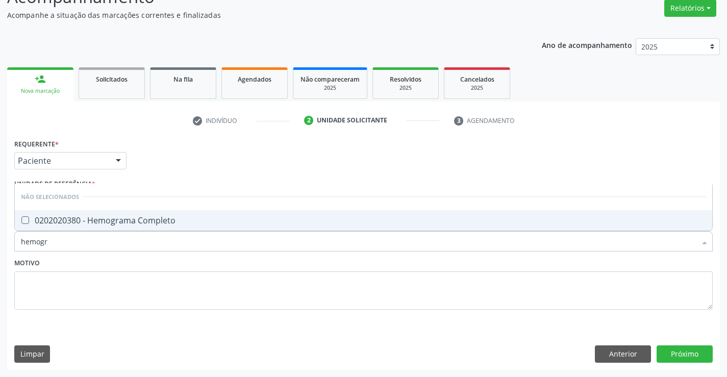
type input "hemogra"
click at [134, 217] on div "0202020380 - Hemograma Completo" at bounding box center [363, 220] width 685 height 8
checkbox Completo "true"
click at [130, 265] on div "Motivo" at bounding box center [363, 283] width 698 height 54
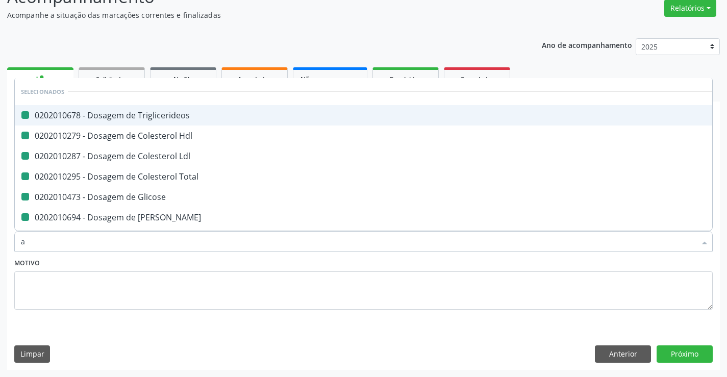
type input "ac"
checkbox Triglicerideos "false"
checkbox Hdl "false"
checkbox Ldl "false"
checkbox Total "false"
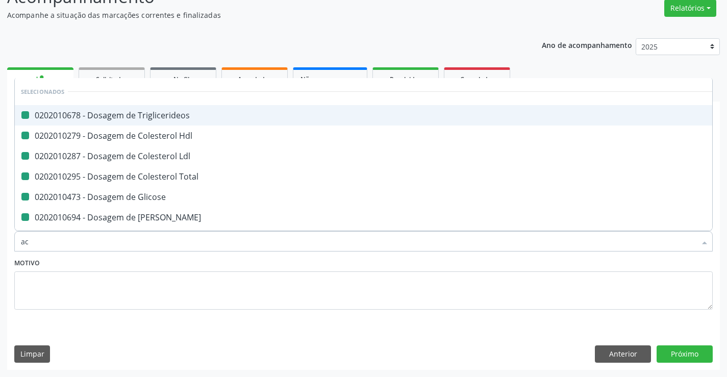
checkbox Glicose "false"
checkbox Ureia "false"
checkbox Creatinina "false"
checkbox Completo "false"
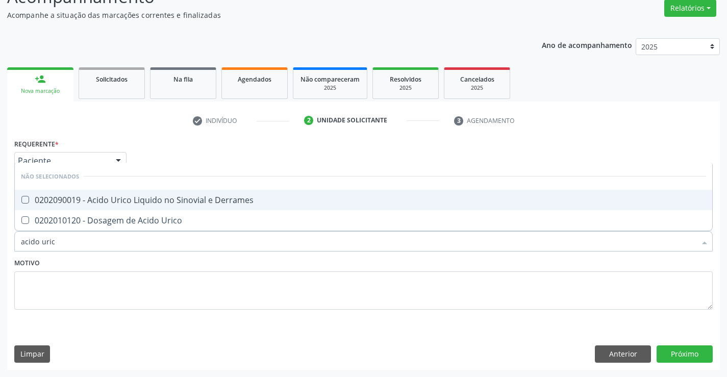
type input "acido urico"
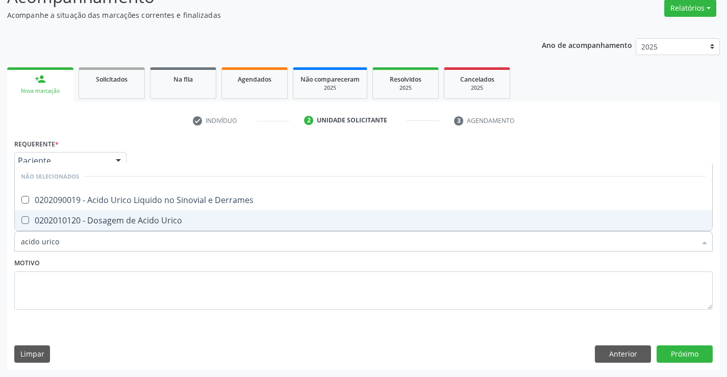
click at [132, 221] on div "0202010120 - Dosagem de Acido Urico" at bounding box center [363, 220] width 685 height 8
checkbox Urico "true"
click at [118, 264] on div "Motivo" at bounding box center [363, 283] width 698 height 54
checkbox Derrames "true"
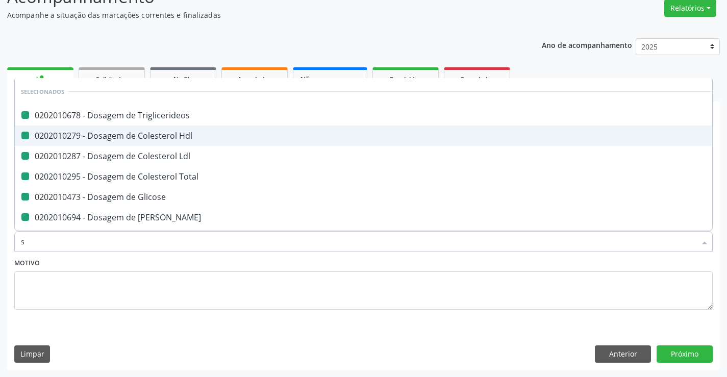
type input "so"
checkbox Triglicerideos "false"
checkbox Hdl "false"
checkbox Ldl "false"
checkbox Total "false"
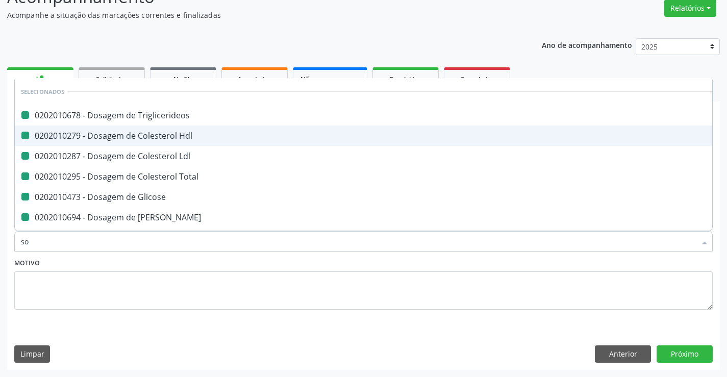
checkbox Glicose "false"
checkbox Ureia "false"
checkbox Creatinina "false"
checkbox Urico "false"
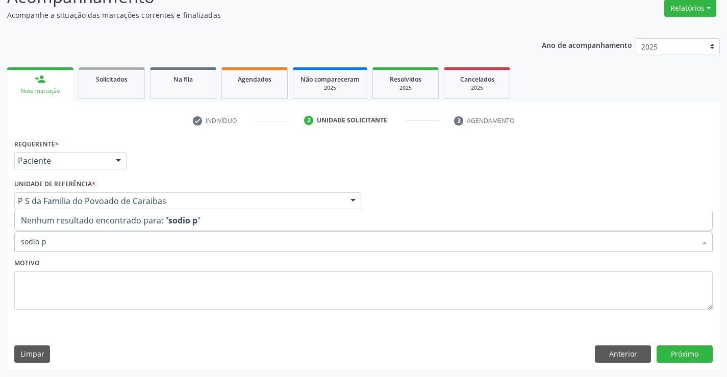
type input "sodio"
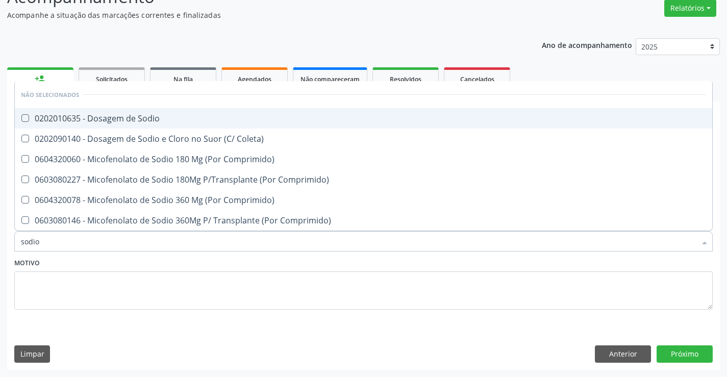
click at [139, 118] on div "0202010635 - Dosagem de Sodio" at bounding box center [363, 118] width 685 height 8
checkbox Sodio "true"
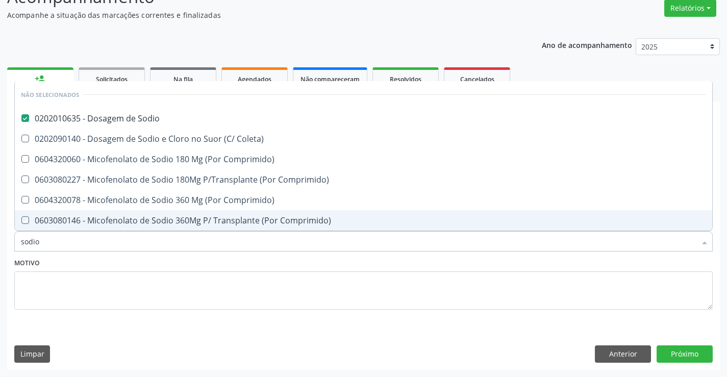
click at [123, 265] on div "Motivo" at bounding box center [363, 283] width 698 height 54
checkbox Coleta\) "true"
checkbox Comprimido\) "true"
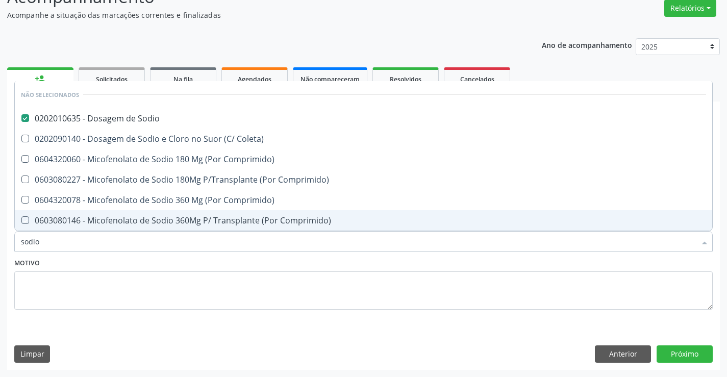
checkbox Comprimido\) "true"
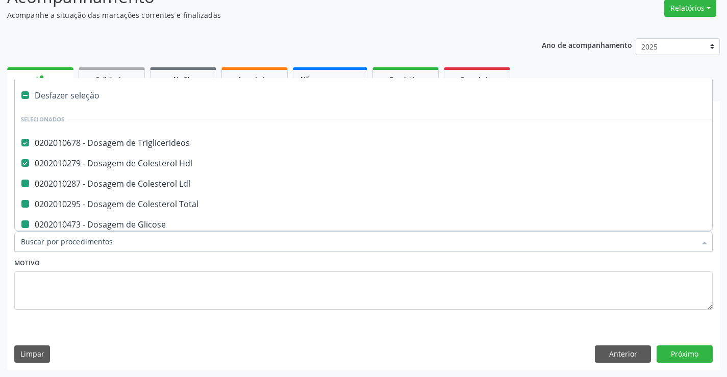
type input "p"
checkbox Ldl "false"
checkbox Total "false"
checkbox Glicose "false"
checkbox Ureia "false"
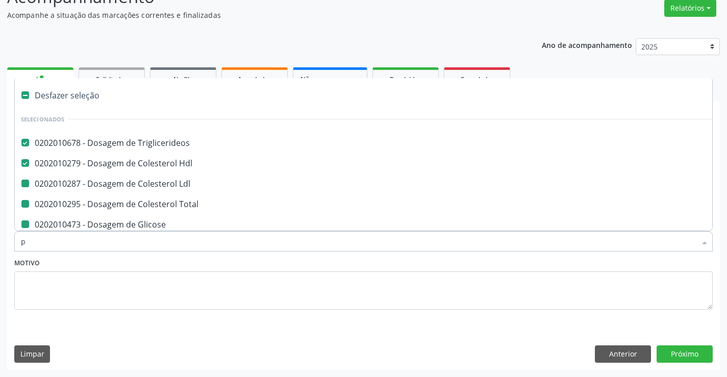
checkbox Creatinina "false"
checkbox Completo "false"
checkbox Urico "false"
checkbox Sodio "false"
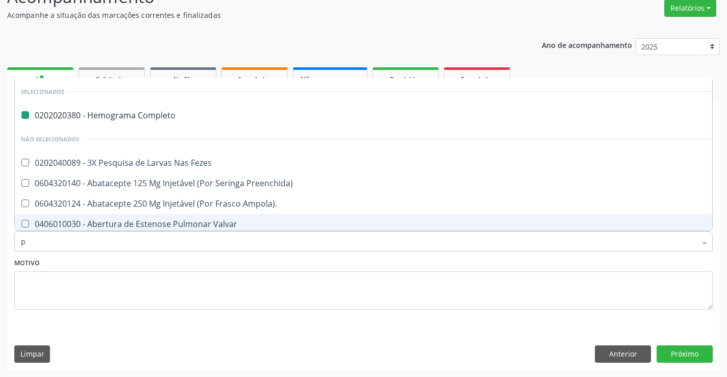
type input "po"
checkbox Completo "false"
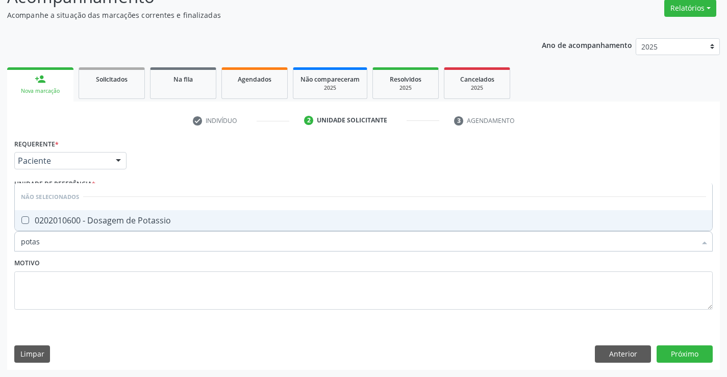
type input "potass"
click at [121, 221] on div "0202010600 - Dosagem de Potassio" at bounding box center [363, 220] width 685 height 8
checkbox Potassio "true"
click at [121, 266] on div "Motivo" at bounding box center [363, 283] width 698 height 54
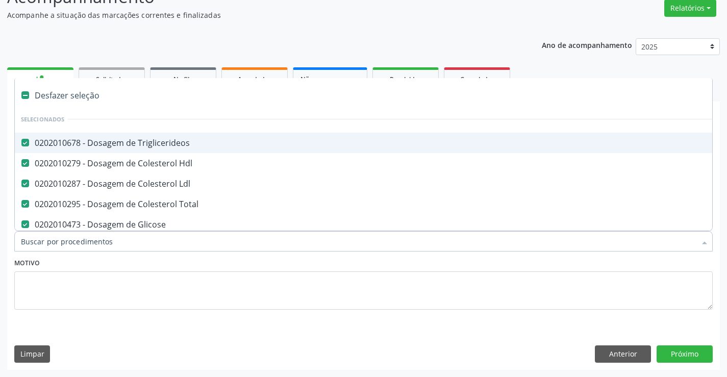
type input "t"
checkbox Urico "false"
checkbox Sodio "false"
checkbox Potassio "false"
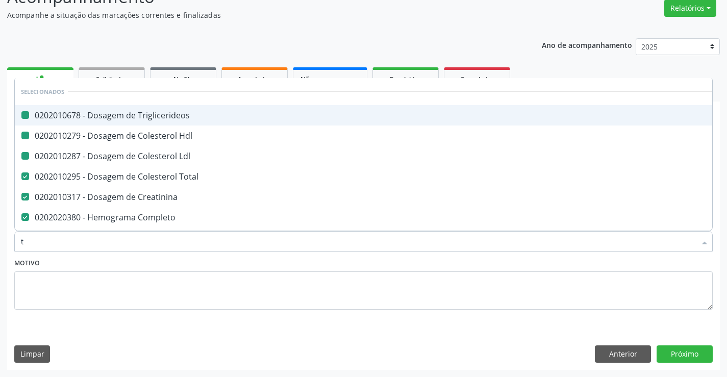
type input "tg"
checkbox Triglicerideos "false"
checkbox Hdl "false"
checkbox Ldl "false"
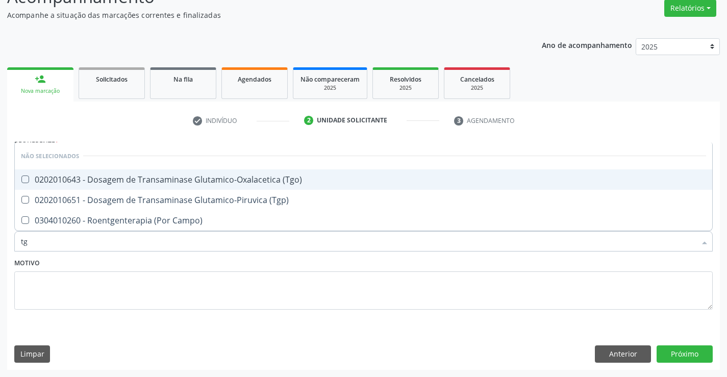
click at [276, 179] on div "0202010643 - Dosagem de Transaminase Glutamico-Oxalacetica (Tgo)" at bounding box center [363, 179] width 685 height 8
checkbox \(Tgo\) "true"
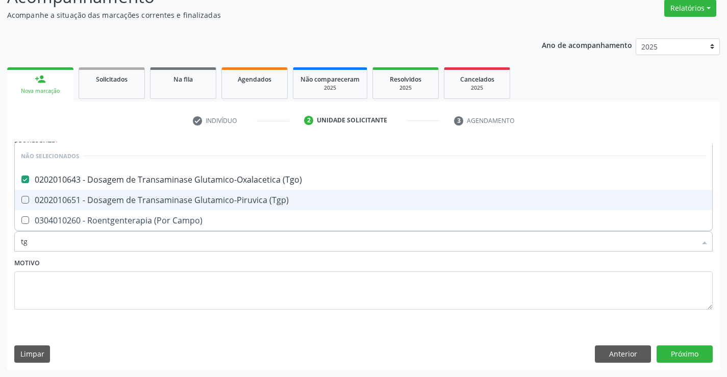
click at [266, 204] on div "0202010651 - Dosagem de Transaminase Glutamico-Piruvica (Tgp)" at bounding box center [363, 200] width 685 height 8
checkbox \(Tgp\) "true"
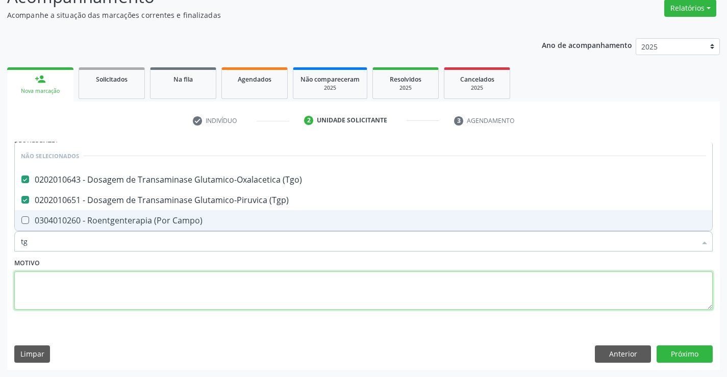
click at [255, 271] on textarea at bounding box center [363, 290] width 698 height 39
checkbox Campo\) "true"
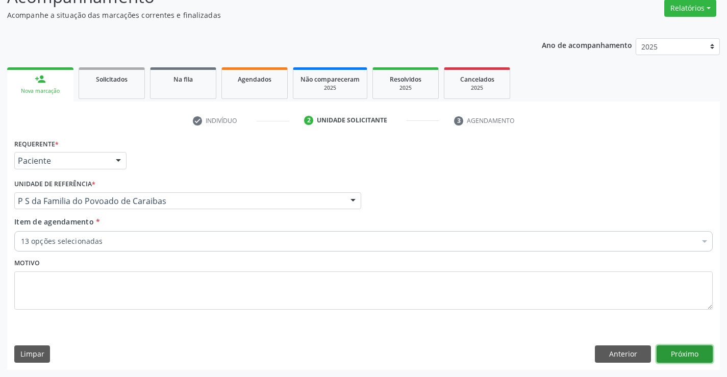
click at [675, 357] on button "Próximo" at bounding box center [684, 353] width 56 height 17
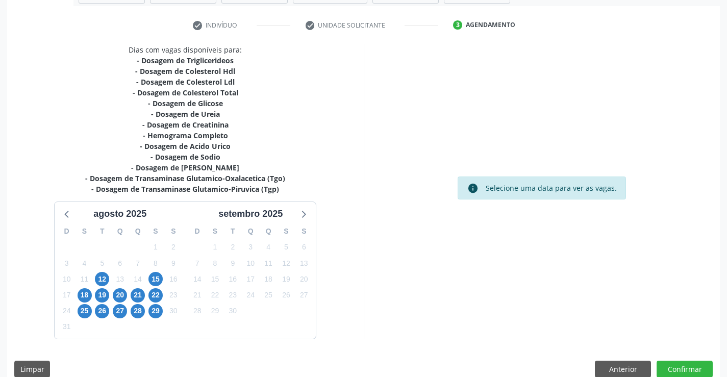
scroll to position [195, 0]
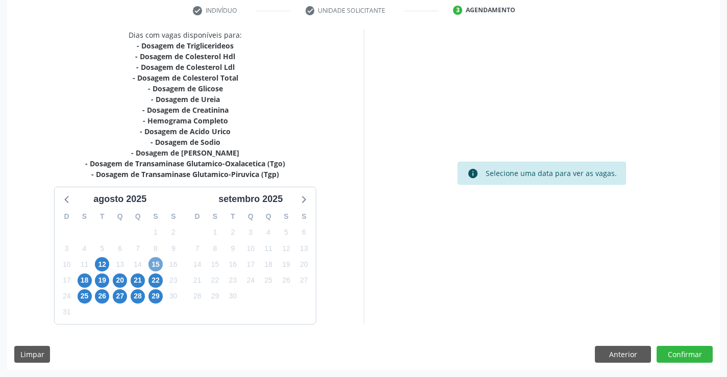
click at [155, 263] on span "15" at bounding box center [155, 264] width 14 height 14
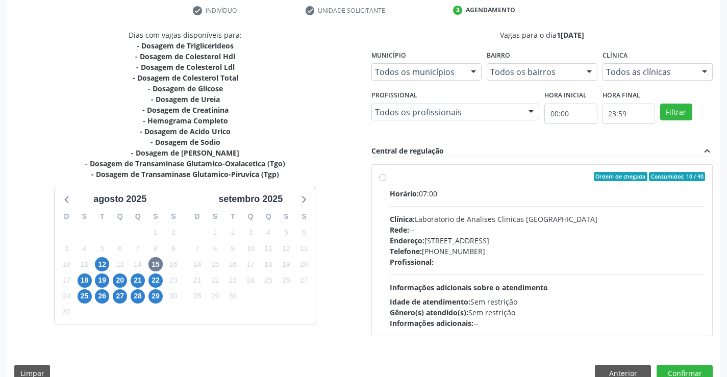
click at [390, 179] on label "Ordem de chegada Consumidos: 10 / 40 Horário: 07:00 Clínica: Laboratorio de Ana…" at bounding box center [548, 250] width 316 height 157
click at [383, 179] on input "Ordem de chegada Consumidos: 10 / 40 Horário: 07:00 Clínica: Laboratorio de Ana…" at bounding box center [382, 176] width 7 height 9
radio input "true"
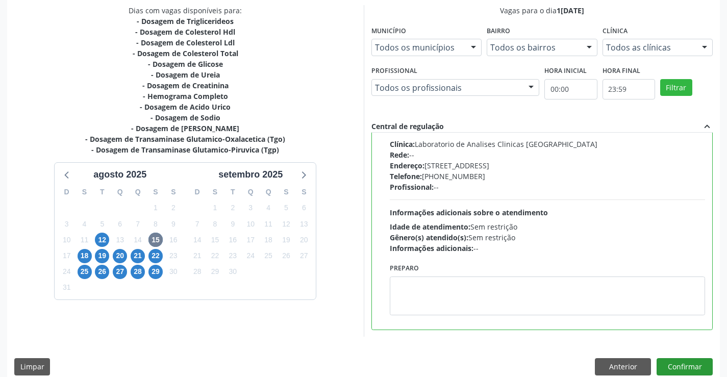
scroll to position [233, 0]
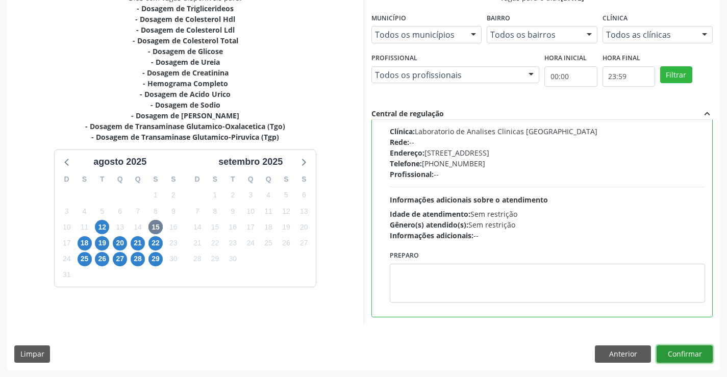
click at [679, 351] on button "Confirmar" at bounding box center [684, 353] width 56 height 17
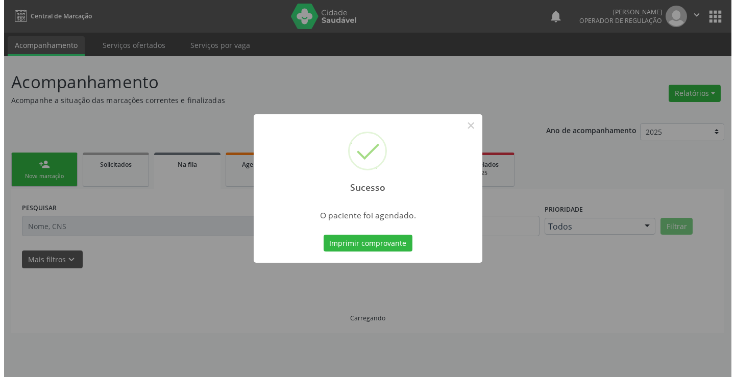
scroll to position [0, 0]
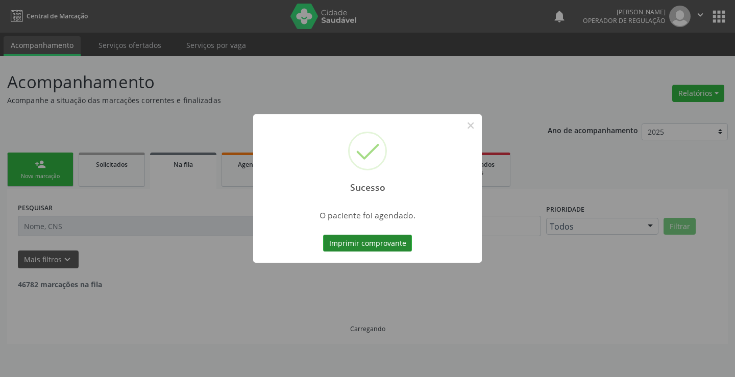
click at [366, 239] on button "Imprimir comprovante" at bounding box center [367, 243] width 89 height 17
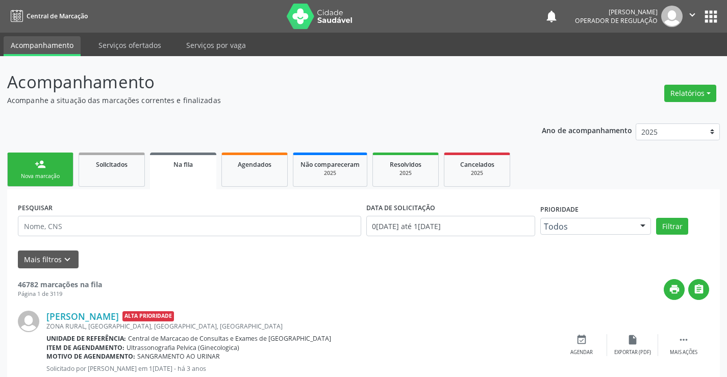
click at [57, 167] on link "person_add Nova marcação" at bounding box center [40, 170] width 66 height 34
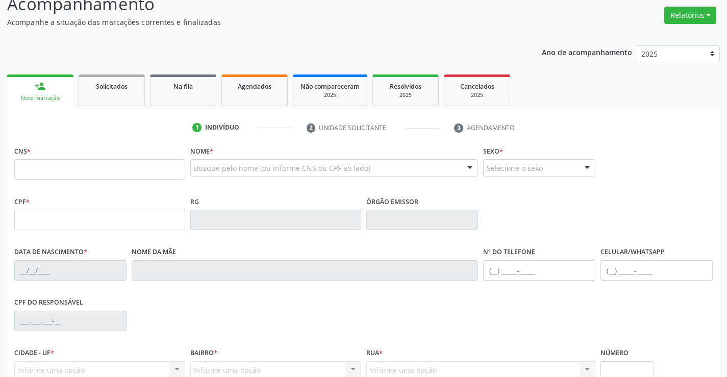
scroll to position [153, 0]
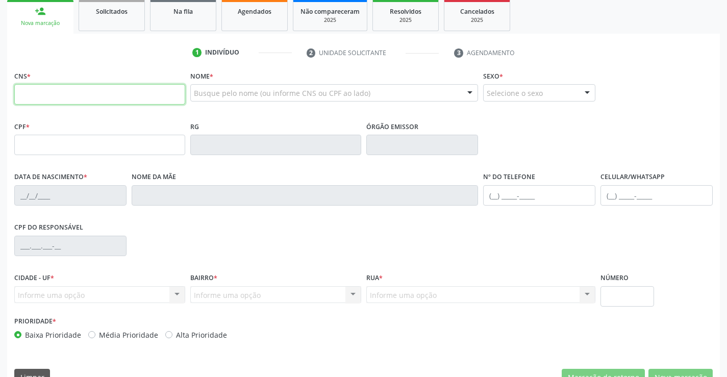
click at [64, 86] on input "text" at bounding box center [99, 94] width 171 height 20
type input "704 8035 3921 4747"
type input "1372397264"
type input "13/09/1982"
type input "S/N"
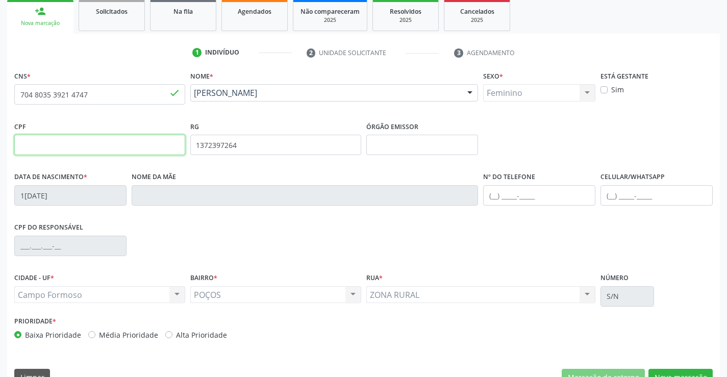
click at [73, 150] on input "text" at bounding box center [99, 145] width 171 height 20
type input "027.114.695-81"
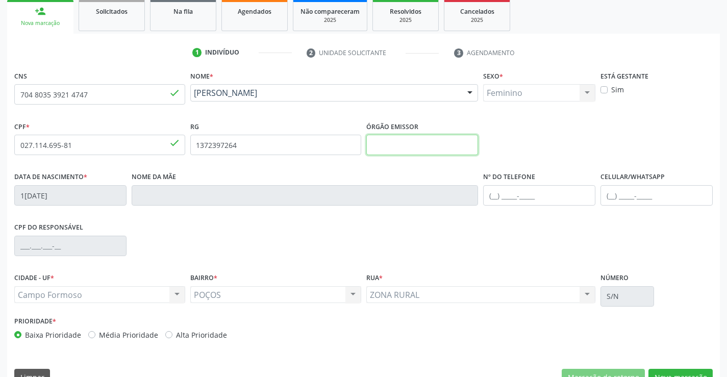
click at [396, 151] on input "text" at bounding box center [422, 145] width 112 height 20
type input "SSPBA"
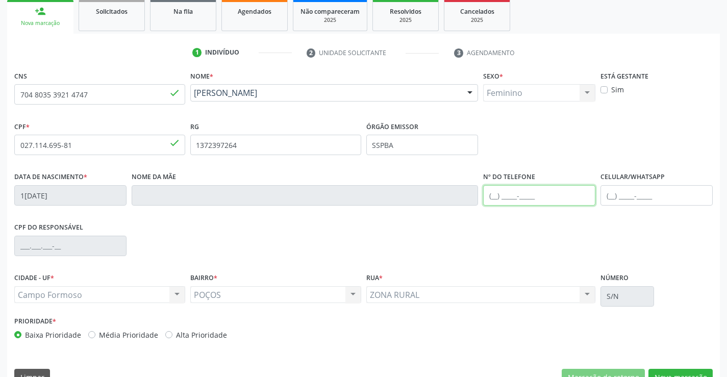
click at [494, 195] on input "text" at bounding box center [539, 195] width 112 height 20
type input "(74) 99905-0785"
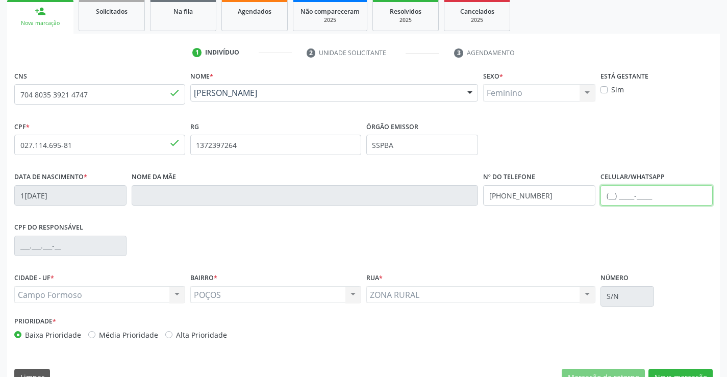
click at [611, 196] on input "text" at bounding box center [656, 195] width 112 height 20
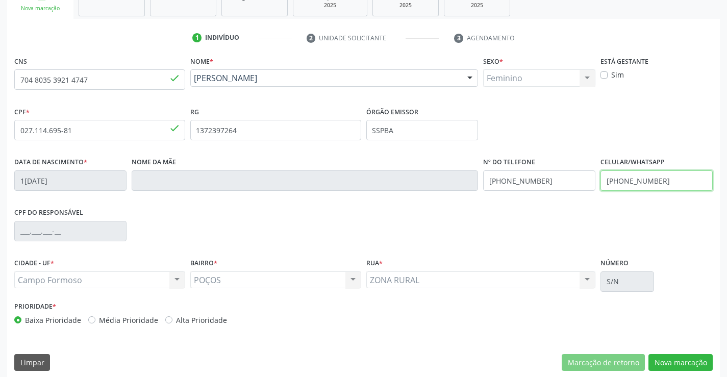
scroll to position [176, 0]
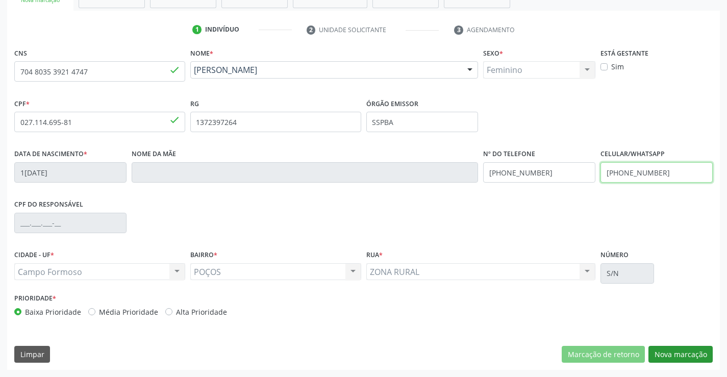
type input "(77) 99917-5100"
click at [679, 351] on button "Nova marcação" at bounding box center [680, 354] width 64 height 17
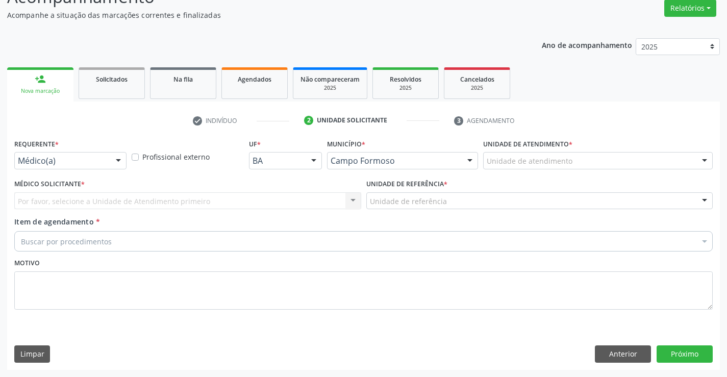
scroll to position [85, 0]
click at [117, 159] on div at bounding box center [118, 161] width 15 height 17
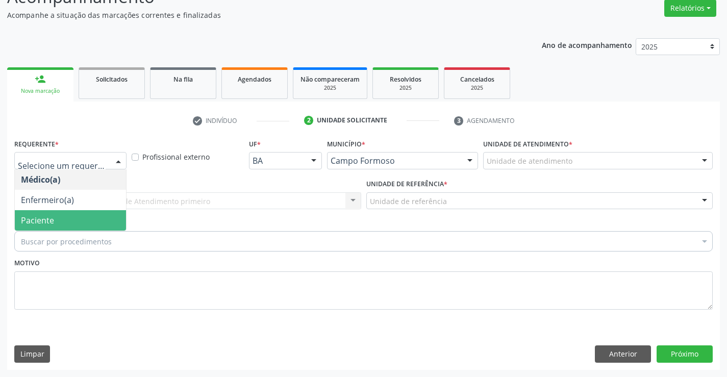
click at [80, 219] on span "Paciente" at bounding box center [70, 220] width 111 height 20
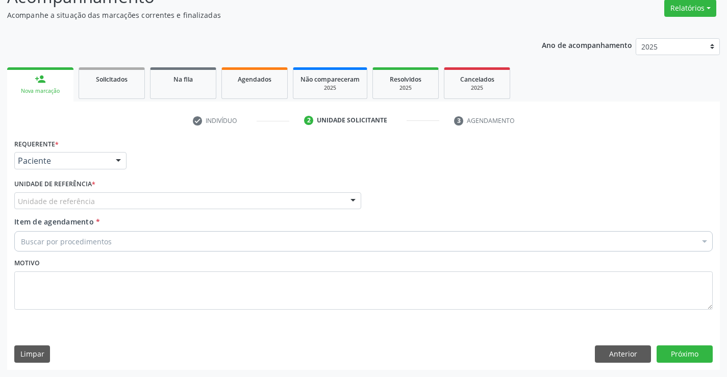
click at [105, 203] on div "Unidade de referência" at bounding box center [187, 200] width 347 height 17
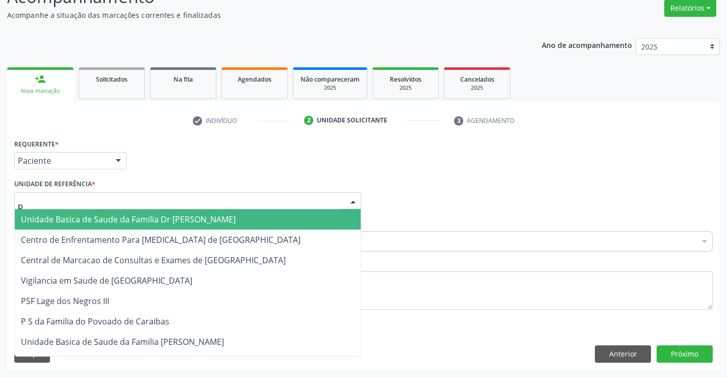
type input "po"
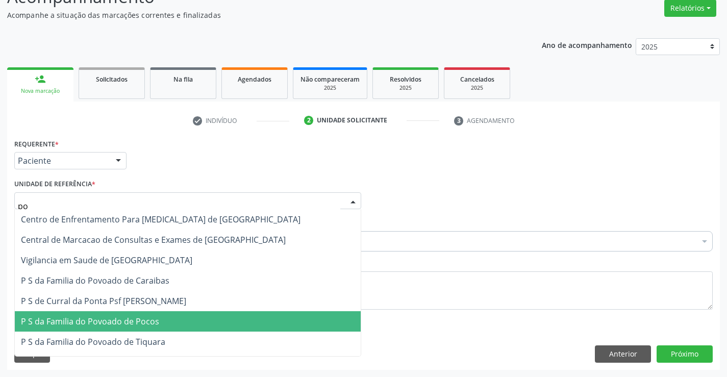
click at [75, 325] on span "P S da Familia do Povoado de Pocos" at bounding box center [90, 321] width 138 height 11
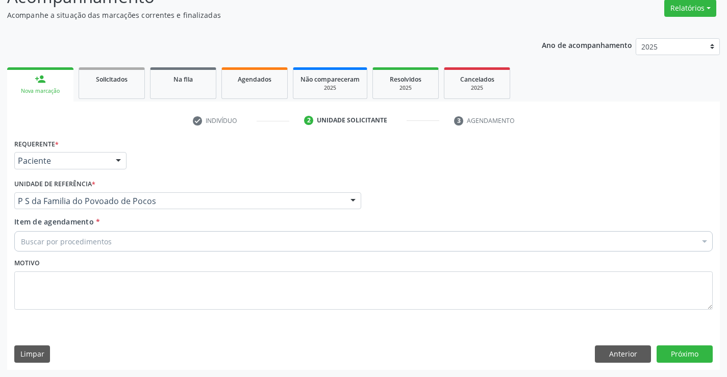
click at [120, 244] on div "Buscar por procedimentos" at bounding box center [363, 241] width 698 height 20
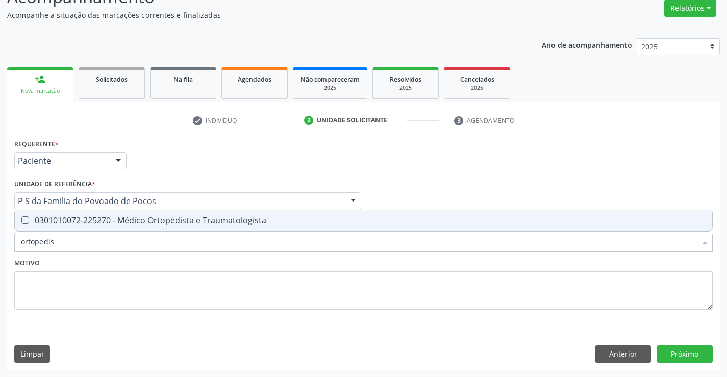
type input "ortopedist"
click at [128, 222] on div "0301010072-225270 - Médico Ortopedista e Traumatologista" at bounding box center [363, 220] width 685 height 8
checkbox Traumatologista "true"
click at [110, 264] on div "Motivo" at bounding box center [363, 283] width 698 height 54
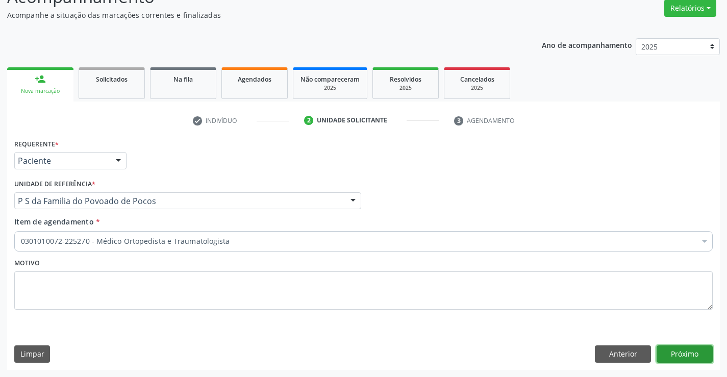
click at [686, 352] on button "Próximo" at bounding box center [684, 353] width 56 height 17
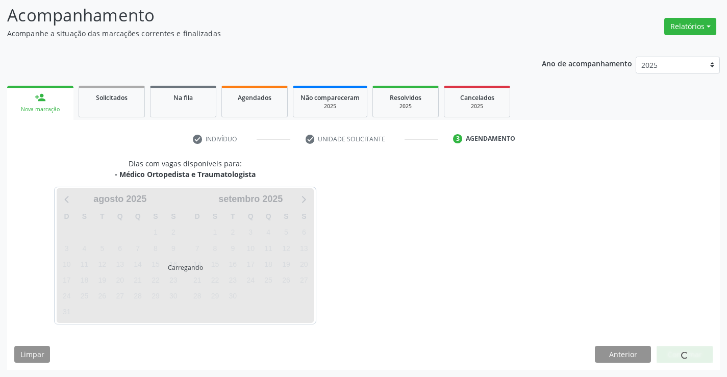
scroll to position [67, 0]
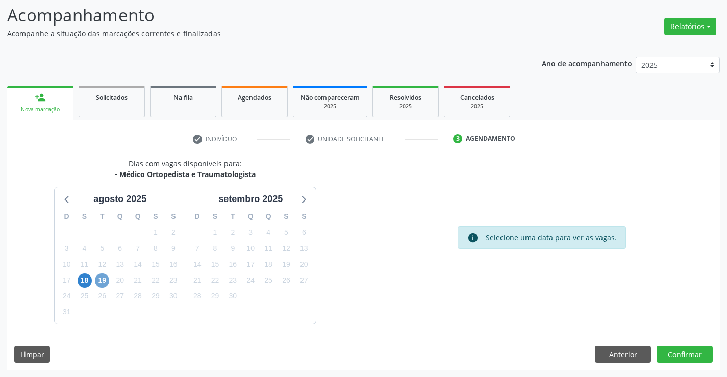
click at [102, 282] on span "19" at bounding box center [102, 280] width 14 height 14
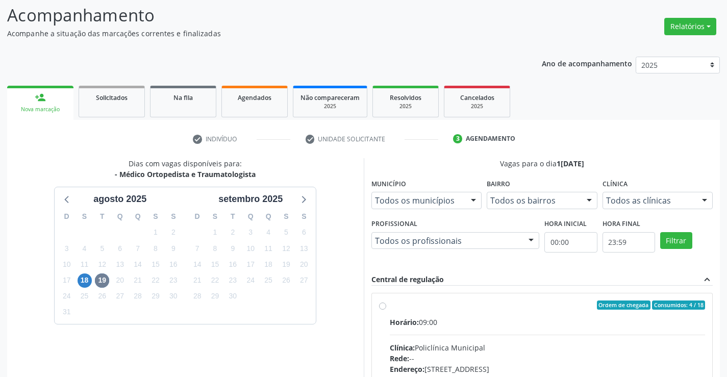
click at [390, 308] on label "Ordem de chegada Consumidos: 4 / 18 Horário: 09:00 Clínica: Policlínica Municip…" at bounding box center [548, 378] width 316 height 157
click at [385, 308] on input "Ordem de chegada Consumidos: 4 / 18 Horário: 09:00 Clínica: Policlínica Municip…" at bounding box center [382, 304] width 7 height 9
radio input "true"
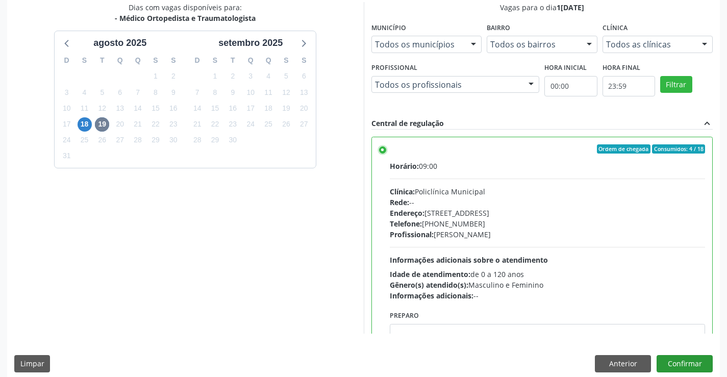
scroll to position [233, 0]
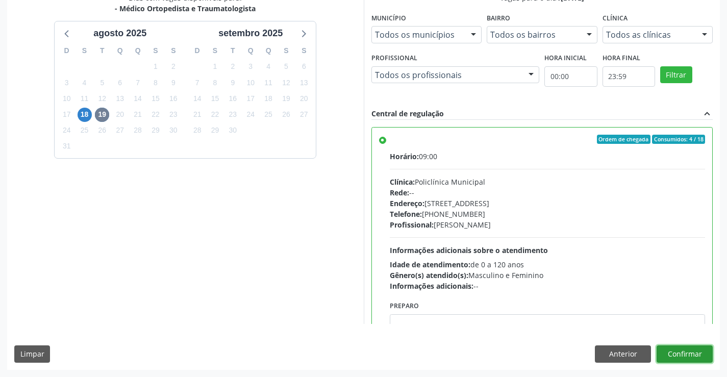
click at [684, 349] on button "Confirmar" at bounding box center [684, 353] width 56 height 17
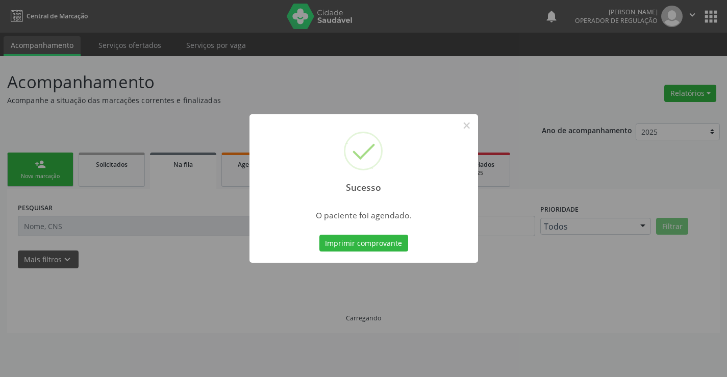
scroll to position [0, 0]
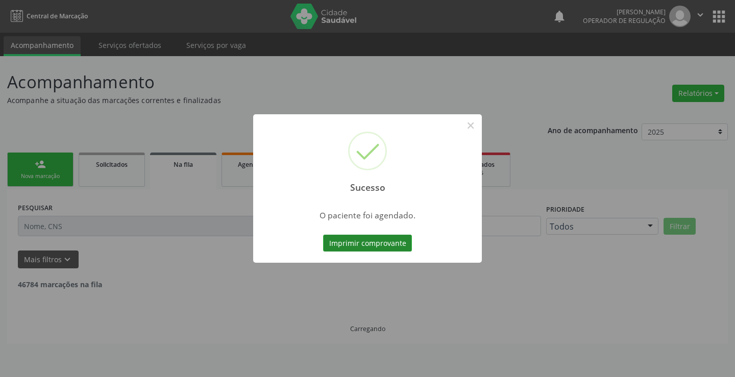
click at [371, 241] on button "Imprimir comprovante" at bounding box center [367, 243] width 89 height 17
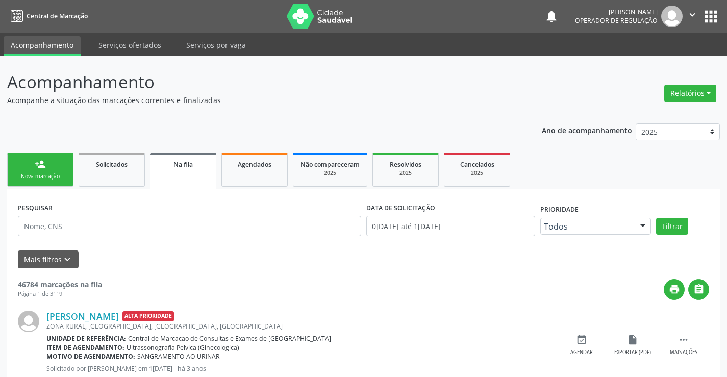
click at [53, 165] on link "person_add Nova marcação" at bounding box center [40, 170] width 66 height 34
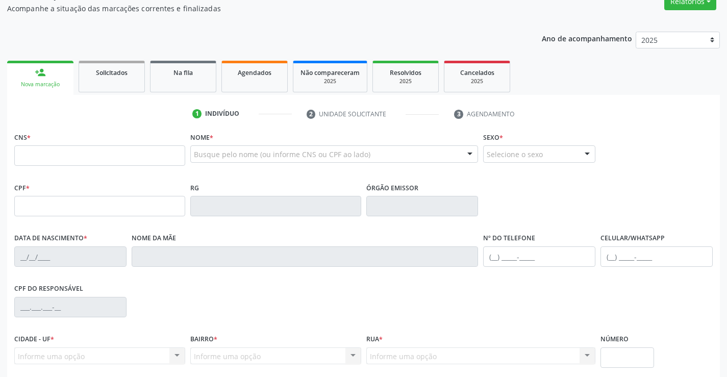
scroll to position [102, 0]
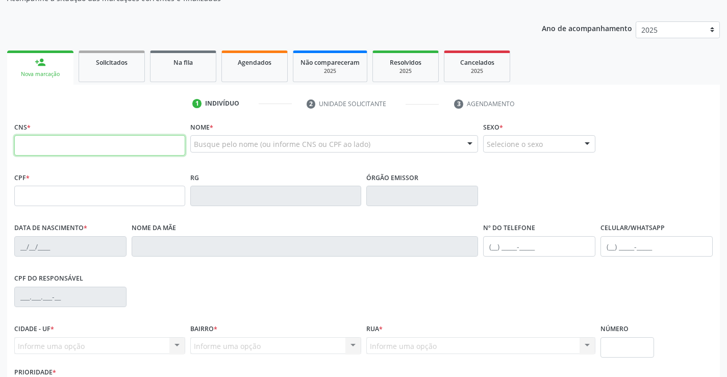
click at [69, 142] on input "text" at bounding box center [99, 145] width 171 height 20
type input "700 0021 6684 7808"
type input "0777883970"
type input "17/10/1967"
type input "(74) 99116-1914"
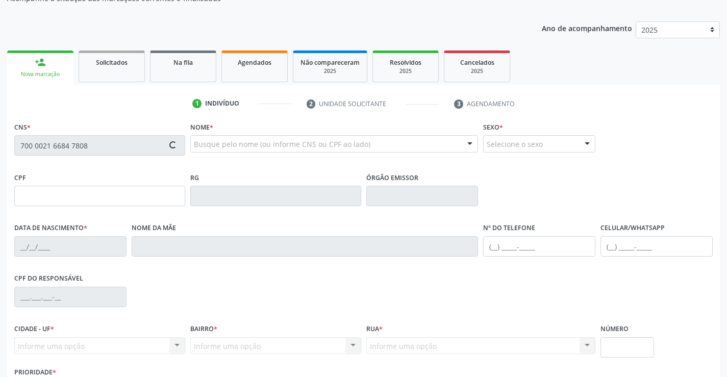
type input "(74) 99116-1914"
type input "S/N"
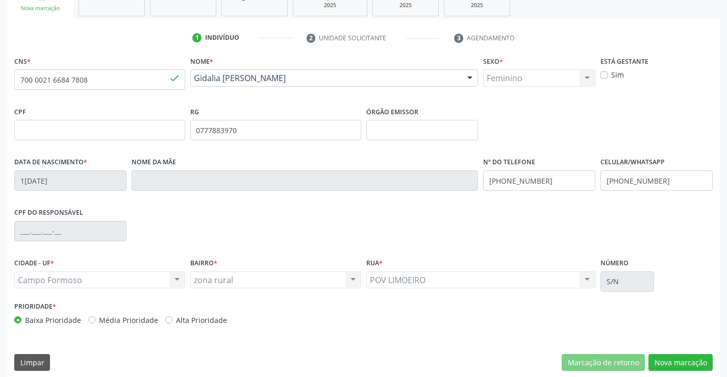
scroll to position [176, 0]
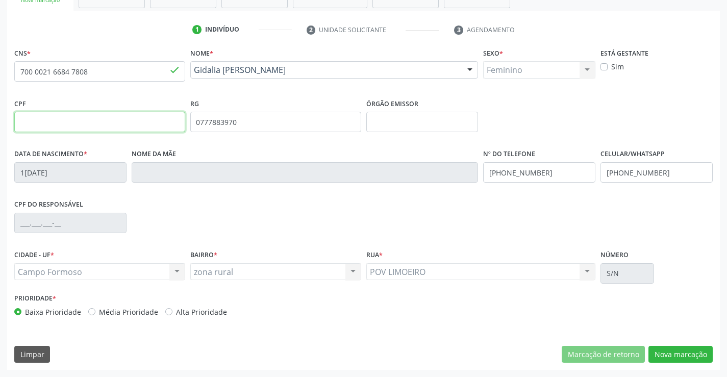
click at [96, 114] on input "text" at bounding box center [99, 122] width 171 height 20
type input "041.234.705-99"
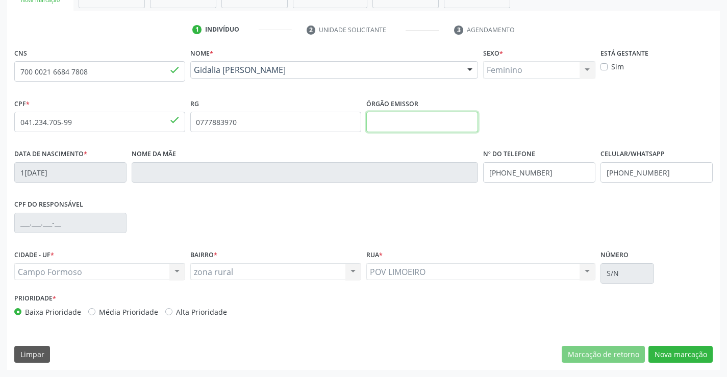
click at [403, 123] on input "text" at bounding box center [422, 122] width 112 height 20
type input "SSPBA"
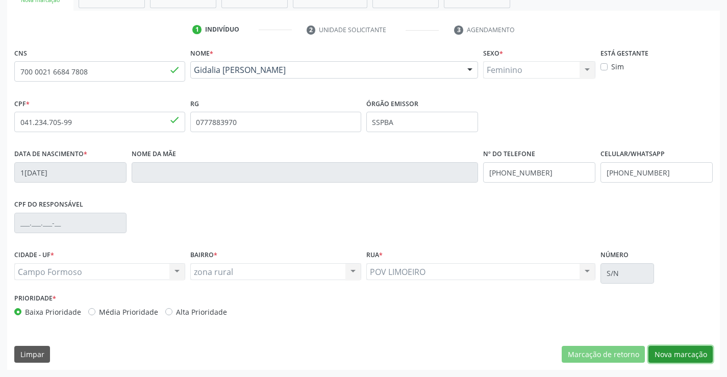
click at [680, 352] on button "Nova marcação" at bounding box center [680, 354] width 64 height 17
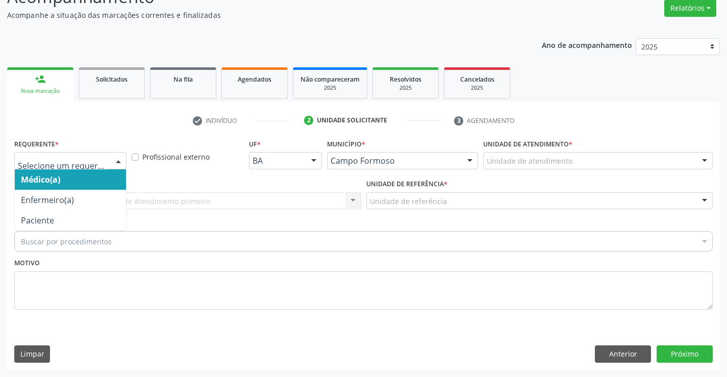
click at [117, 159] on div at bounding box center [118, 161] width 15 height 17
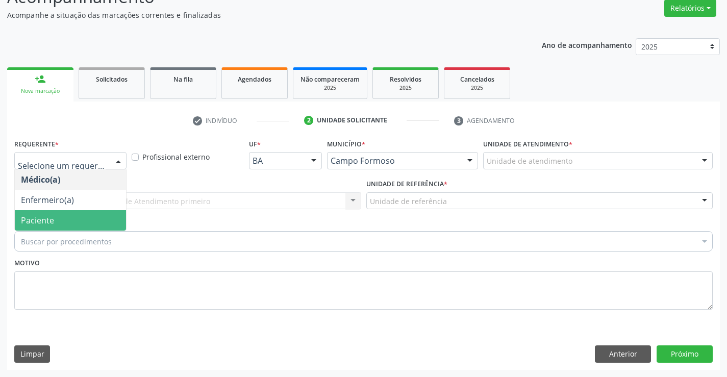
click at [92, 219] on span "Paciente" at bounding box center [70, 220] width 111 height 20
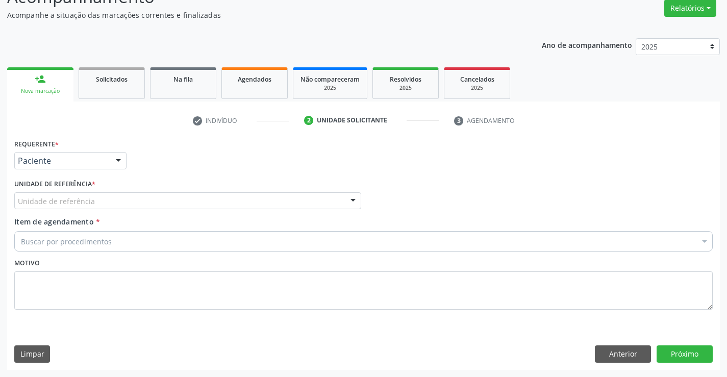
click at [103, 200] on div "Unidade de referência" at bounding box center [187, 200] width 347 height 17
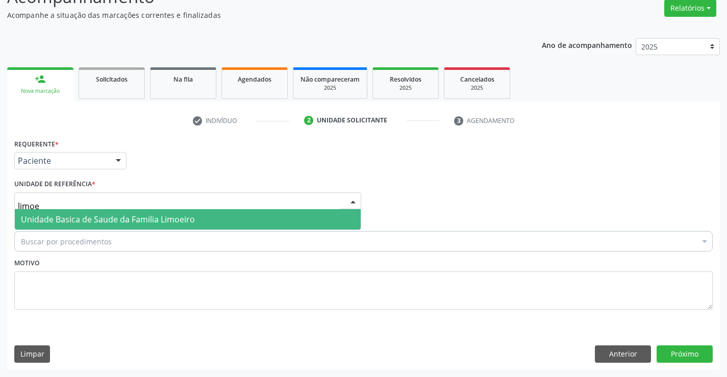
type input "limoei"
click at [144, 222] on span "Unidade Basica de Saude da Familia Limoeiro" at bounding box center [108, 219] width 174 height 11
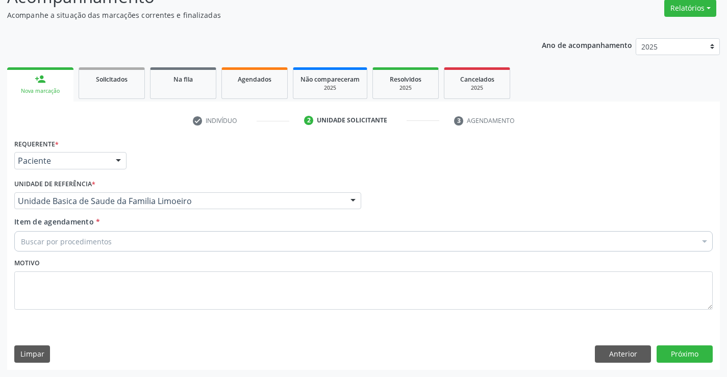
click at [118, 241] on div "Buscar por procedimentos" at bounding box center [363, 241] width 698 height 20
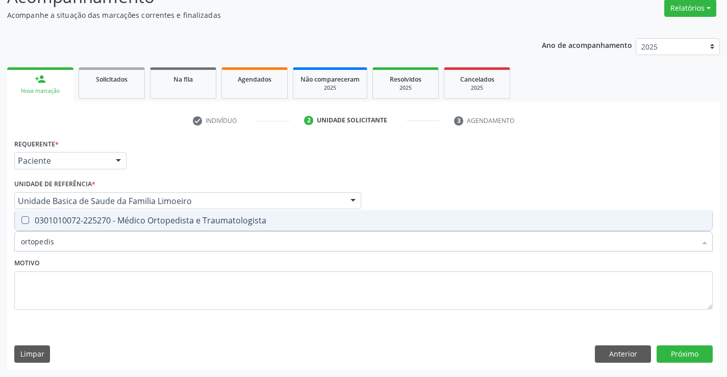
type input "ortopedist"
click at [126, 222] on div "0301010072-225270 - Médico Ortopedista e Traumatologista" at bounding box center [363, 220] width 685 height 8
checkbox Traumatologista "true"
click at [133, 263] on div "Motivo" at bounding box center [363, 283] width 698 height 54
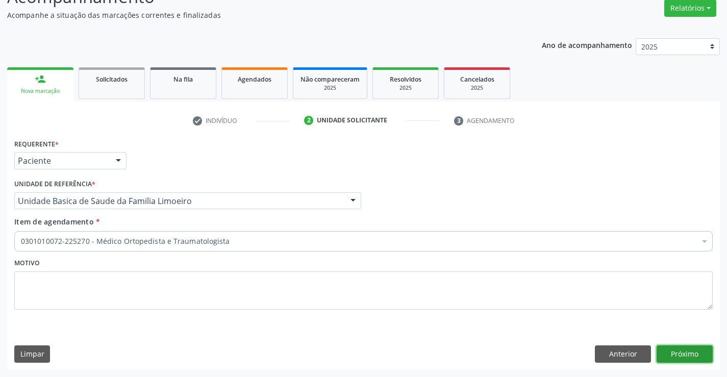
click at [686, 358] on button "Próximo" at bounding box center [684, 353] width 56 height 17
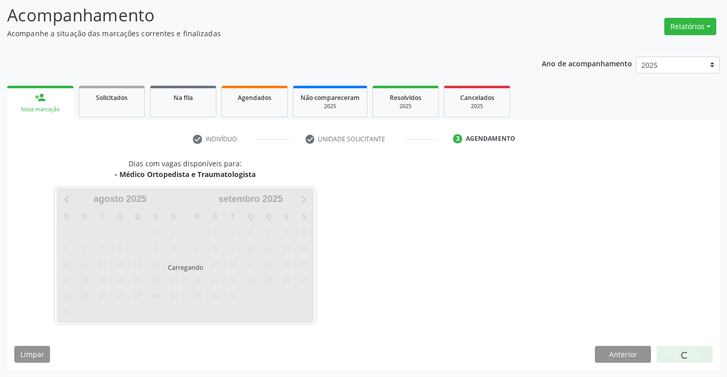
scroll to position [67, 0]
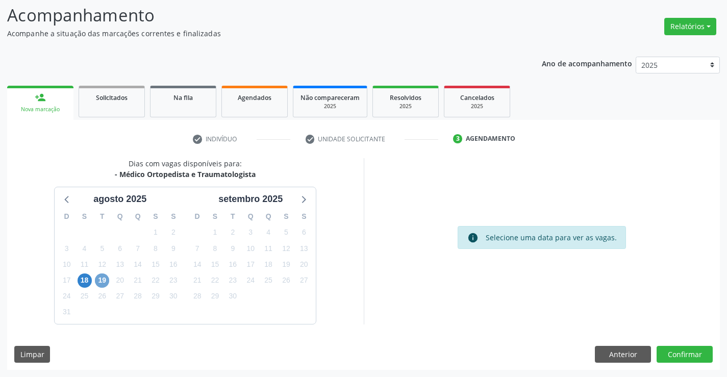
click at [97, 276] on span "19" at bounding box center [102, 280] width 14 height 14
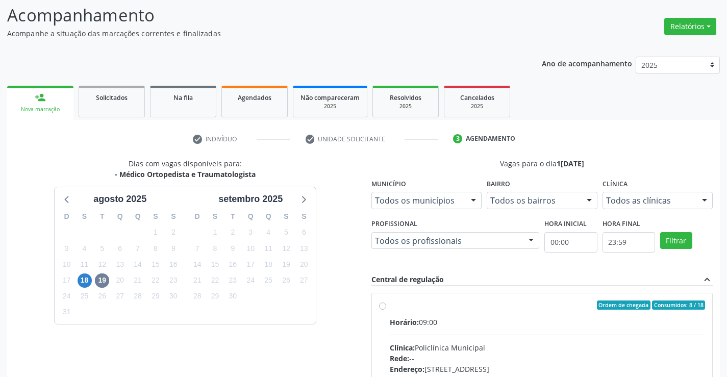
click at [390, 305] on label "Ordem de chegada Consumidos: 8 / 18 Horário: 09:00 Clínica: Policlínica Municip…" at bounding box center [548, 378] width 316 height 157
click at [383, 305] on input "Ordem de chegada Consumidos: 8 / 18 Horário: 09:00 Clínica: Policlínica Municip…" at bounding box center [382, 304] width 7 height 9
radio input "true"
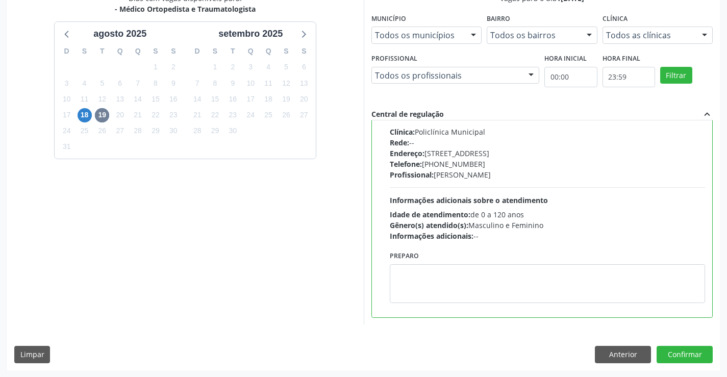
scroll to position [233, 0]
click at [683, 354] on button "Confirmar" at bounding box center [684, 353] width 56 height 17
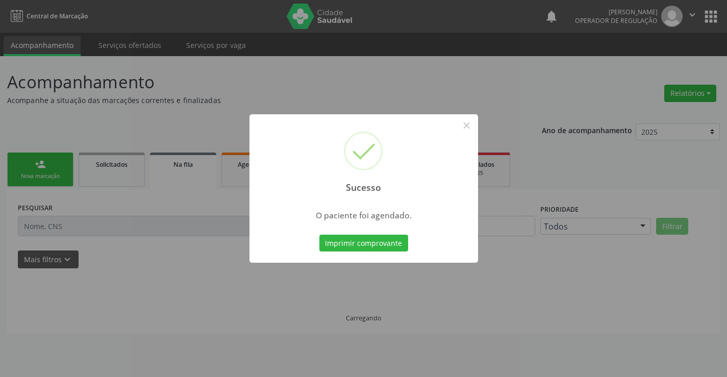
scroll to position [0, 0]
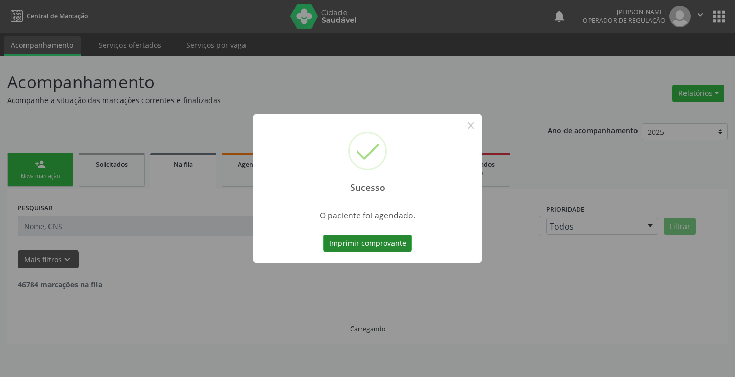
click at [380, 242] on button "Imprimir comprovante" at bounding box center [367, 243] width 89 height 17
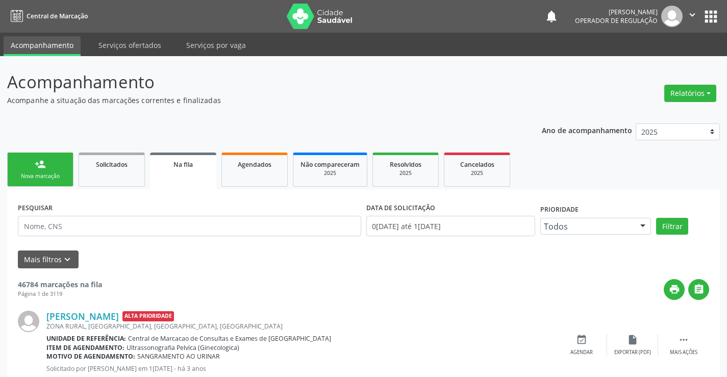
click at [65, 168] on link "person_add Nova marcação" at bounding box center [40, 170] width 66 height 34
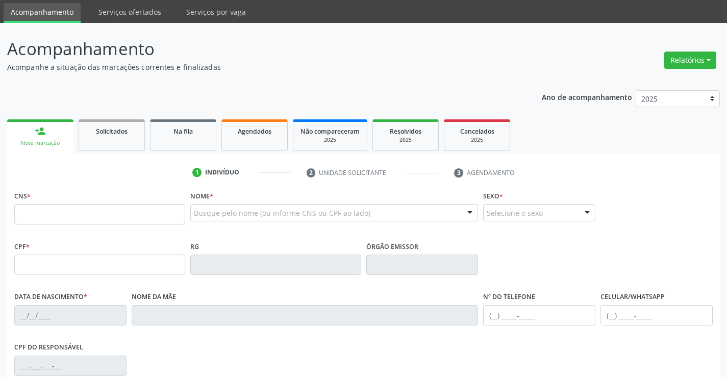
scroll to position [51, 0]
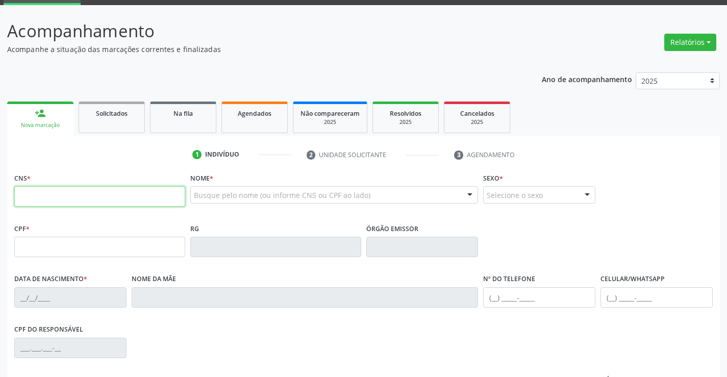
click at [50, 203] on input "text" at bounding box center [99, 196] width 171 height 20
type input "709 8020 4011 0098"
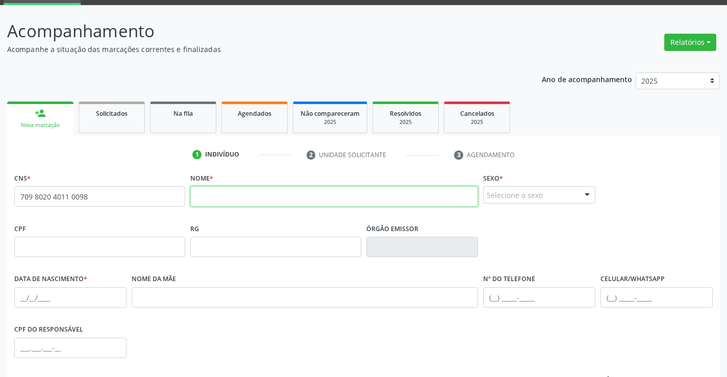
click at [222, 191] on input "text" at bounding box center [334, 196] width 288 height 20
type input "l"
type input "LEOVERGILIA RIBEIRO DA SILVA"
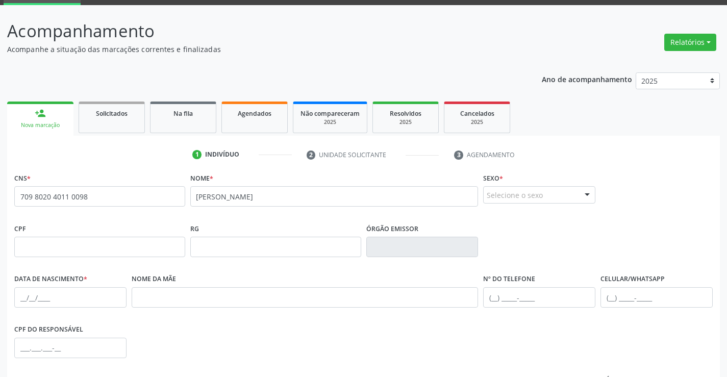
click at [580, 194] on div at bounding box center [586, 195] width 15 height 17
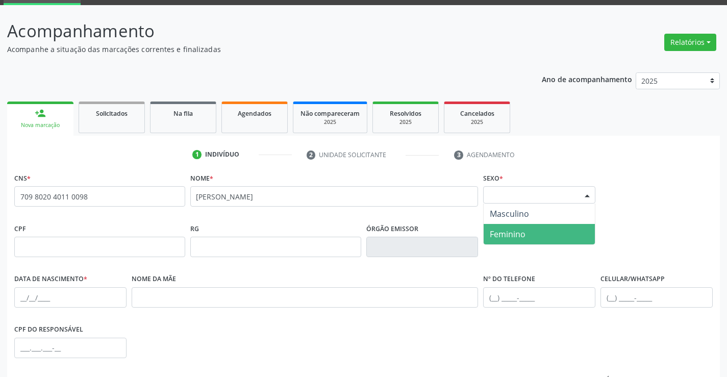
click at [526, 236] on span "Feminino" at bounding box center [539, 234] width 111 height 20
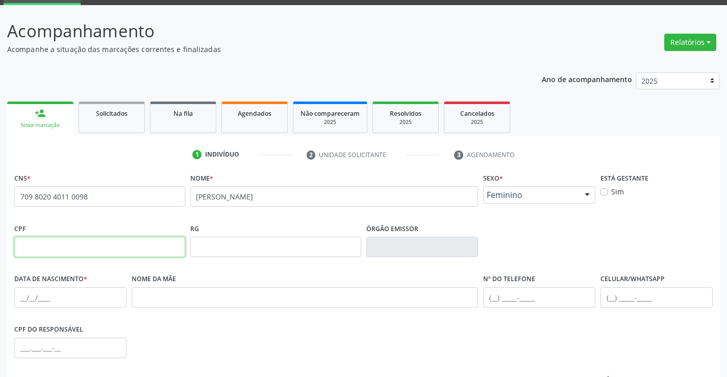
click at [113, 242] on input "text" at bounding box center [99, 247] width 171 height 20
type input "887.842.315-72"
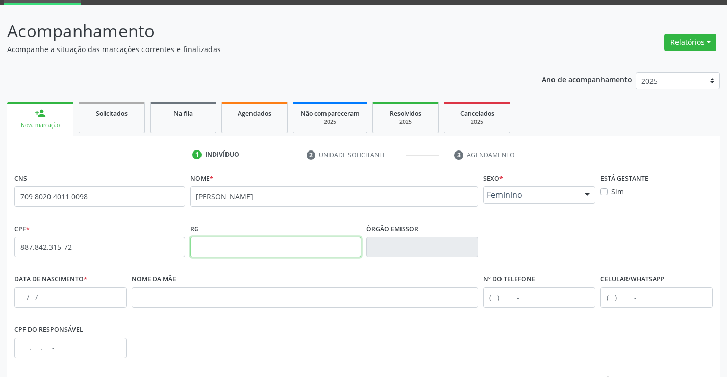
click at [268, 252] on input "text" at bounding box center [275, 247] width 171 height 20
type input "0819979902"
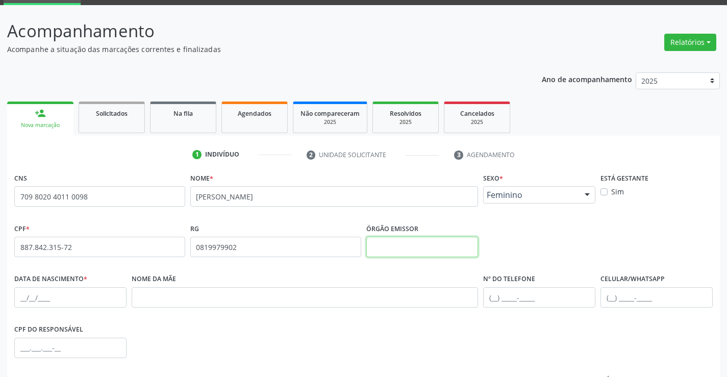
click at [417, 255] on input "text" at bounding box center [422, 247] width 112 height 20
type input "SSPBA"
click at [36, 298] on input "text" at bounding box center [70, 297] width 112 height 20
type input "1"
type input "09/11/1939"
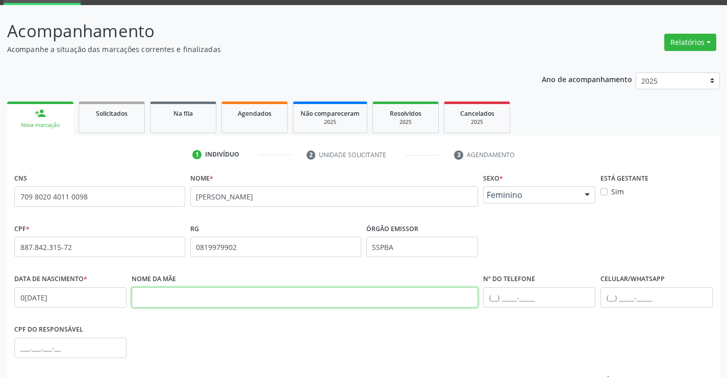
click at [189, 302] on input "text" at bounding box center [305, 297] width 347 height 20
type input "DOVIRGES RIBEIRO DA S"
